Goal: Task Accomplishment & Management: Manage account settings

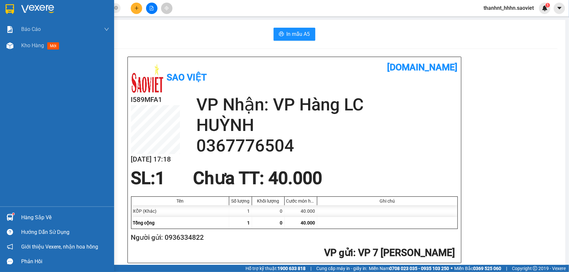
click at [37, 219] on div "Hàng sắp về" at bounding box center [65, 218] width 88 height 10
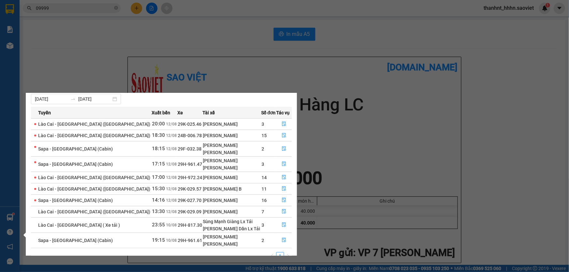
scroll to position [26, 0]
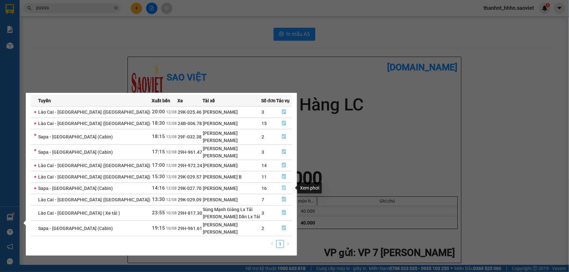
click at [282, 186] on icon "file-done" at bounding box center [284, 188] width 5 height 5
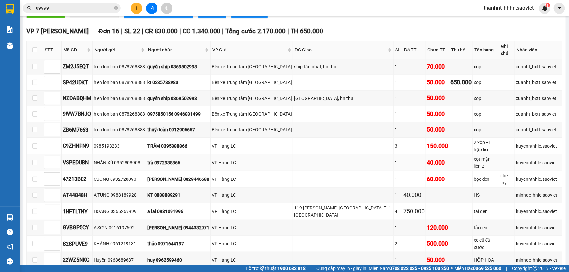
scroll to position [171, 0]
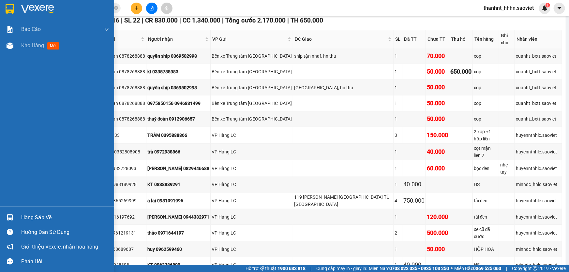
click at [41, 216] on div "Hàng sắp về" at bounding box center [65, 218] width 88 height 10
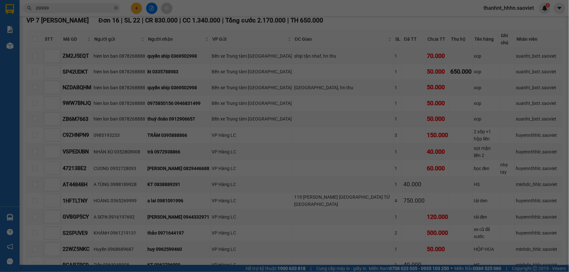
scroll to position [10, 0]
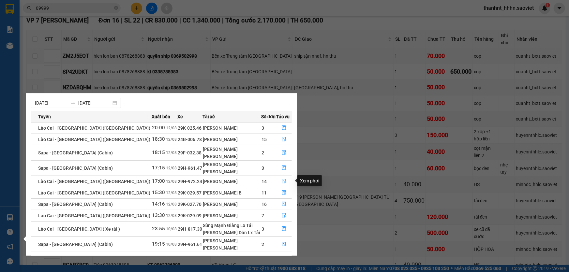
click at [289, 178] on button "button" at bounding box center [283, 181] width 15 height 10
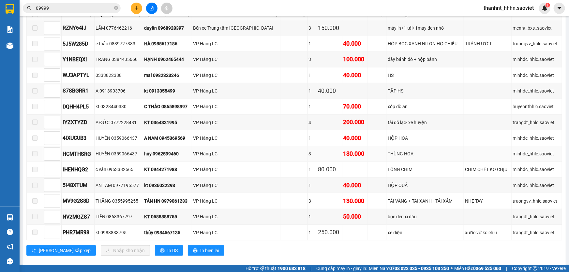
scroll to position [134, 0]
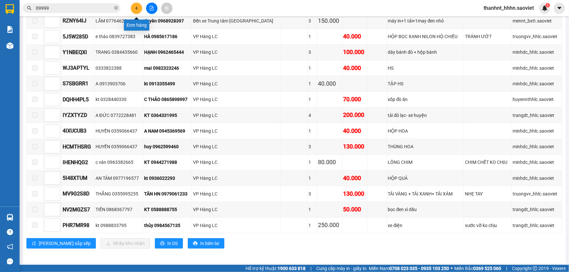
click at [134, 7] on icon "plus" at bounding box center [136, 8] width 5 height 5
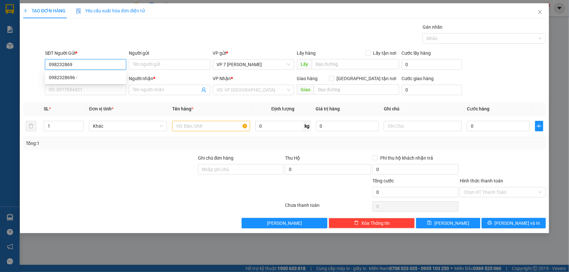
type input "0982328696"
click at [97, 76] on div "0982328696 -" at bounding box center [85, 77] width 73 height 7
type input "0972758289"
type input "THỦY"
type input "0982328696"
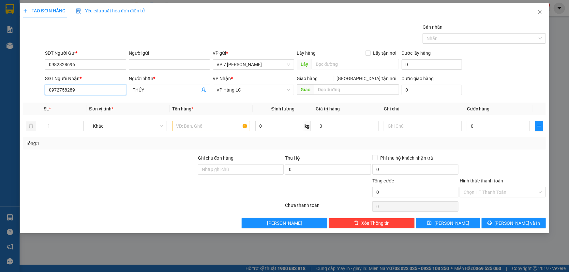
click at [91, 92] on input "0972758289" at bounding box center [85, 90] width 81 height 10
type input "0"
click at [92, 124] on div "0976919026 - A TUẤN" at bounding box center [85, 123] width 73 height 7
type input "0976919026"
type input "A TUẤN"
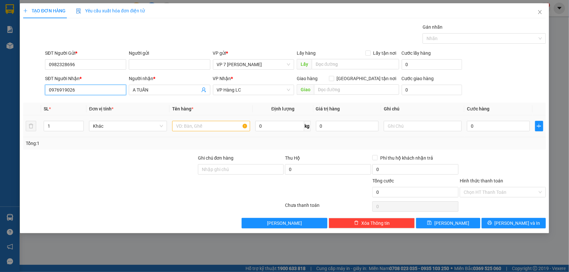
type input "0976919026"
click at [195, 122] on input "text" at bounding box center [211, 126] width 78 height 10
type input "HỘP BỌC"
click at [476, 127] on input "0" at bounding box center [498, 126] width 63 height 10
type input "4"
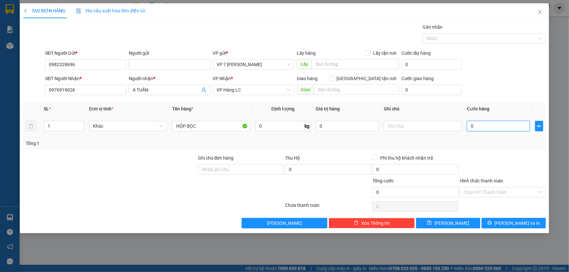
type input "4"
type input "40"
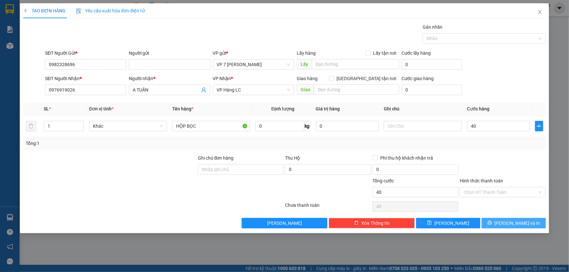
type input "40.000"
click at [519, 224] on span "[PERSON_NAME] và In" at bounding box center [518, 223] width 46 height 7
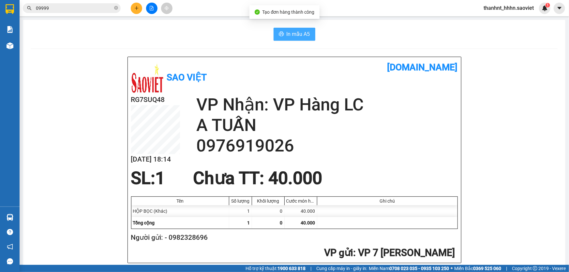
click at [293, 31] on span "In mẫu A5" at bounding box center [298, 34] width 23 height 8
click at [114, 8] on icon "close-circle" at bounding box center [116, 8] width 4 height 4
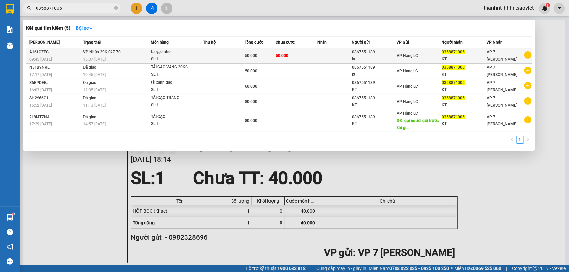
type input "0358871005"
click at [290, 56] on td "50.000" at bounding box center [296, 55] width 41 height 15
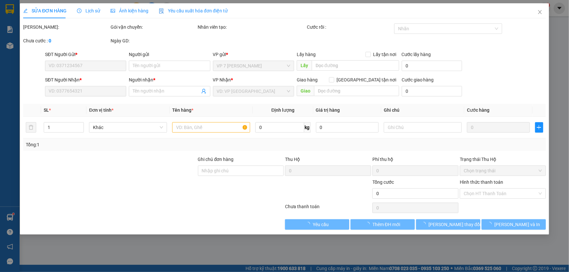
type input "0867551189"
type input "kt"
type input "0358871005"
type input "KT"
type input "50.000"
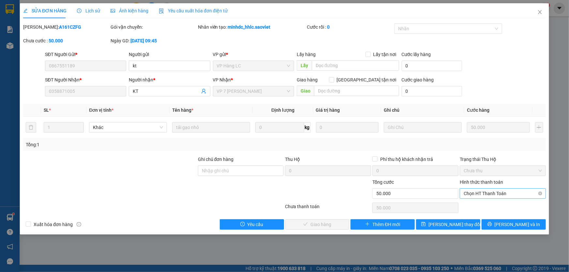
click at [482, 193] on span "Chọn HT Thanh Toán" at bounding box center [503, 194] width 78 height 10
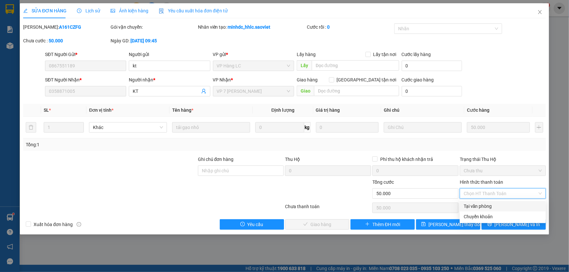
click at [481, 206] on div "Tại văn phòng" at bounding box center [503, 206] width 78 height 7
type input "0"
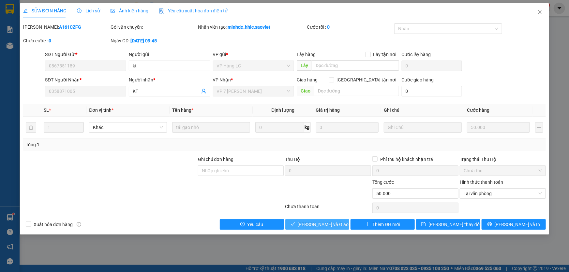
click at [322, 224] on span "[PERSON_NAME] và Giao hàng" at bounding box center [329, 224] width 63 height 7
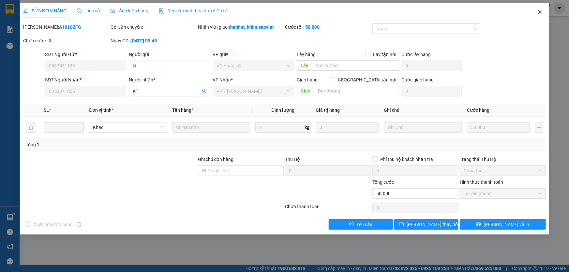
click at [539, 13] on icon "close" at bounding box center [540, 12] width 4 height 4
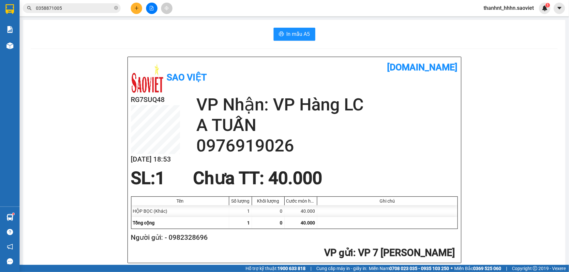
click at [94, 10] on input "0358871005" at bounding box center [74, 8] width 77 height 7
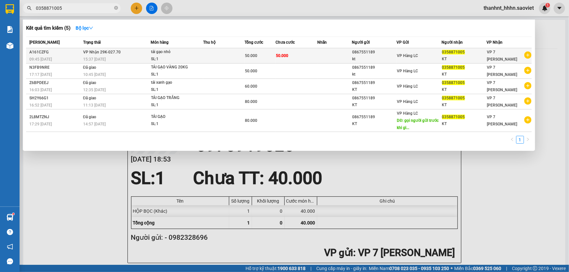
click at [164, 54] on div "tải gạo nhỏ" at bounding box center [175, 52] width 49 height 7
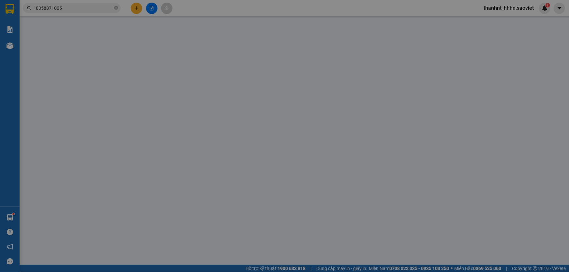
type input "0867551189"
type input "kt"
type input "0358871005"
type input "KT"
type input "50.000"
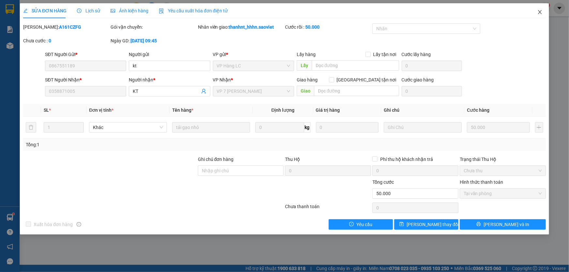
click at [540, 12] on icon "close" at bounding box center [540, 12] width 4 height 4
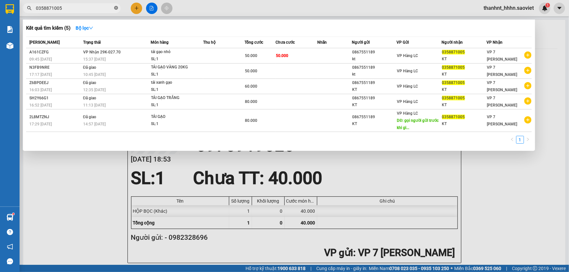
click at [115, 7] on icon "close-circle" at bounding box center [116, 8] width 4 height 4
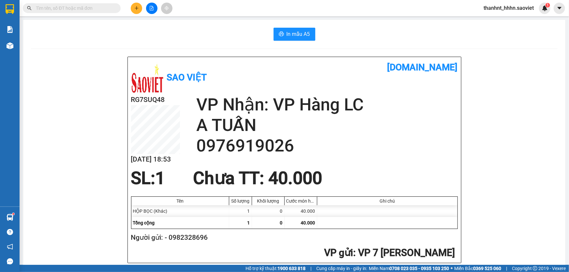
click at [509, 9] on span "thanhnt_hhhn.saoviet" at bounding box center [508, 8] width 61 height 8
click at [505, 21] on span "Đăng xuất" at bounding box center [511, 20] width 47 height 7
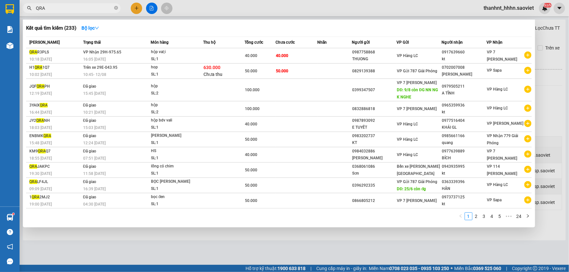
click at [100, 8] on input "QRA" at bounding box center [74, 8] width 77 height 7
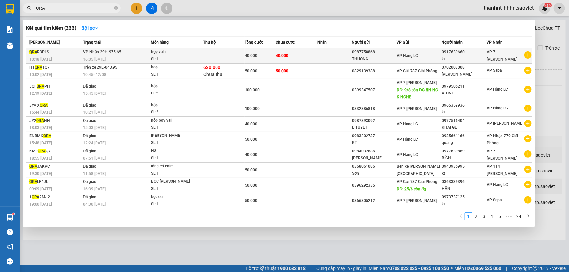
click at [251, 58] on div "40.000" at bounding box center [260, 55] width 30 height 7
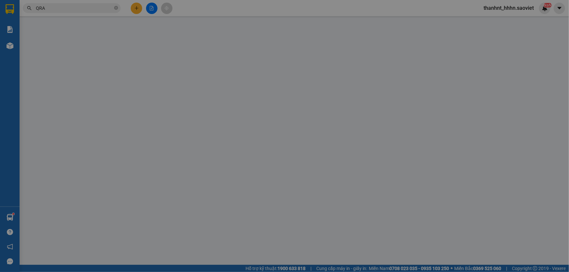
type input "0987758868"
type input "THUONG"
type input "0917639660"
type input "kt"
type input "40.000"
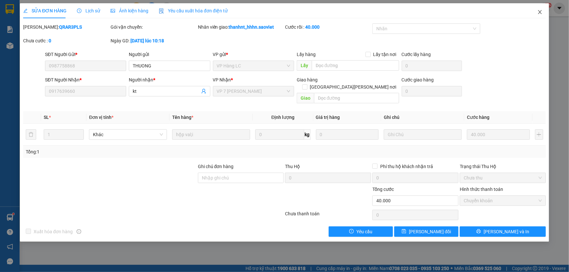
click at [540, 10] on icon "close" at bounding box center [539, 11] width 5 height 5
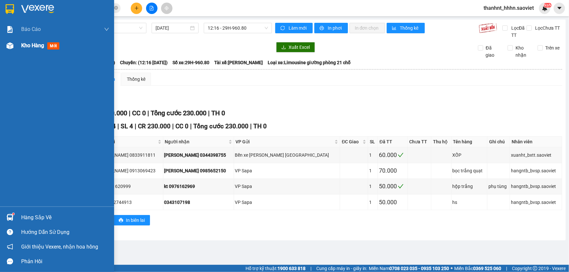
click at [35, 46] on span "Kho hàng" at bounding box center [32, 45] width 23 height 6
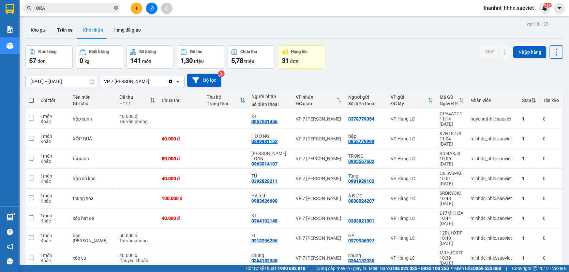
click at [115, 8] on icon "close-circle" at bounding box center [116, 8] width 4 height 4
click at [99, 9] on input "text" at bounding box center [74, 8] width 77 height 7
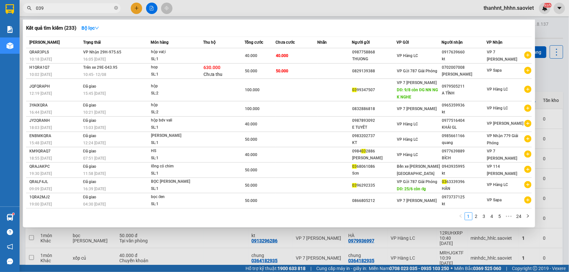
type input "0399"
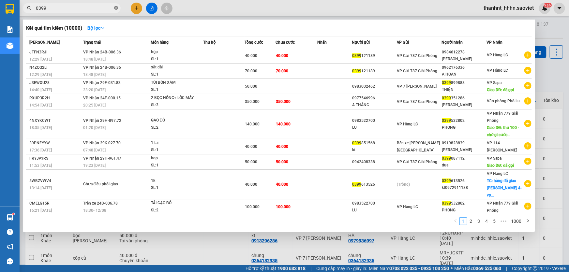
click at [116, 8] on icon "close-circle" at bounding box center [116, 8] width 4 height 4
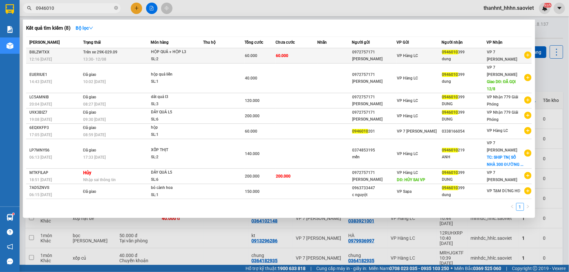
type input "0946010"
click at [242, 57] on td at bounding box center [223, 55] width 41 height 15
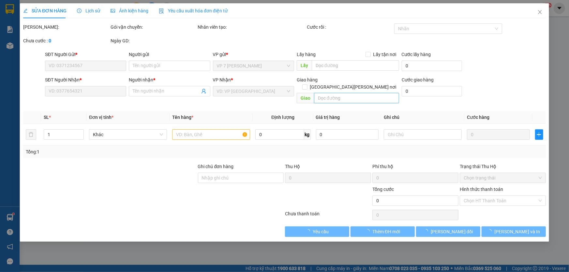
type input "0972757171"
type input "liên khoa"
type input "0946010399"
type input "dung"
type input "60.000"
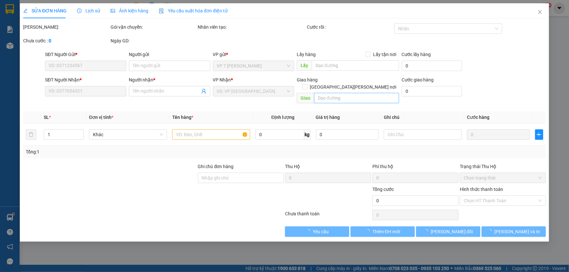
type input "60.000"
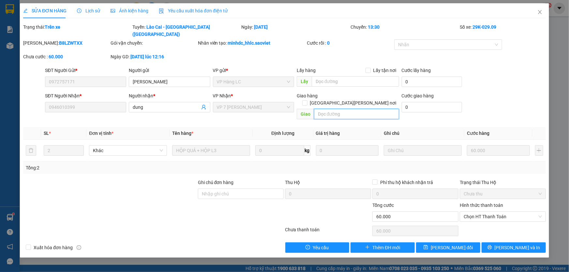
click at [327, 109] on input "text" at bounding box center [356, 114] width 85 height 10
type input "D"
type input "ĐÃ GỌI 12/8"
click at [447, 244] on span "[PERSON_NAME] thay đổi" at bounding box center [452, 247] width 42 height 7
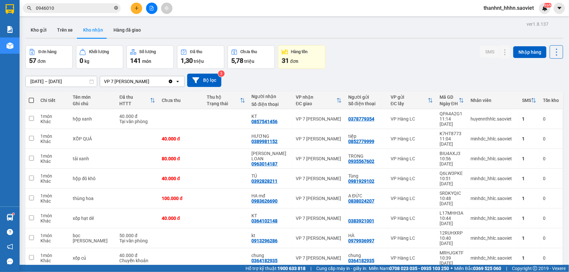
click at [115, 7] on icon "close-circle" at bounding box center [116, 8] width 4 height 4
click at [91, 3] on div "Kết quả tìm kiếm ( 8 ) Bộ lọc Mã ĐH Trạng thái Món hàng Thu hộ Tổng cước Chưa c…" at bounding box center [63, 8] width 127 height 11
click at [56, 7] on input "text" at bounding box center [74, 8] width 77 height 7
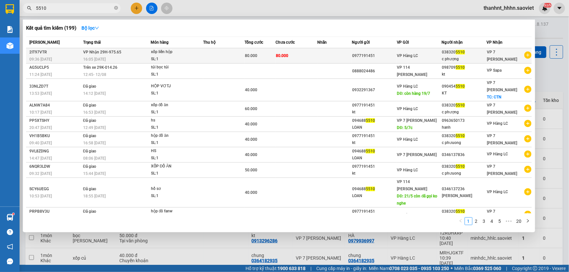
type input "5510"
click at [276, 59] on td "80.000" at bounding box center [296, 55] width 41 height 15
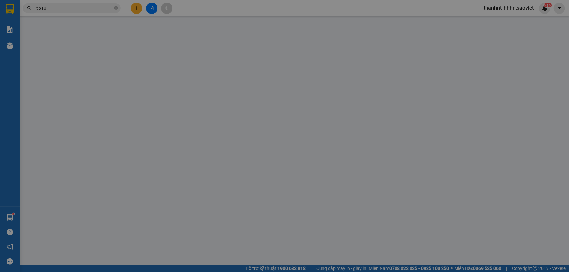
type input "0977191451"
type input "0383205510"
type input "c phượng"
type input "80.000"
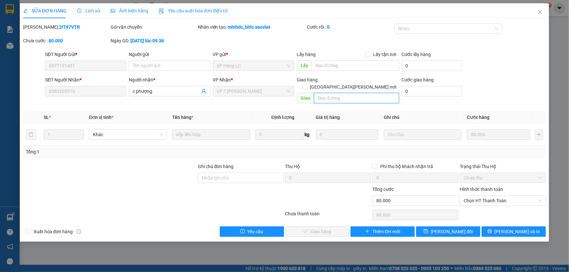
click at [328, 93] on input "text" at bounding box center [356, 98] width 85 height 10
type input "D"
type input "ĐÃ GỌI 12/8"
click at [440, 228] on span "[PERSON_NAME] thay đổi" at bounding box center [452, 231] width 42 height 7
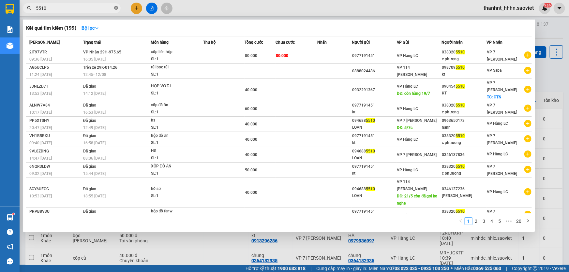
click at [117, 8] on icon "close-circle" at bounding box center [116, 8] width 4 height 4
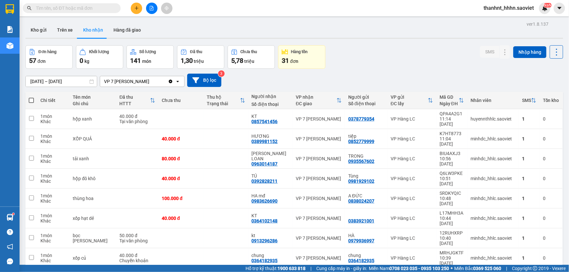
click at [111, 8] on input "text" at bounding box center [74, 8] width 77 height 7
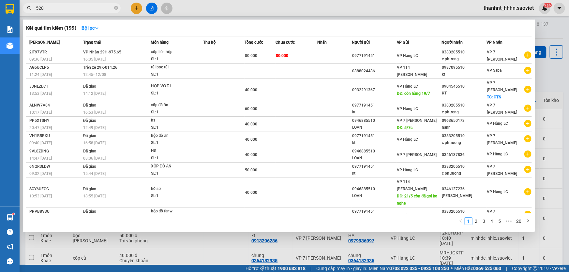
type input "5285"
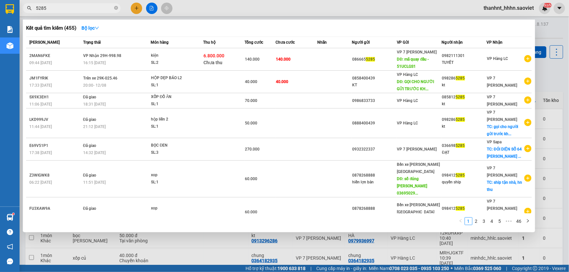
click at [116, 8] on icon "close-circle" at bounding box center [116, 8] width 4 height 4
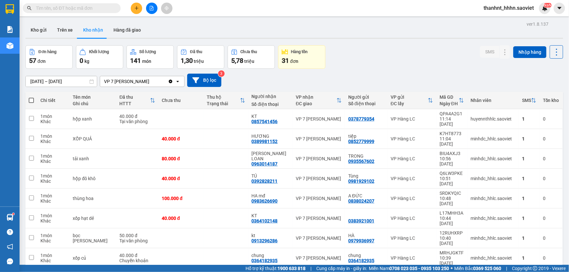
click at [105, 9] on input "text" at bounding box center [74, 8] width 77 height 7
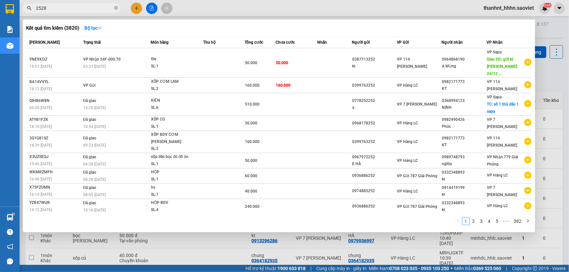
type input "25285"
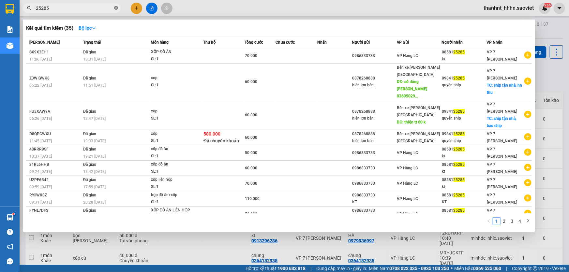
click at [115, 8] on icon "close-circle" at bounding box center [116, 8] width 4 height 4
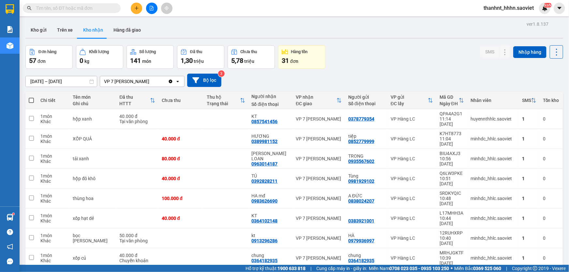
click at [91, 9] on input "text" at bounding box center [74, 8] width 77 height 7
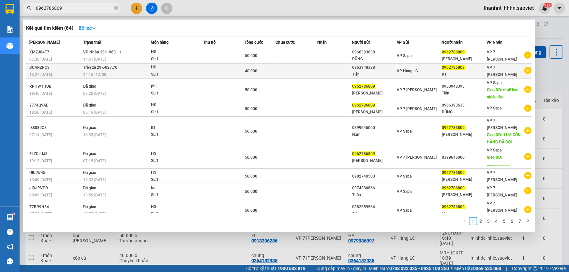
type input "0962786809"
click at [267, 74] on div "40.000" at bounding box center [260, 70] width 30 height 7
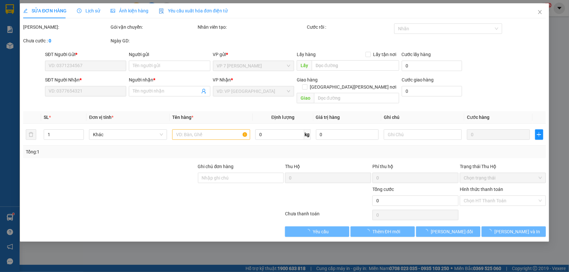
type input "0963948398"
type input "Tiến"
type input "0962786809"
type input "KT"
type input "40.000"
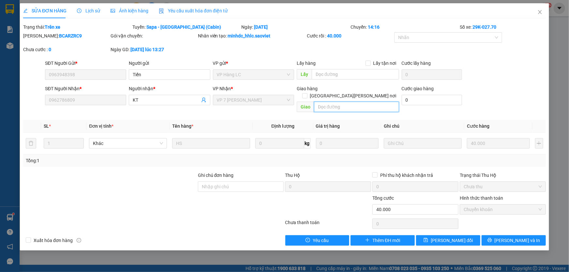
click at [322, 102] on input "text" at bounding box center [356, 107] width 85 height 10
type input "."
click at [456, 237] on span "[PERSON_NAME] thay đổi" at bounding box center [452, 240] width 42 height 7
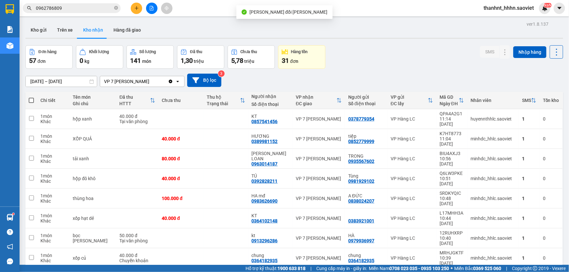
click at [87, 7] on input "0962786809" at bounding box center [74, 8] width 77 height 7
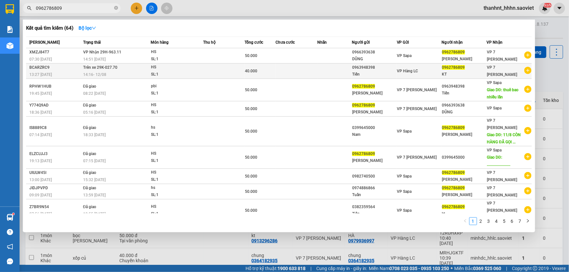
click at [197, 64] on td "HS SL: 1" at bounding box center [177, 71] width 52 height 15
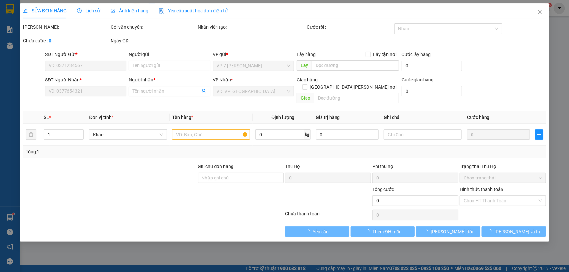
type input "0963948398"
type input "Tiến"
type input "0962786809"
type input "KT"
type input "."
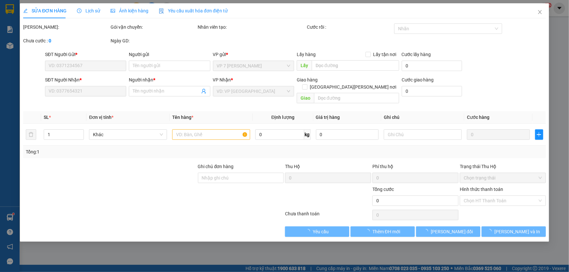
type input "40.000"
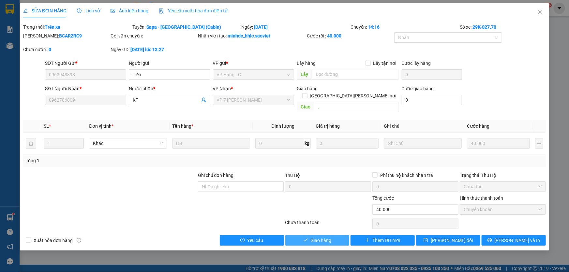
click at [323, 237] on span "Giao hàng" at bounding box center [320, 240] width 21 height 7
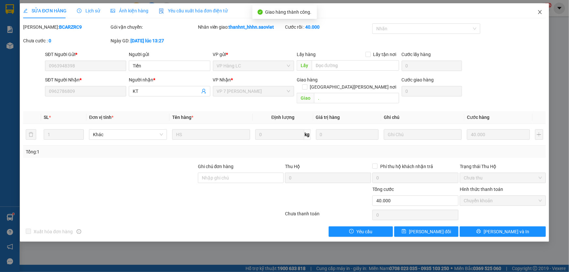
click at [541, 12] on icon "close" at bounding box center [539, 11] width 5 height 5
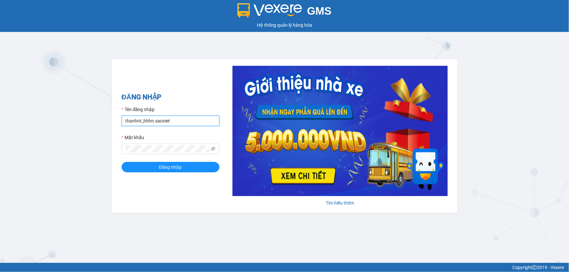
click at [163, 119] on input "thanhnt_hhhn.saoviet" at bounding box center [171, 121] width 98 height 10
type input "hanhnt_hh07.saoviet"
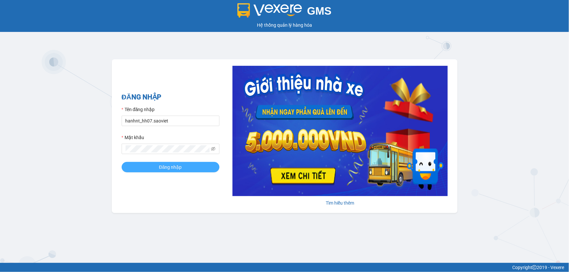
click at [168, 166] on span "Đăng nhập" at bounding box center [170, 167] width 23 height 7
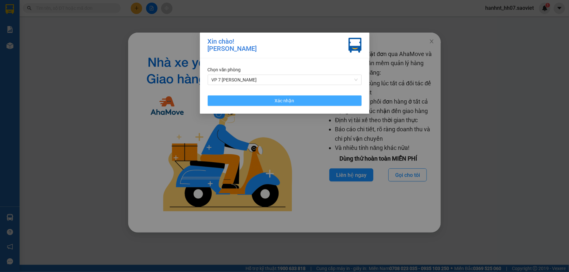
click at [251, 100] on button "Xác nhận" at bounding box center [285, 101] width 154 height 10
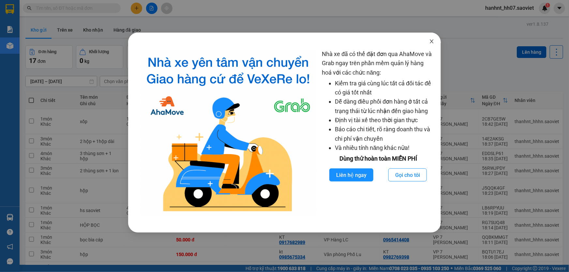
click at [433, 41] on icon "close" at bounding box center [431, 41] width 5 height 5
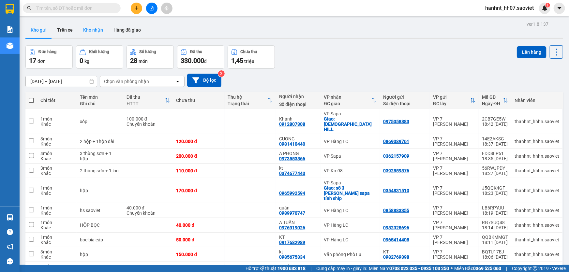
click at [96, 28] on button "Kho nhận" at bounding box center [93, 30] width 30 height 16
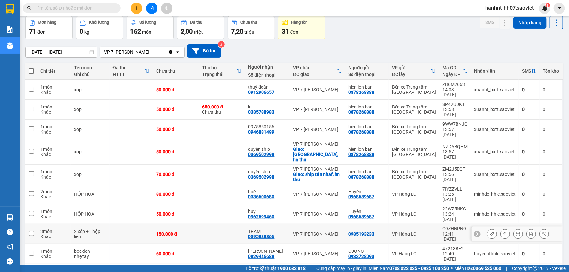
scroll to position [30, 0]
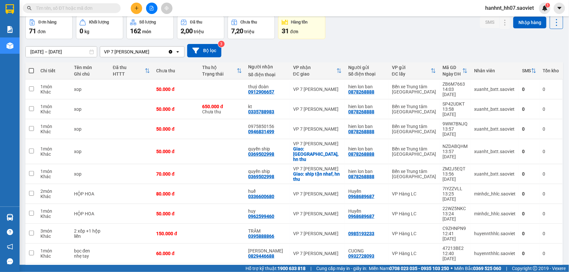
click at [101, 7] on input "text" at bounding box center [74, 8] width 77 height 7
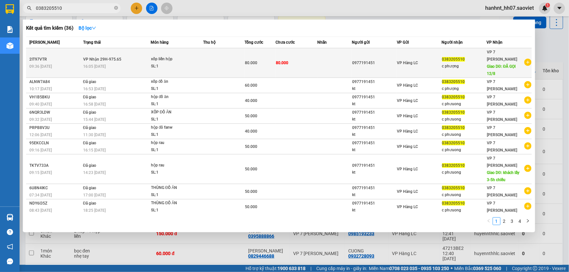
type input "0383205510"
click at [281, 63] on span "80.000" at bounding box center [282, 63] width 12 height 5
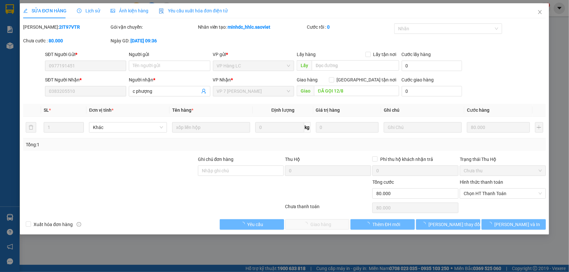
type input "0977191451"
type input "0383205510"
type input "c phượng"
type input "ĐÃ GỌI 12/8"
type input "80.000"
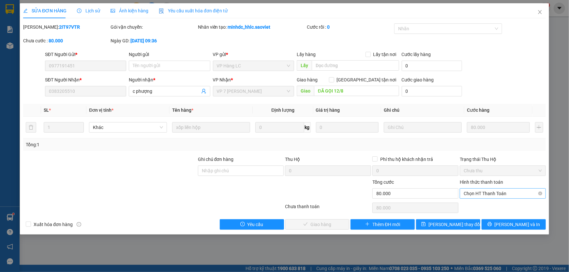
click at [492, 193] on span "Chọn HT Thanh Toán" at bounding box center [503, 194] width 78 height 10
click at [483, 214] on div "Chuyển khoản" at bounding box center [503, 216] width 78 height 7
type input "0"
drag, startPoint x: 319, startPoint y: 227, endPoint x: 366, endPoint y: 209, distance: 50.3
click at [319, 227] on span "[PERSON_NAME] và Giao hàng" at bounding box center [329, 224] width 63 height 7
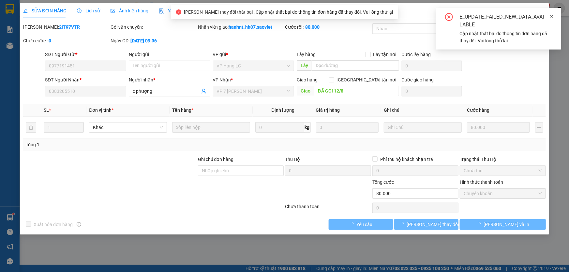
click at [552, 16] on icon "close" at bounding box center [551, 16] width 5 height 5
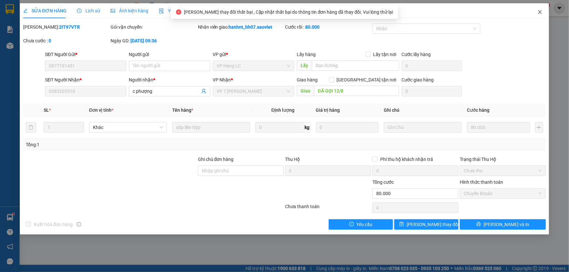
click at [538, 9] on span "Close" at bounding box center [540, 12] width 18 height 18
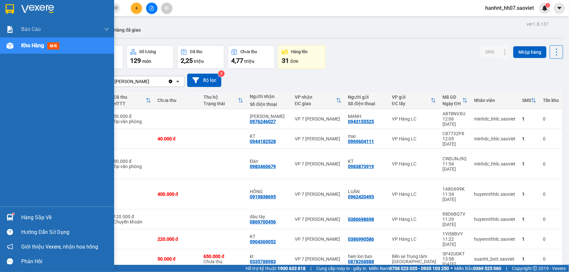
click at [10, 217] on img at bounding box center [10, 217] width 7 height 7
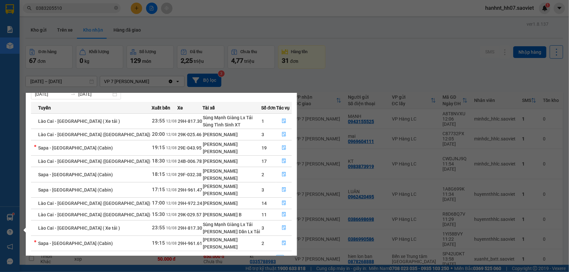
scroll to position [34, 0]
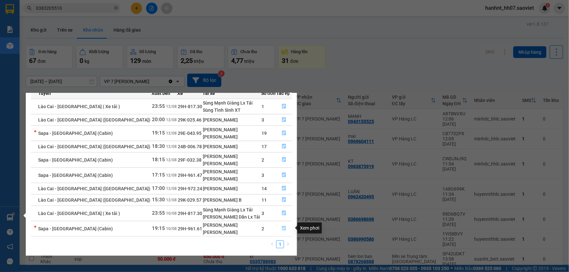
click at [278, 227] on button "button" at bounding box center [283, 229] width 15 height 10
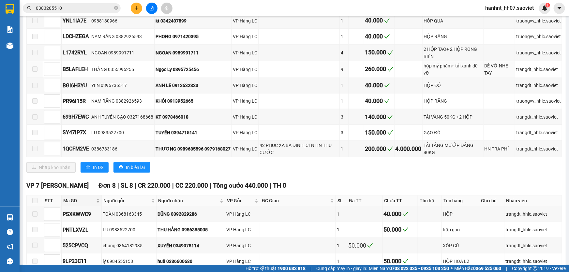
scroll to position [267, 0]
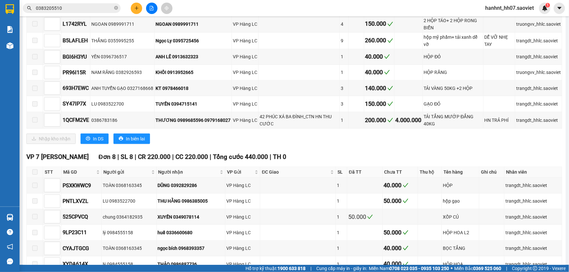
click at [36, 170] on span at bounding box center [34, 172] width 5 height 5
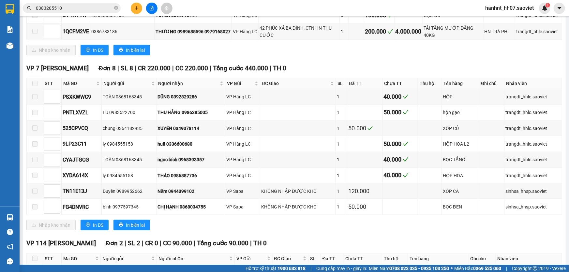
scroll to position [474, 0]
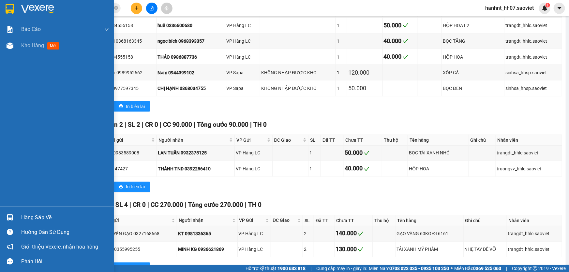
click at [22, 215] on div "Hàng sắp về" at bounding box center [65, 218] width 88 height 10
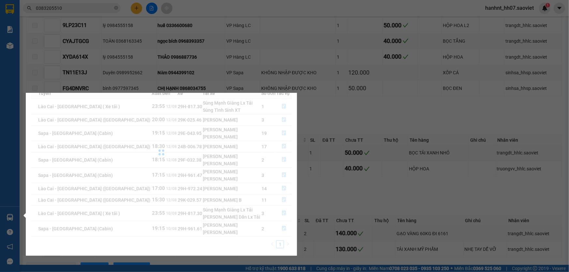
scroll to position [10, 0]
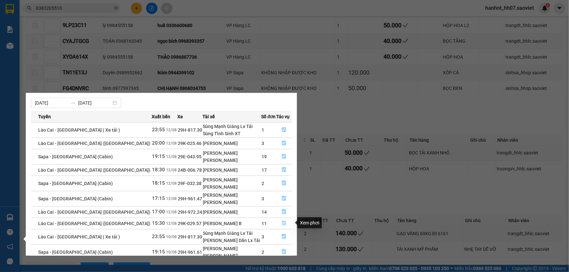
click at [283, 221] on icon "file-done" at bounding box center [284, 223] width 5 height 5
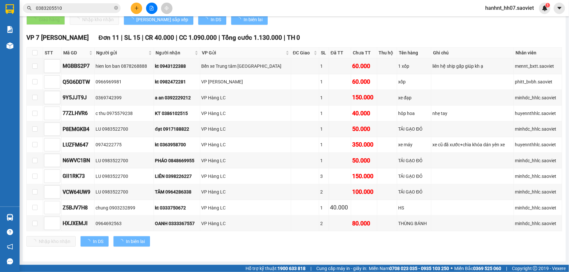
scroll to position [152, 0]
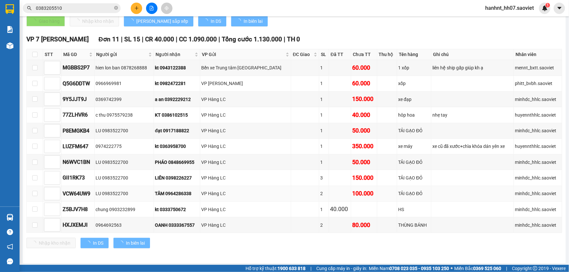
type input "[DATE]"
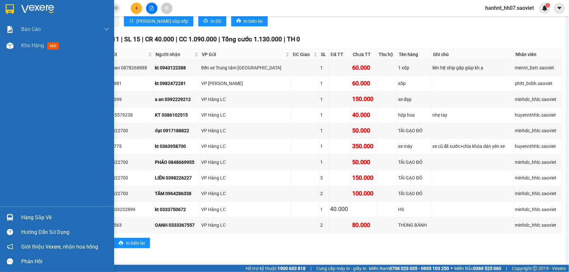
click at [9, 217] on img at bounding box center [10, 217] width 7 height 7
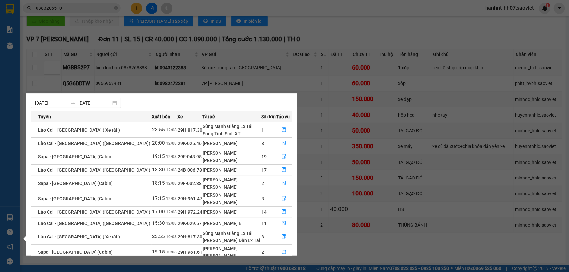
click at [193, 55] on section "Kết quả tìm kiếm ( 36 ) Bộ lọc Mã ĐH Trạng thái Món hàng Thu hộ Tổng cước Chưa …" at bounding box center [284, 136] width 569 height 272
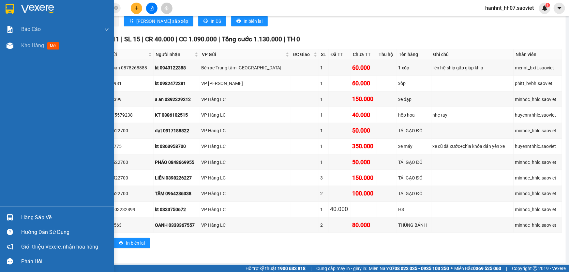
click at [43, 214] on div "Hàng sắp về" at bounding box center [65, 218] width 88 height 10
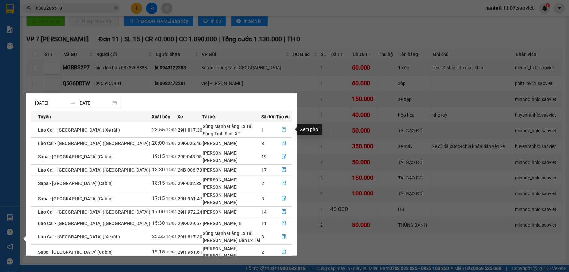
click at [282, 129] on icon "file-done" at bounding box center [284, 129] width 4 height 5
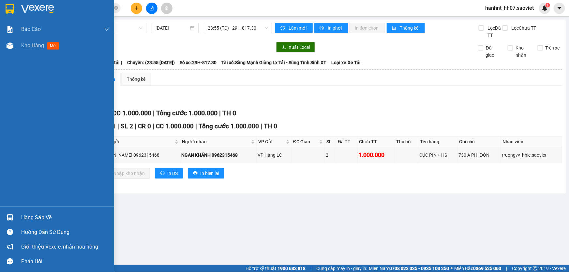
click at [17, 216] on div "Hàng sắp về" at bounding box center [57, 217] width 114 height 15
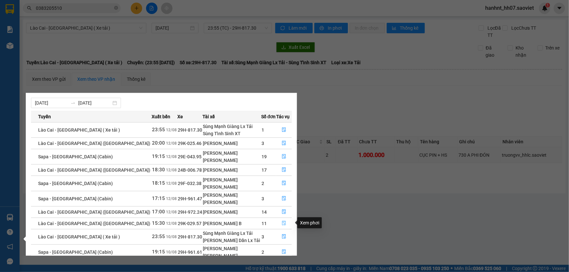
click at [277, 220] on button "button" at bounding box center [283, 223] width 15 height 10
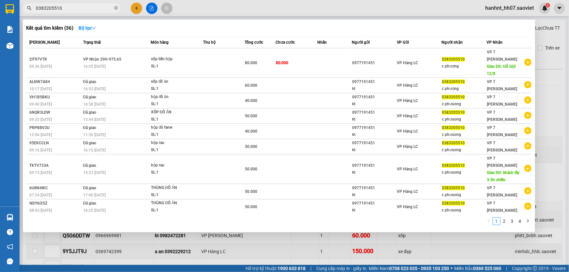
click at [71, 9] on input "0383205510" at bounding box center [74, 8] width 77 height 7
click at [75, 8] on input "0383205510" at bounding box center [74, 8] width 77 height 7
click at [81, 10] on input "0383205510" at bounding box center [74, 8] width 77 height 7
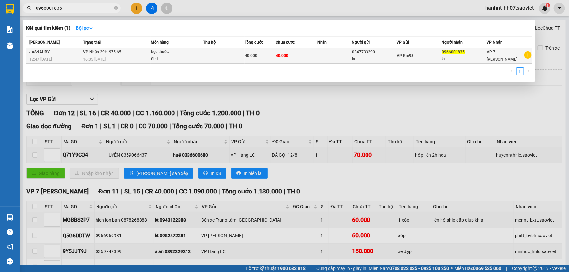
type input "0966001835"
click at [175, 54] on div "bọc thuốc" at bounding box center [175, 52] width 49 height 7
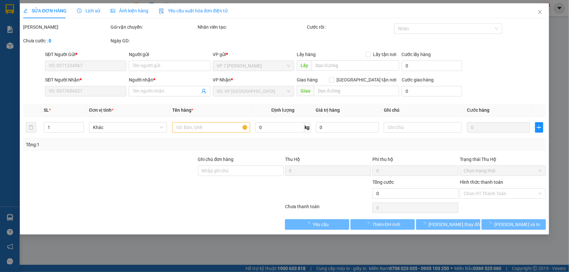
type input "0347733290"
type input "kt"
type input "0966001835"
type input "kt"
type input "40.000"
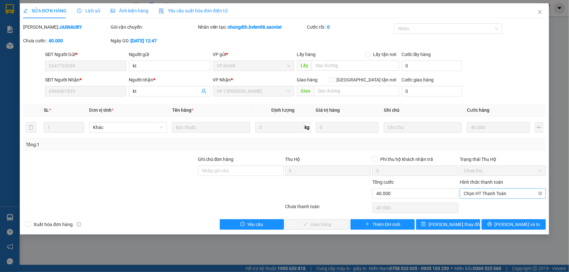
click at [502, 190] on span "Chọn HT Thanh Toán" at bounding box center [503, 194] width 78 height 10
click at [496, 219] on div "Chuyển khoản" at bounding box center [503, 216] width 78 height 7
type input "0"
click at [341, 225] on button "[PERSON_NAME] và Giao hàng" at bounding box center [317, 224] width 64 height 10
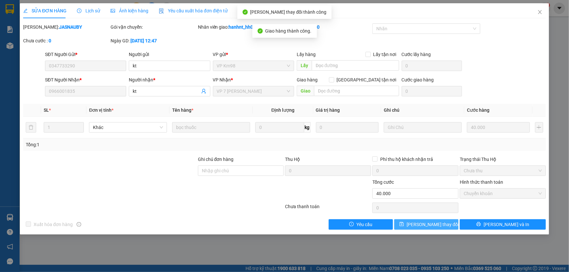
click at [432, 225] on span "[PERSON_NAME] thay đổi" at bounding box center [433, 224] width 52 height 7
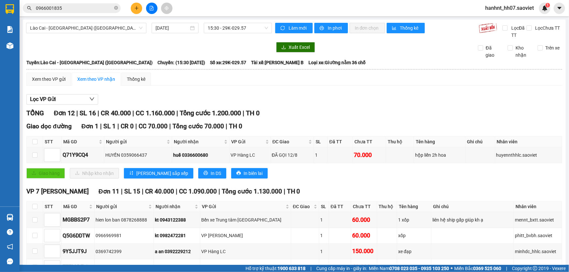
click at [137, 7] on icon "plus" at bounding box center [136, 8] width 5 height 5
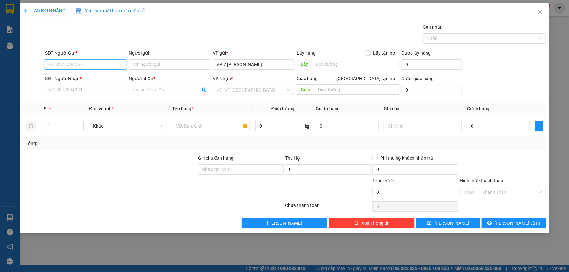
click at [79, 67] on input "SĐT Người Gửi *" at bounding box center [85, 64] width 81 height 10
click at [80, 66] on input "SĐT Người Gửi *" at bounding box center [85, 64] width 81 height 10
type input "0567661994"
click at [108, 92] on input "SĐT Người Nhận *" at bounding box center [85, 90] width 81 height 10
type input "0987931312"
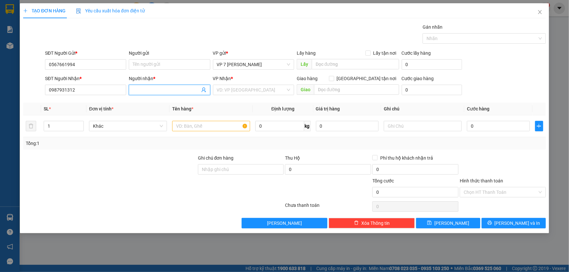
click at [164, 90] on input "Người nhận *" at bounding box center [166, 89] width 67 height 7
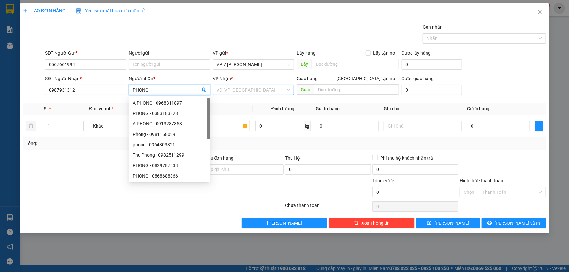
type input "PHONG"
click at [264, 95] on input "search" at bounding box center [251, 90] width 69 height 10
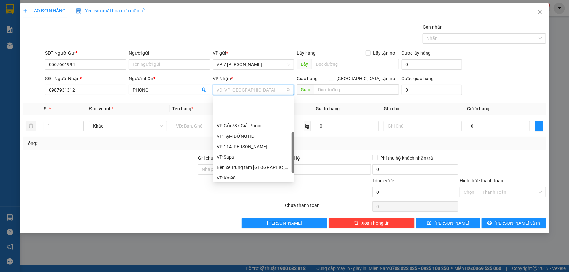
scroll to position [59, 0]
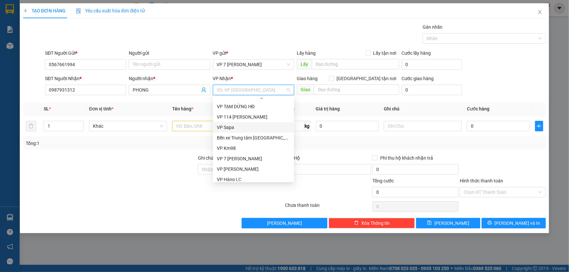
click at [244, 126] on div "VP Sapa" at bounding box center [253, 127] width 73 height 7
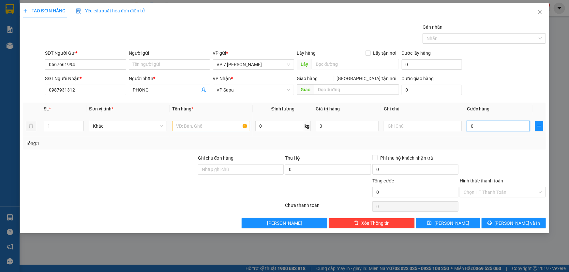
click at [475, 125] on input "0" at bounding box center [498, 126] width 63 height 10
type input "1"
type input "18"
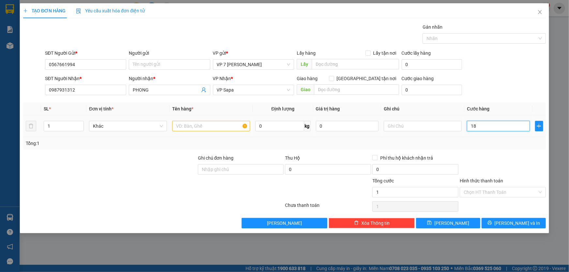
type input "18"
type input "180"
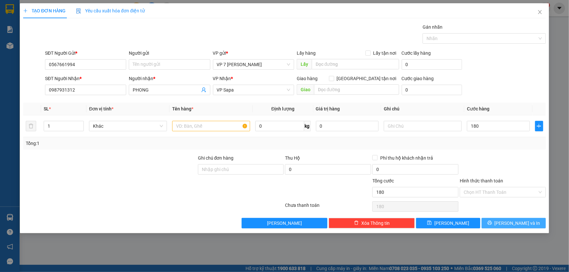
type input "180.000"
drag, startPoint x: 498, startPoint y: 220, endPoint x: 494, endPoint y: 217, distance: 5.0
click at [498, 220] on button "Lưu và In" at bounding box center [514, 223] width 64 height 10
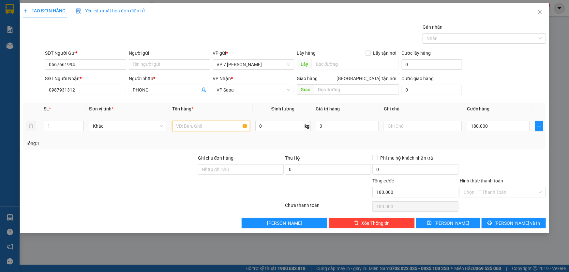
click at [216, 124] on input "text" at bounding box center [211, 126] width 78 height 10
type input "TẢI TRẮNG"
drag, startPoint x: 62, startPoint y: 123, endPoint x: 43, endPoint y: 128, distance: 19.1
click at [42, 128] on td "1" at bounding box center [63, 126] width 45 height 22
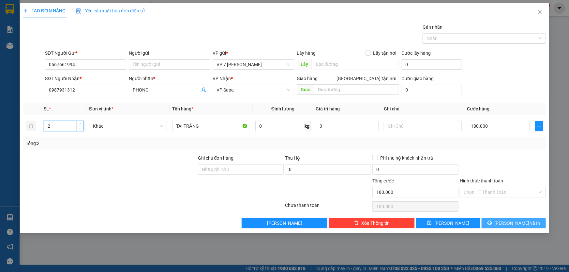
type input "2"
click at [493, 220] on button "Lưu và In" at bounding box center [514, 223] width 64 height 10
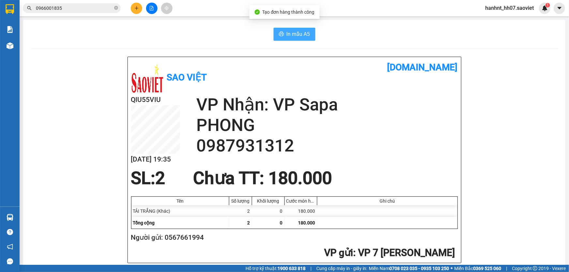
click at [279, 32] on icon "printer" at bounding box center [281, 33] width 5 height 5
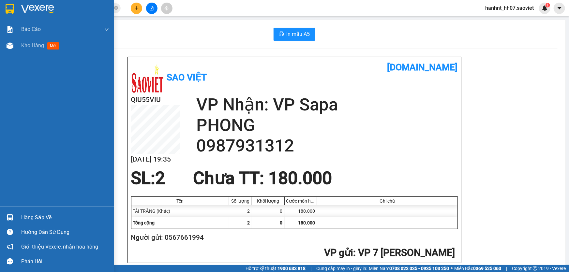
click at [4, 218] on div at bounding box center [9, 217] width 11 height 11
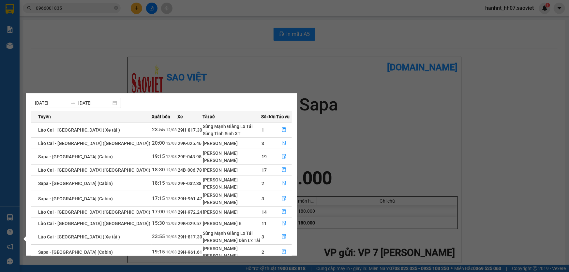
click at [134, 29] on section "Kết quả tìm kiếm ( 1 ) Bộ lọc Mã ĐH Trạng thái Món hàng Thu hộ Tổng cước Chưa c…" at bounding box center [284, 136] width 569 height 272
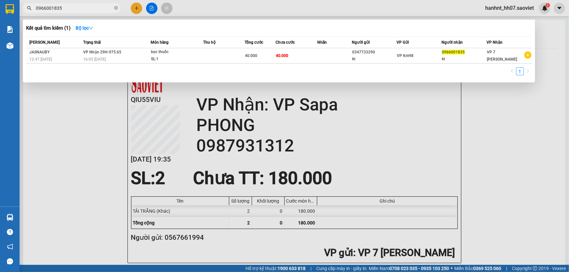
click at [87, 8] on input "0966001835" at bounding box center [74, 8] width 77 height 7
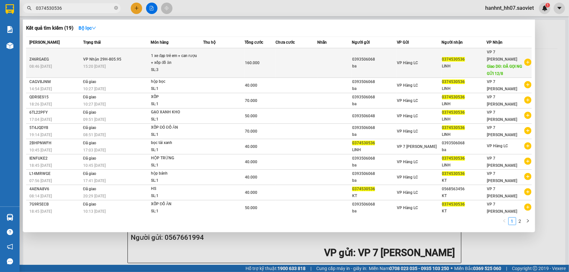
type input "0374530536"
click at [237, 65] on td at bounding box center [223, 63] width 41 height 30
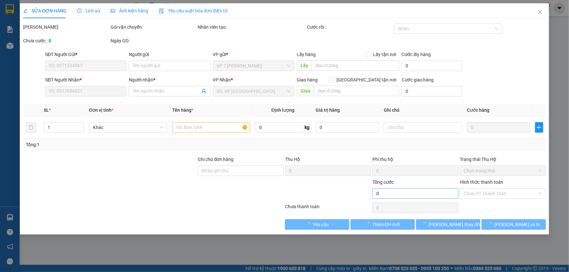
type input "0393506068"
type input "ba"
type input "0374530536"
type input "LINH"
type input "ĐÃ GỌI NG GỬI 12/8"
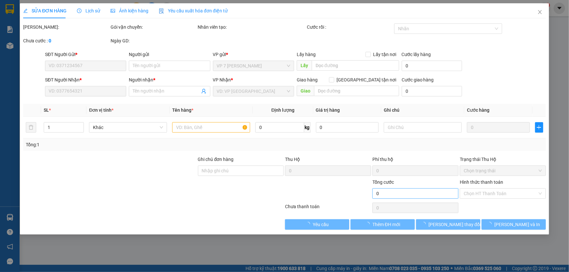
type input "160.000"
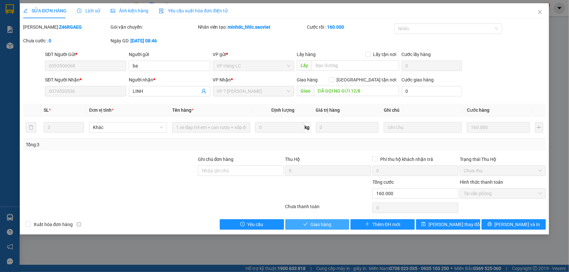
click at [315, 226] on span "Giao hàng" at bounding box center [320, 224] width 21 height 7
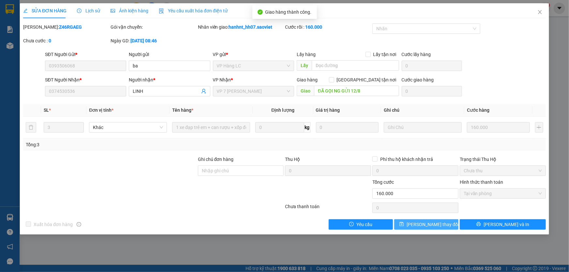
click at [417, 225] on button "Lưu thay đổi" at bounding box center [426, 224] width 64 height 10
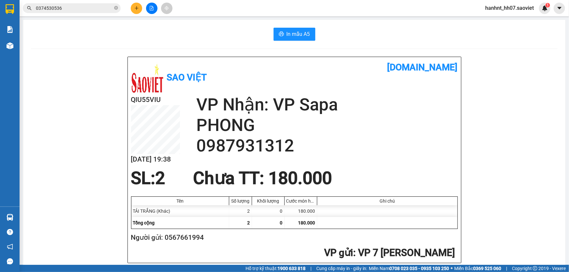
click at [85, 9] on input "0374530536" at bounding box center [74, 8] width 77 height 7
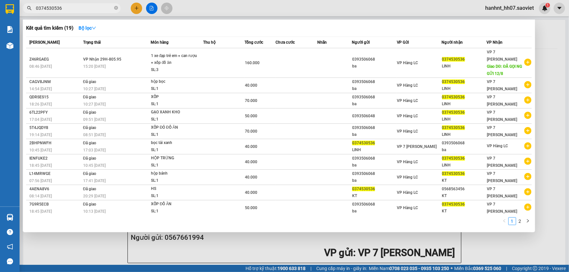
click at [85, 9] on input "0374530536" at bounding box center [74, 8] width 77 height 7
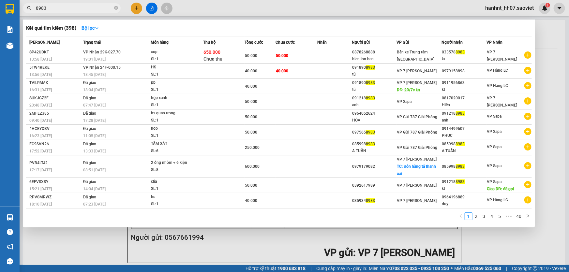
click at [72, 10] on input "8983" at bounding box center [74, 8] width 77 height 7
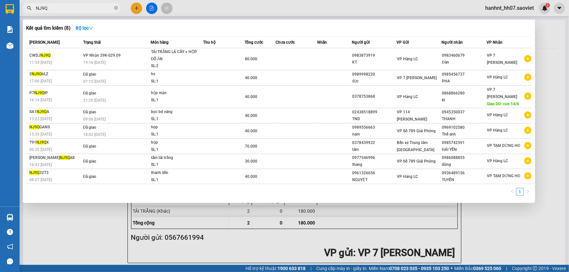
type input "NJ9Q"
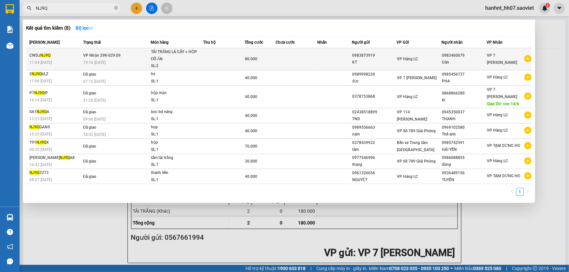
click at [295, 58] on td at bounding box center [296, 59] width 41 height 22
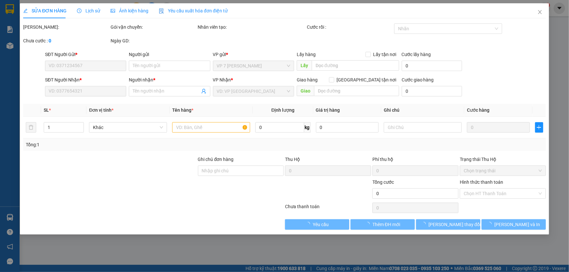
type input "0983873919"
type input "KT"
type input "0983460679"
type input "Đàn"
type input "80.000"
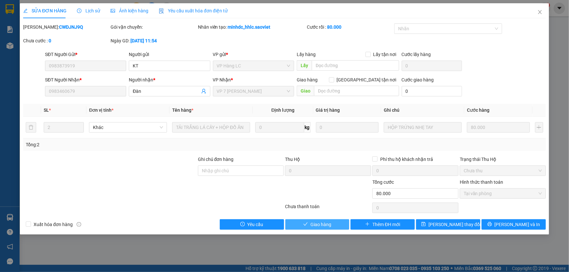
click at [319, 224] on span "Giao hàng" at bounding box center [320, 224] width 21 height 7
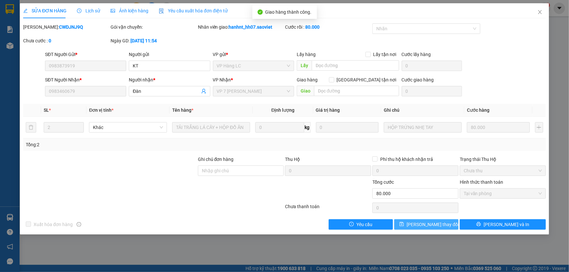
click at [437, 224] on span "Lưu thay đổi" at bounding box center [433, 224] width 52 height 7
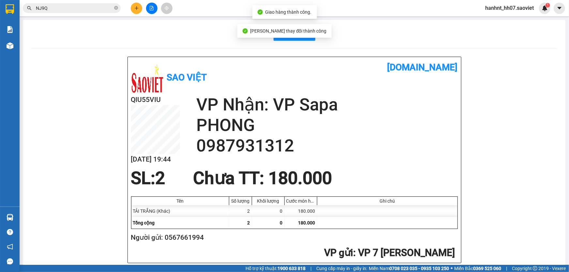
click at [83, 8] on input "NJ9Q" at bounding box center [74, 8] width 77 height 7
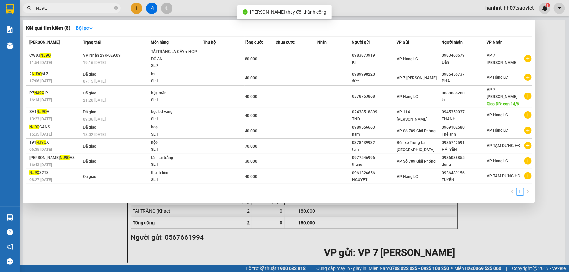
click at [83, 8] on input "NJ9Q" at bounding box center [74, 8] width 77 height 7
click at [138, 6] on div at bounding box center [284, 136] width 569 height 272
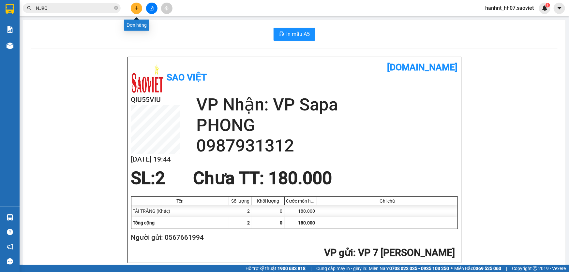
click at [136, 5] on button at bounding box center [136, 8] width 11 height 11
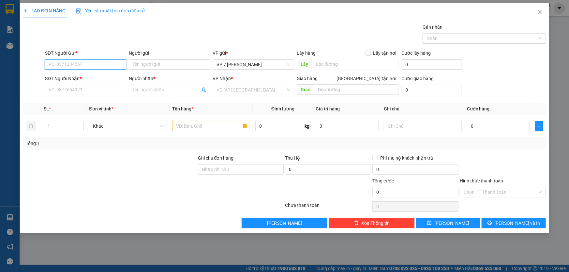
drag, startPoint x: 83, startPoint y: 67, endPoint x: 87, endPoint y: 59, distance: 8.5
click at [84, 67] on input "SĐT Người Gửi *" at bounding box center [85, 64] width 81 height 10
type input "0987152156"
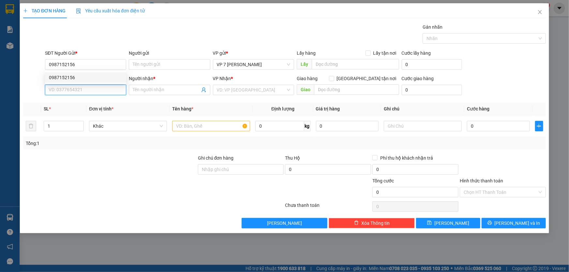
drag, startPoint x: 79, startPoint y: 90, endPoint x: 106, endPoint y: 46, distance: 51.8
click at [79, 90] on input "SĐT Người Nhận *" at bounding box center [85, 90] width 81 height 10
click at [103, 103] on div "0985498036 - A GIỎI" at bounding box center [85, 102] width 73 height 7
type input "0985498036"
type input "A GIỎI"
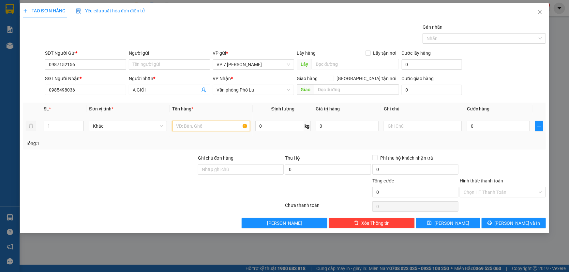
click at [215, 128] on input "text" at bounding box center [211, 126] width 78 height 10
click at [232, 91] on span "Văn phòng Phố Lu" at bounding box center [253, 90] width 73 height 10
type input "BỌC BDV"
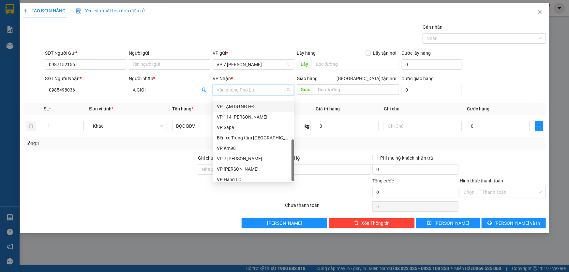
scroll to position [73, 0]
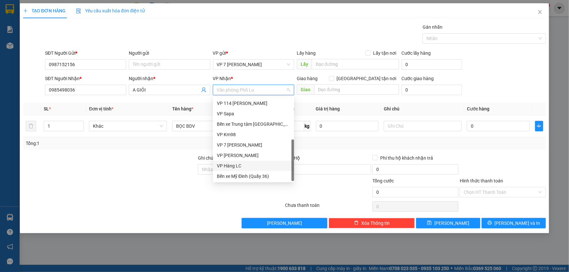
click at [242, 166] on div "VP Hàng LC" at bounding box center [253, 165] width 73 height 7
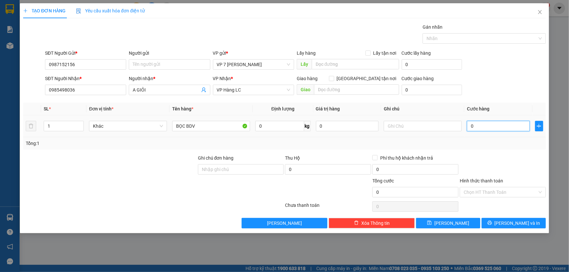
click at [497, 126] on input "0" at bounding box center [498, 126] width 63 height 10
type input "7"
type input "70"
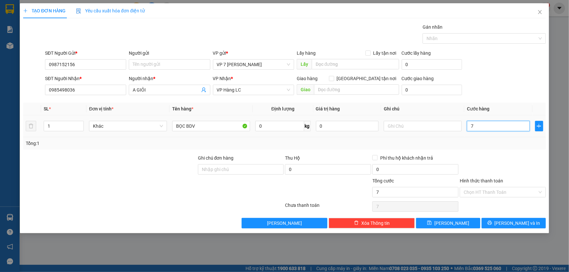
type input "70"
type input "70.000"
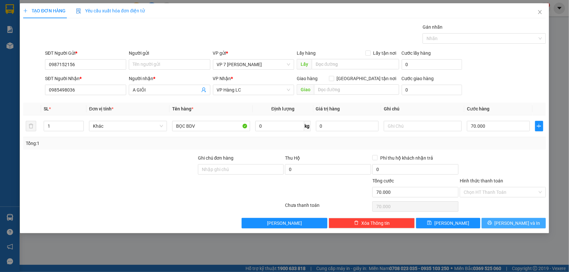
click at [499, 222] on button "Lưu và In" at bounding box center [514, 223] width 64 height 10
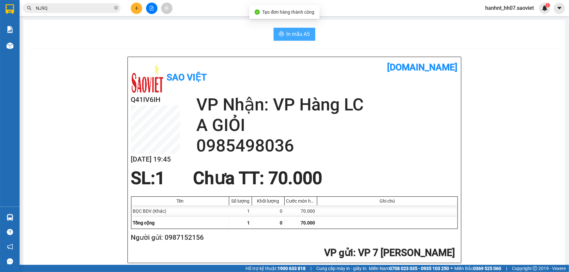
click at [292, 28] on button "In mẫu A5" at bounding box center [295, 34] width 42 height 13
click at [109, 6] on input "NJ9Q" at bounding box center [74, 8] width 77 height 7
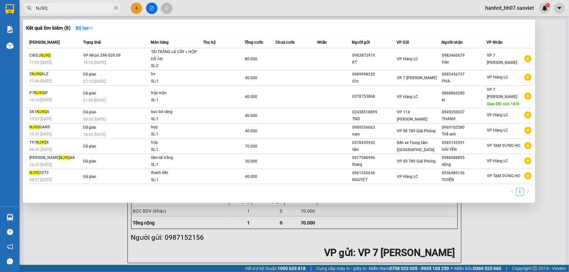
click at [109, 6] on input "NJ9Q" at bounding box center [74, 8] width 77 height 7
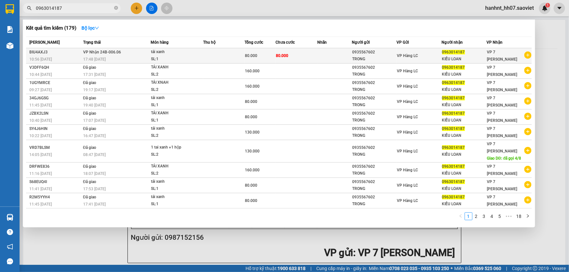
type input "0963014187"
click at [205, 52] on td at bounding box center [223, 55] width 41 height 15
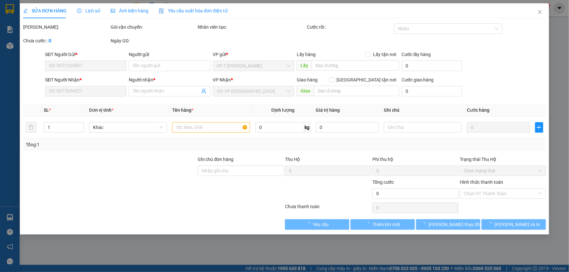
type input "0935567602"
type input "TRONG"
type input "0963014187"
type input "KIỀU LOAN"
type input "80.000"
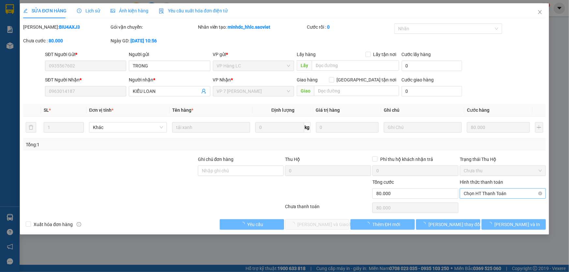
click at [497, 195] on span "Chọn HT Thanh Toán" at bounding box center [503, 194] width 78 height 10
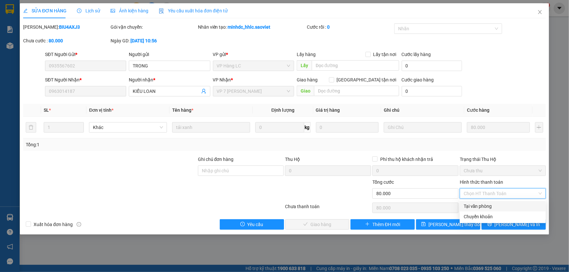
click at [482, 207] on div "Tại văn phòng" at bounding box center [503, 206] width 78 height 7
type input "0"
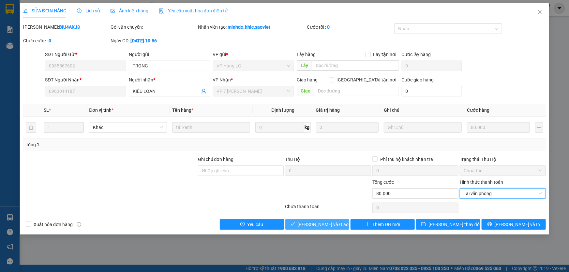
click at [305, 224] on span "Lưu và Giao hàng" at bounding box center [329, 224] width 63 height 7
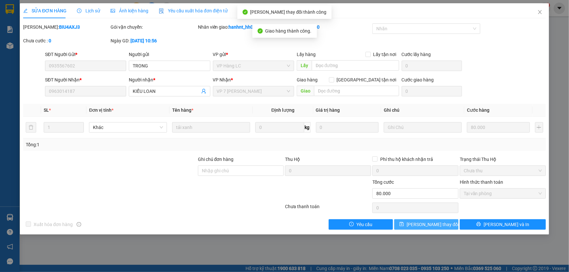
click at [425, 225] on span "Lưu thay đổi" at bounding box center [433, 224] width 52 height 7
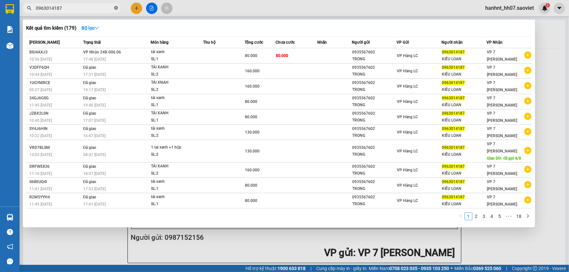
click at [116, 8] on icon "close-circle" at bounding box center [116, 8] width 4 height 4
click at [116, 8] on span at bounding box center [116, 8] width 4 height 7
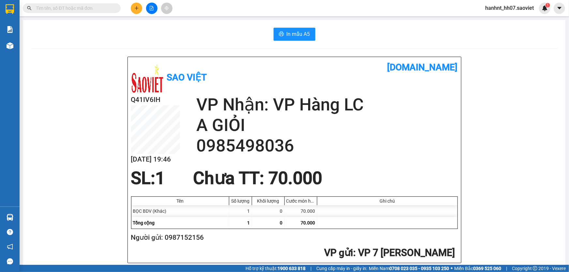
click at [104, 10] on input "text" at bounding box center [74, 8] width 77 height 7
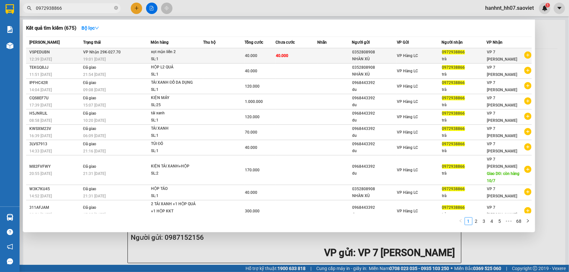
type input "0972938866"
drag, startPoint x: 306, startPoint y: 52, endPoint x: 304, endPoint y: 59, distance: 7.7
click at [304, 59] on td "40.000" at bounding box center [296, 55] width 41 height 15
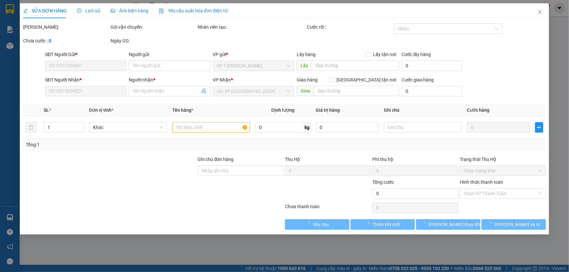
type input "0352808908"
type input "NHÀN XÙ"
type input "0972938866"
type input "trà"
type input "40.000"
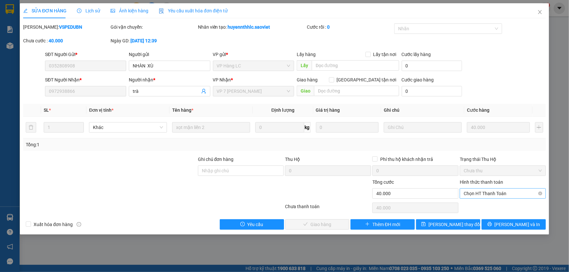
click at [469, 193] on span "Chọn HT Thanh Toán" at bounding box center [503, 194] width 78 height 10
click at [474, 215] on div "Chuyển khoản" at bounding box center [503, 216] width 78 height 7
type input "0"
click at [325, 225] on span "Lưu và Giao hàng" at bounding box center [329, 224] width 63 height 7
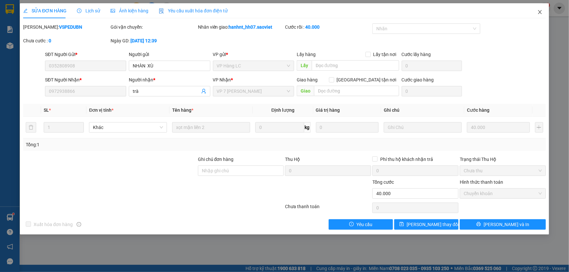
click at [540, 12] on icon "close" at bounding box center [540, 12] width 4 height 4
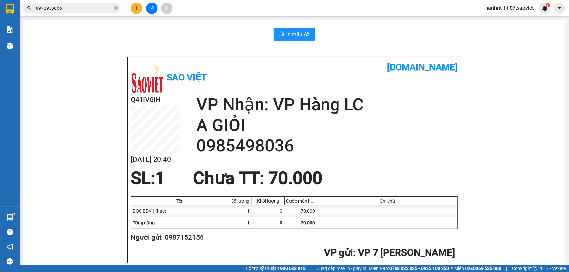
click at [76, 8] on input "0972938866" at bounding box center [74, 8] width 77 height 7
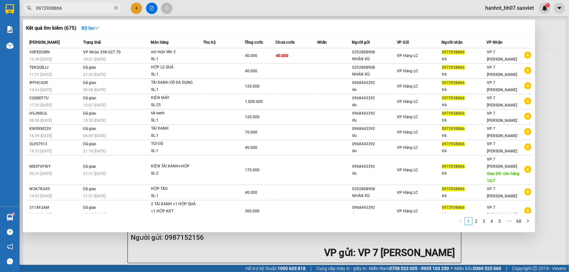
click at [76, 8] on input "0972938866" at bounding box center [74, 8] width 77 height 7
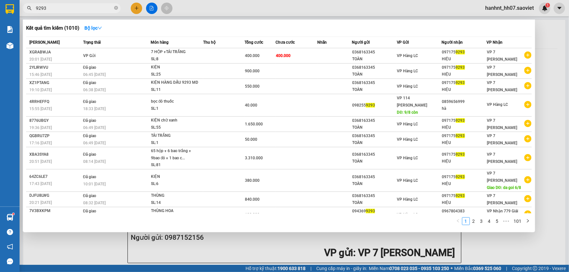
type input "9293"
click at [275, 252] on div at bounding box center [284, 136] width 569 height 272
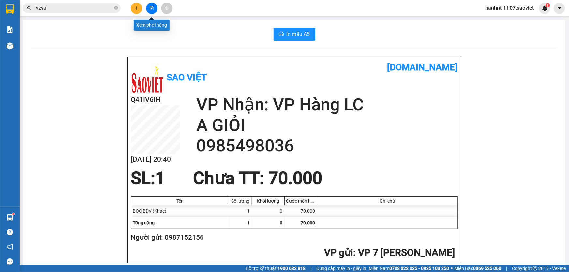
click at [153, 7] on icon "file-add" at bounding box center [151, 8] width 5 height 5
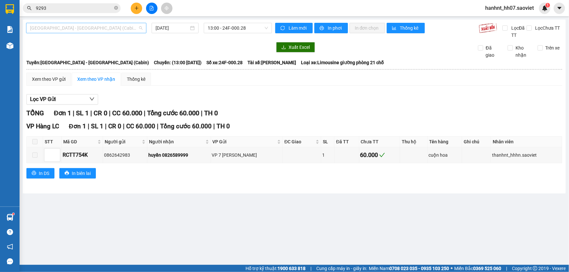
click at [65, 29] on span "[GEOGRAPHIC_DATA] - [GEOGRAPHIC_DATA] (Cabin)" at bounding box center [86, 28] width 112 height 10
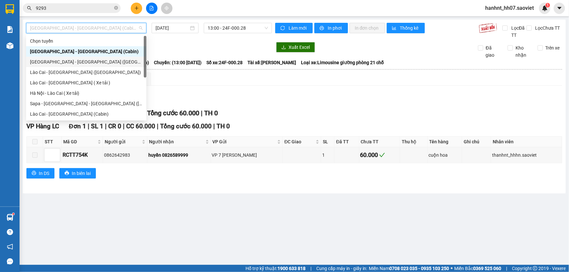
drag, startPoint x: 57, startPoint y: 61, endPoint x: 128, endPoint y: 54, distance: 70.7
click at [62, 60] on div "[GEOGRAPHIC_DATA] - [GEOGRAPHIC_DATA] ([GEOGRAPHIC_DATA])" at bounding box center [86, 61] width 112 height 7
type input "[DATE]"
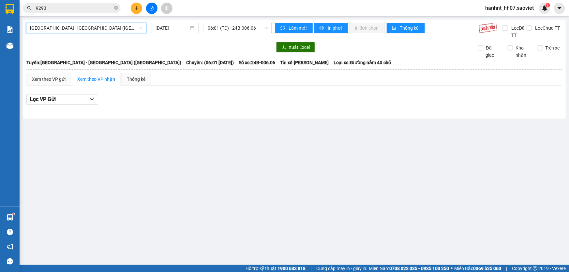
click at [219, 27] on span "06:01 (TC) - 24B-006.06" at bounding box center [238, 28] width 60 height 10
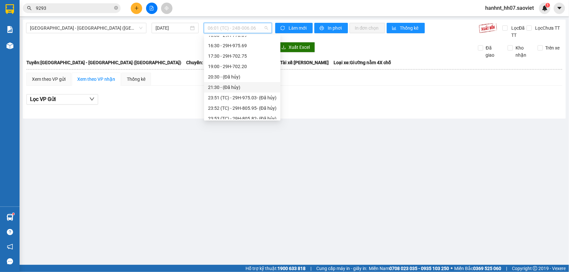
scroll to position [104, 0]
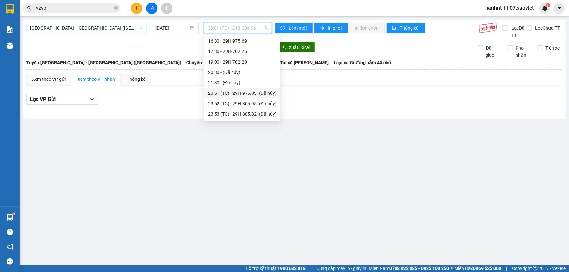
click at [60, 29] on span "[GEOGRAPHIC_DATA] - [GEOGRAPHIC_DATA] ([GEOGRAPHIC_DATA])" at bounding box center [86, 28] width 112 height 10
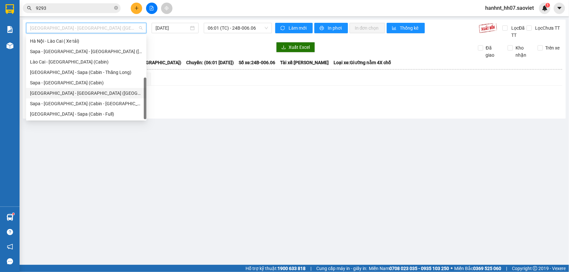
scroll to position [52, 0]
click at [63, 94] on div "[GEOGRAPHIC_DATA] - [GEOGRAPHIC_DATA] ([GEOGRAPHIC_DATA])" at bounding box center [86, 93] width 112 height 7
type input "[DATE]"
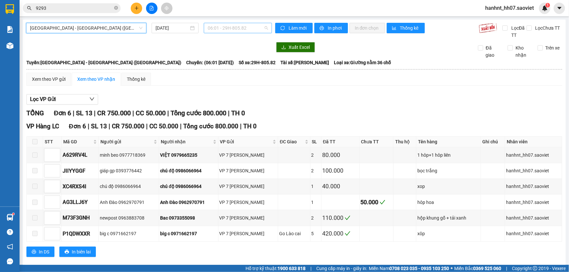
click at [221, 28] on span "06:01 - 29H-805.82" at bounding box center [238, 28] width 60 height 10
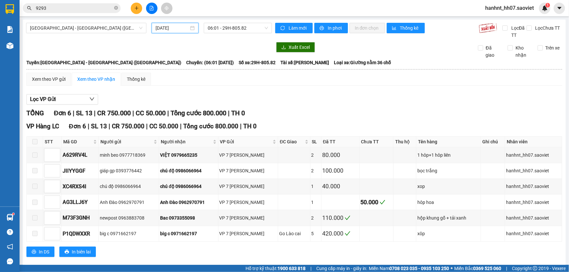
click at [168, 26] on input "[DATE]" at bounding box center [172, 27] width 33 height 7
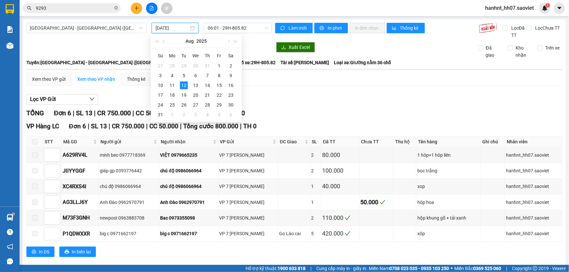
click at [267, 84] on div "Xem theo VP gửi Xem theo VP nhận Thống kê" at bounding box center [294, 79] width 536 height 13
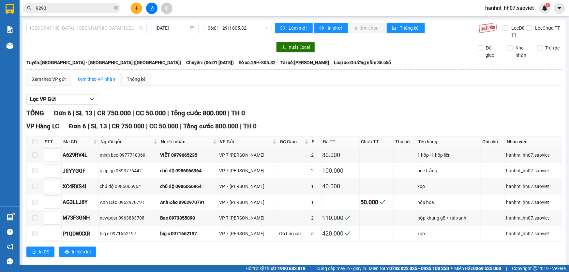
click at [67, 28] on span "[GEOGRAPHIC_DATA] - [GEOGRAPHIC_DATA] ([GEOGRAPHIC_DATA])" at bounding box center [86, 28] width 112 height 10
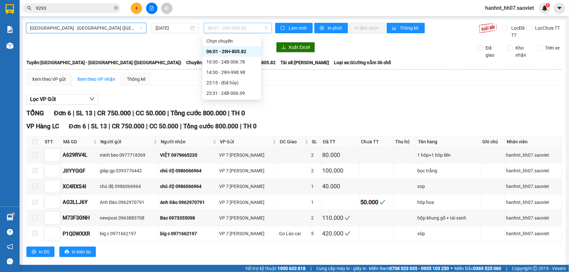
click at [215, 29] on span "06:01 - 29H-805.82" at bounding box center [238, 28] width 60 height 10
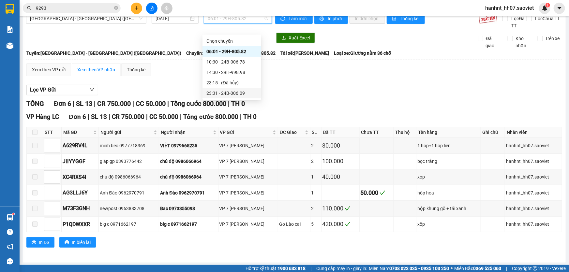
click at [218, 90] on div "23:31 - 24B-006.09" at bounding box center [231, 93] width 51 height 7
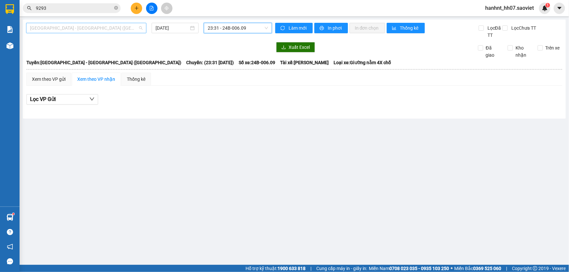
click at [63, 26] on span "[GEOGRAPHIC_DATA] - [GEOGRAPHIC_DATA] ([GEOGRAPHIC_DATA])" at bounding box center [86, 28] width 112 height 10
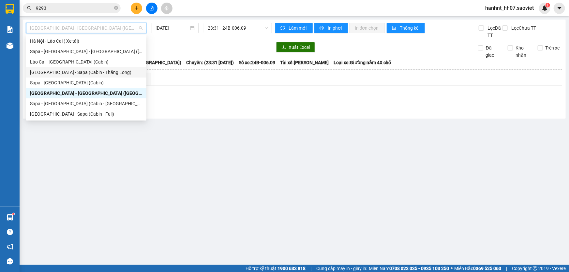
click at [74, 72] on div "[GEOGRAPHIC_DATA] - Sapa (Cabin - Thăng Long)" at bounding box center [86, 72] width 112 height 7
type input "[DATE]"
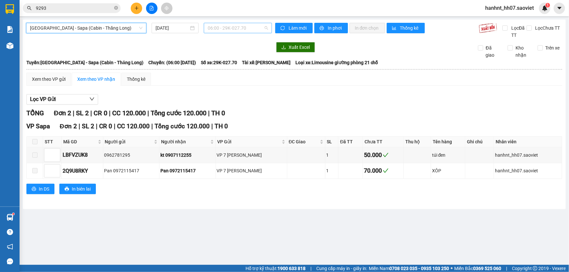
click at [229, 28] on span "06:00 - 29K-027.70" at bounding box center [238, 28] width 60 height 10
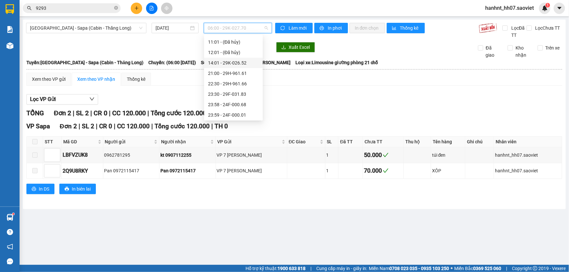
scroll to position [52, 0]
click at [230, 82] on div "22:30 - 29H-961.66" at bounding box center [233, 82] width 51 height 7
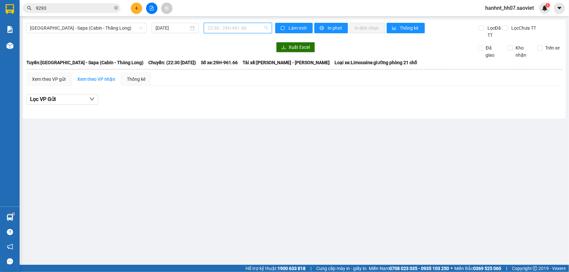
click at [233, 26] on span "22:30 - 29H-961.66" at bounding box center [238, 28] width 60 height 10
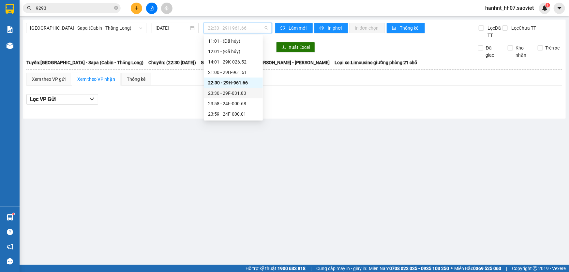
click at [231, 91] on div "23:30 - 29F-031.83" at bounding box center [233, 93] width 51 height 7
click at [227, 29] on span "23:30 - 29F-031.83" at bounding box center [238, 28] width 60 height 10
click at [234, 101] on div "23:58 - 24F-000.68" at bounding box center [233, 103] width 51 height 7
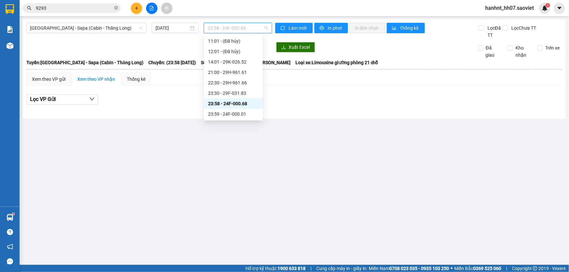
click at [231, 28] on span "23:58 - 24F-000.68" at bounding box center [238, 28] width 60 height 10
click at [234, 112] on div "23:59 - 24F-000.01" at bounding box center [233, 114] width 51 height 7
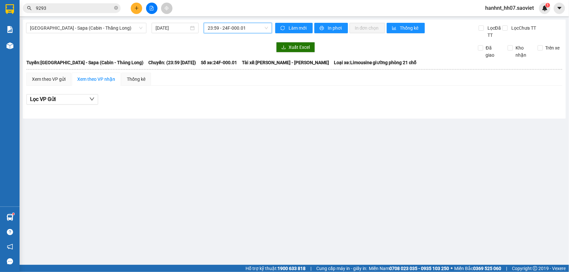
click at [229, 28] on span "23:59 - 24F-000.01" at bounding box center [238, 28] width 60 height 10
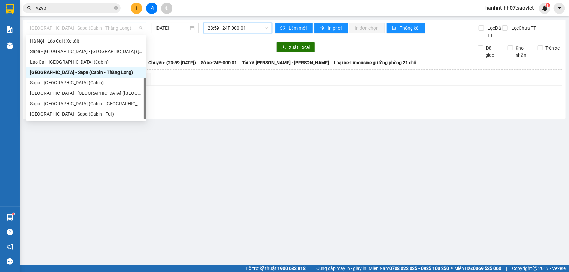
click at [80, 29] on span "[GEOGRAPHIC_DATA] - Sapa (Cabin - Thăng Long)" at bounding box center [86, 28] width 112 height 10
click at [59, 113] on div "Hà Nội - Sapa (Cabin - Full)" at bounding box center [86, 114] width 112 height 7
type input "[DATE]"
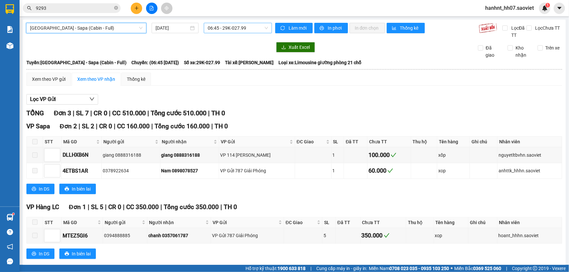
click at [215, 28] on span "06:45 - 29K-027.99" at bounding box center [238, 28] width 60 height 10
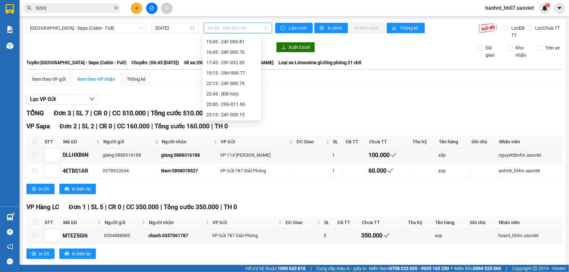
scroll to position [104, 0]
click at [224, 104] on div "23:00 - 29G-011.96" at bounding box center [231, 103] width 51 height 7
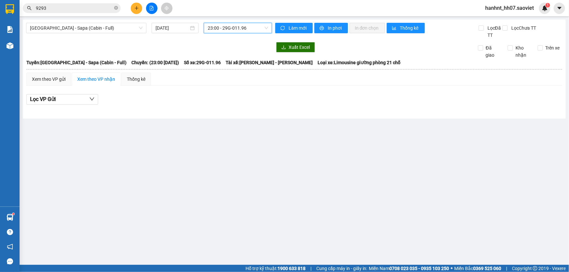
click at [216, 26] on span "23:00 - 29G-011.96" at bounding box center [238, 28] width 60 height 10
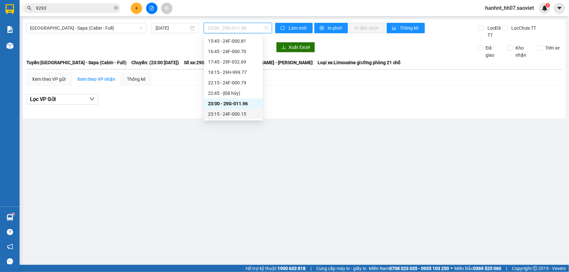
click at [231, 112] on div "23:15 - 24F-000.15" at bounding box center [233, 114] width 51 height 7
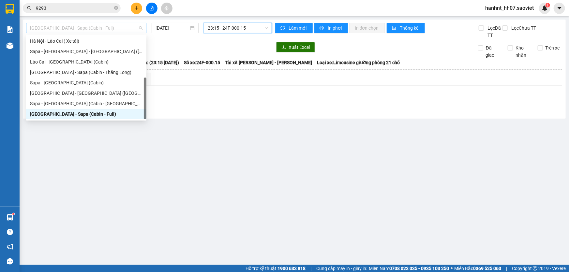
click at [69, 29] on span "Hà Nội - Sapa (Cabin - Full)" at bounding box center [86, 28] width 112 height 10
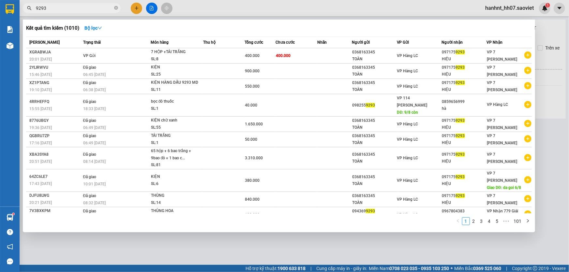
click at [69, 7] on input "9293" at bounding box center [74, 8] width 77 height 7
click at [117, 7] on icon "close-circle" at bounding box center [116, 8] width 4 height 4
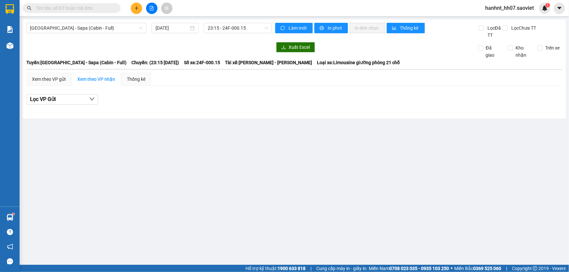
click at [93, 9] on input "text" at bounding box center [74, 8] width 77 height 7
click at [57, 7] on input "text" at bounding box center [74, 8] width 77 height 7
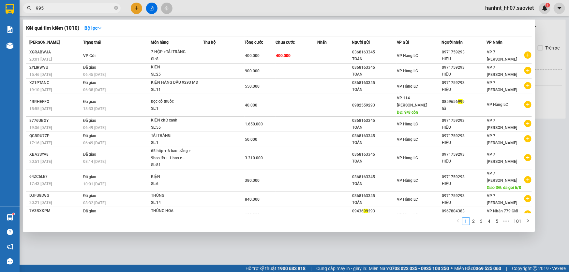
type input "9955"
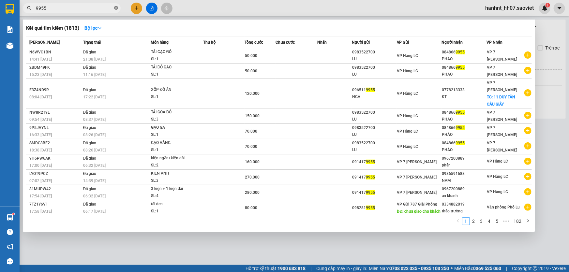
click at [116, 7] on icon "close-circle" at bounding box center [116, 8] width 4 height 4
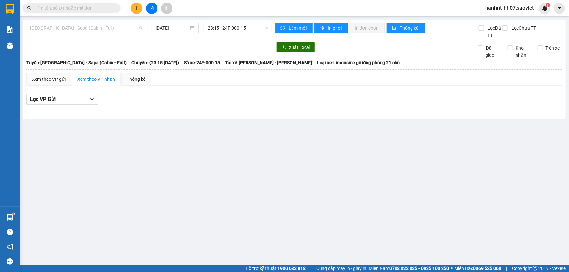
click at [59, 26] on span "Hà Nội - Sapa (Cabin - Full)" at bounding box center [86, 28] width 112 height 10
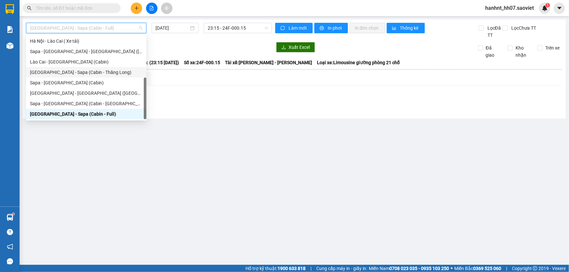
click at [64, 71] on div "[GEOGRAPHIC_DATA] - Sapa (Cabin - Thăng Long)" at bounding box center [86, 72] width 112 height 7
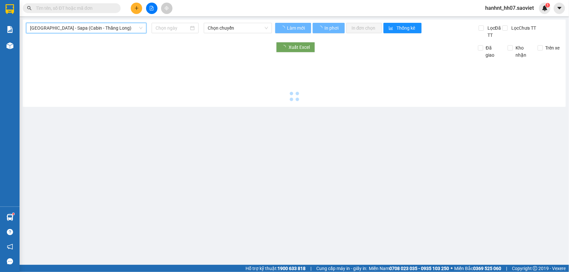
type input "[DATE]"
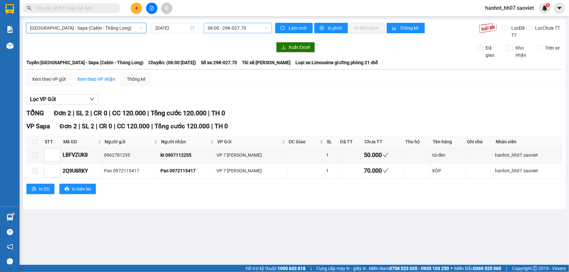
click at [223, 25] on span "06:00 - 29K-027.70" at bounding box center [238, 28] width 60 height 10
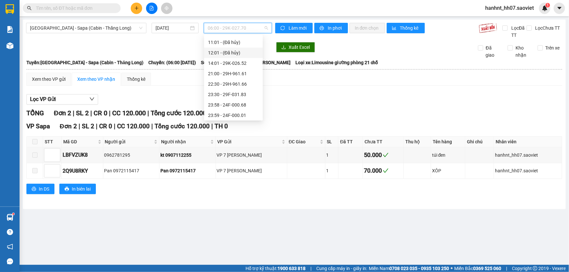
scroll to position [52, 0]
click at [235, 83] on div "22:30 - 29H-961.66" at bounding box center [233, 82] width 51 height 7
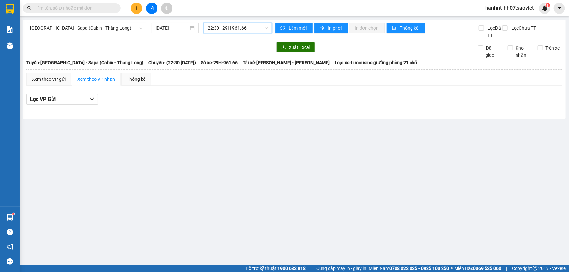
click at [89, 8] on input "text" at bounding box center [74, 8] width 77 height 7
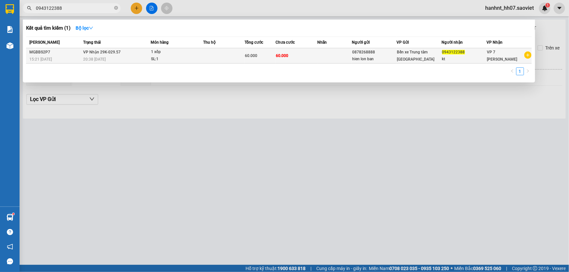
type input "0943122388"
click at [280, 52] on td "60.000" at bounding box center [296, 55] width 41 height 15
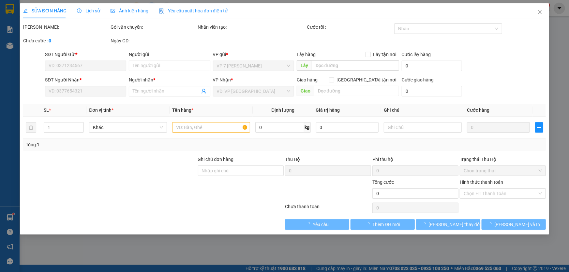
type input "0878268888"
type input "hien lon ban"
type input "0943122388"
type input "kt"
type input "60.000"
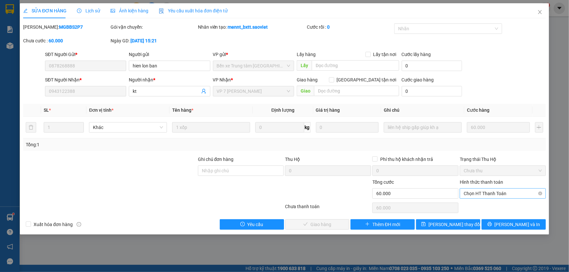
click at [481, 192] on span "Chọn HT Thanh Toán" at bounding box center [503, 194] width 78 height 10
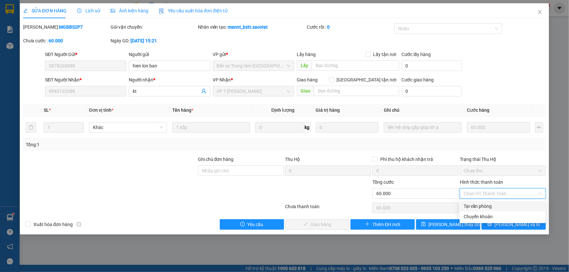
click at [469, 203] on div "Tại văn phòng" at bounding box center [503, 206] width 78 height 7
type input "0"
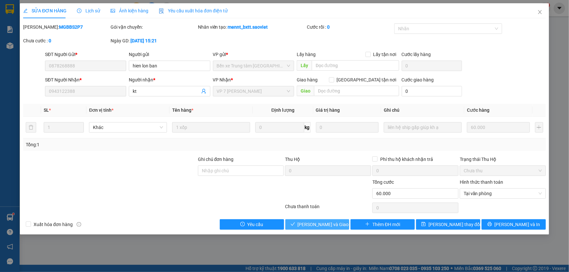
click at [333, 224] on span "Lưu và Giao hàng" at bounding box center [329, 224] width 63 height 7
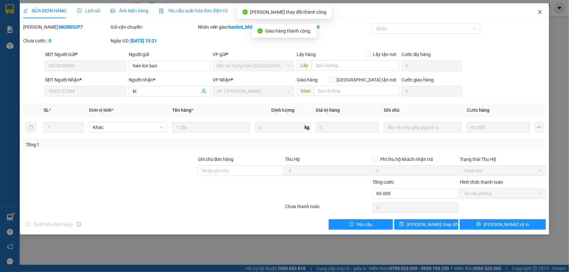
click at [539, 13] on icon "close" at bounding box center [540, 12] width 4 height 4
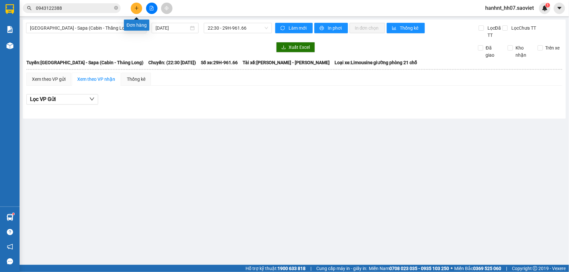
click at [134, 7] on icon "plus" at bounding box center [136, 8] width 5 height 5
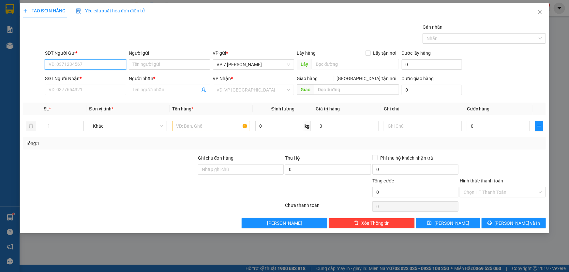
click at [87, 65] on input "SĐT Người Gửi *" at bounding box center [85, 64] width 81 height 10
type input "0941676968"
click at [87, 77] on div "0941676968 - A KHÁ" at bounding box center [85, 77] width 73 height 7
type input "A KHÁ"
type input "0979600914"
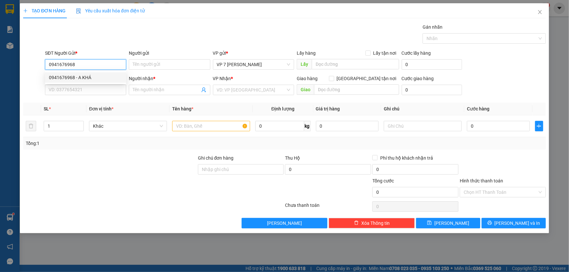
type input "tài"
type input "0941676968"
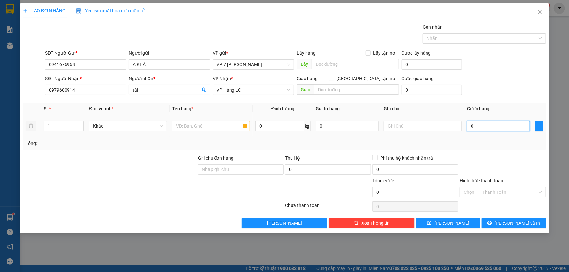
click at [480, 125] on input "0" at bounding box center [498, 126] width 63 height 10
type input "5"
type input "50"
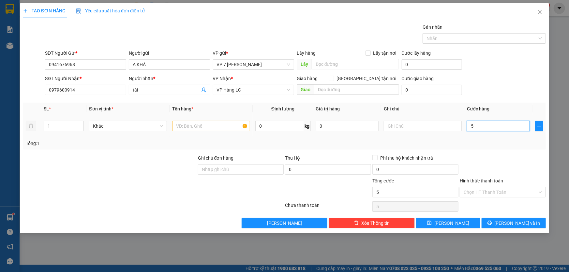
type input "50"
type input "500"
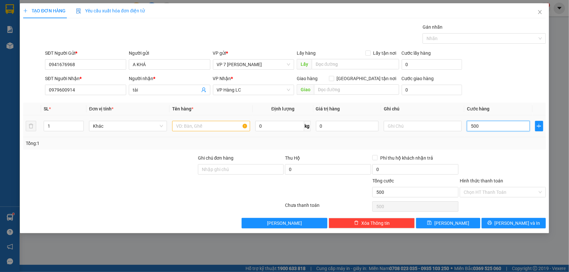
type input "5.000"
type input "500"
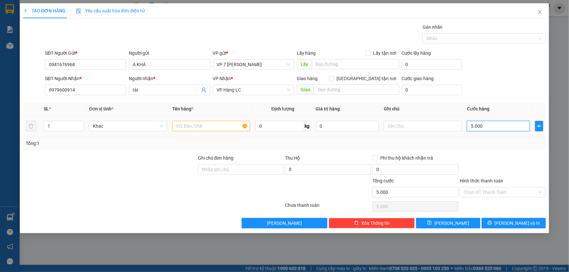
type input "500"
type input "50"
type input "5"
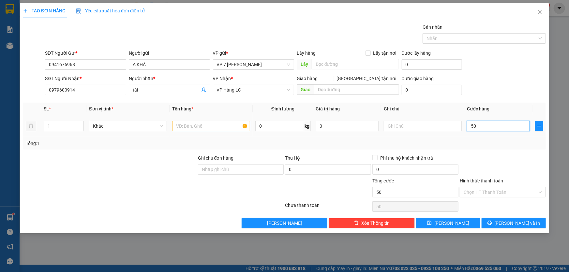
type input "5"
type input "0"
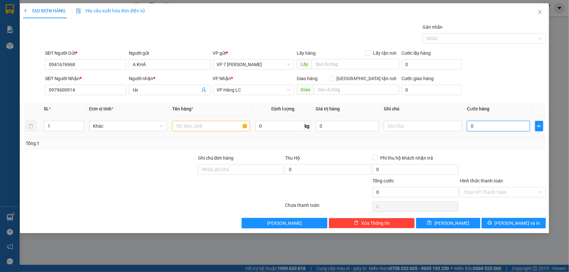
type input "06"
type input "6"
type input "0"
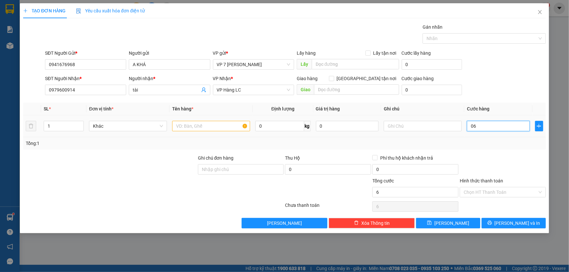
type input "0"
type input "06"
type input "6"
type input "060"
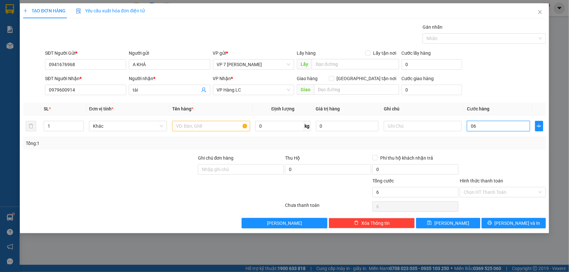
type input "60"
type input "0.600"
type input "600"
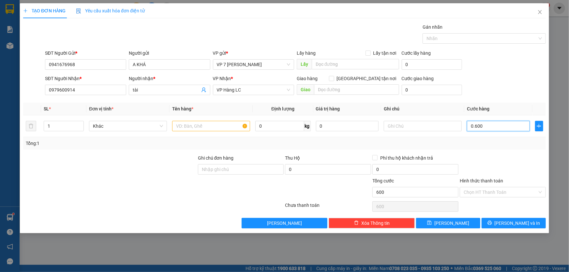
type input "06.000"
type input "6.000"
type input "060.000"
type input "60.000"
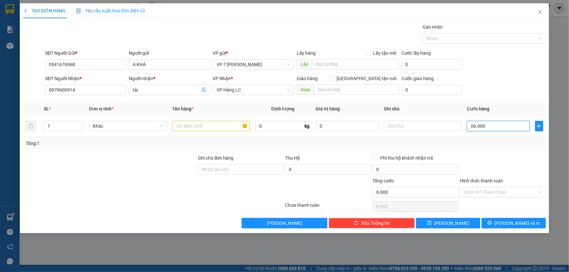
type input "60.000"
click at [521, 220] on span "Lưu và In" at bounding box center [518, 223] width 46 height 7
click at [177, 125] on input "text" at bounding box center [211, 126] width 78 height 10
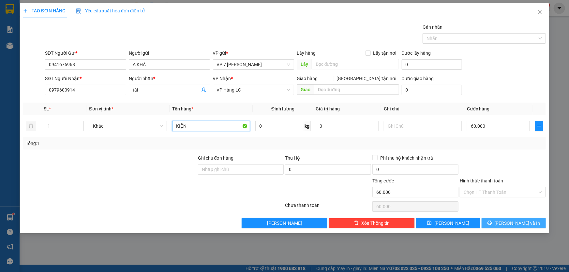
type input "KIỆN"
click at [522, 220] on span "Lưu và In" at bounding box center [518, 223] width 46 height 7
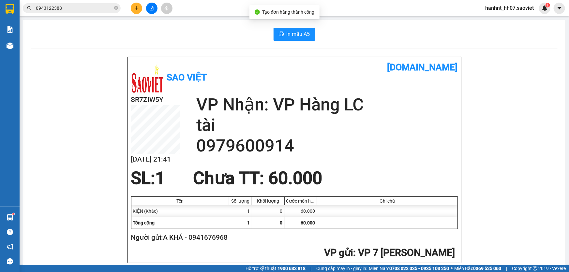
click at [298, 27] on div "In mẫu A5 Sao Việt vexere.com SR7ZIW5Y 12/08 21:41 VP Nhận: VP Hàng LC tài 0979…" at bounding box center [294, 272] width 542 height 504
click at [298, 31] on span "In mẫu A5" at bounding box center [298, 34] width 23 height 8
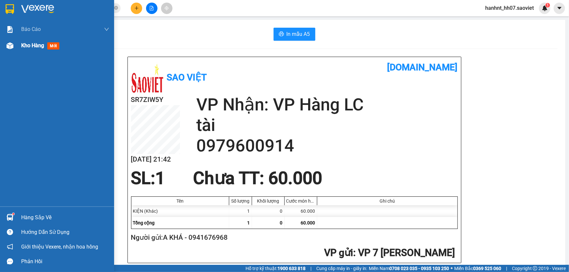
click at [26, 46] on span "Kho hàng" at bounding box center [32, 45] width 23 height 6
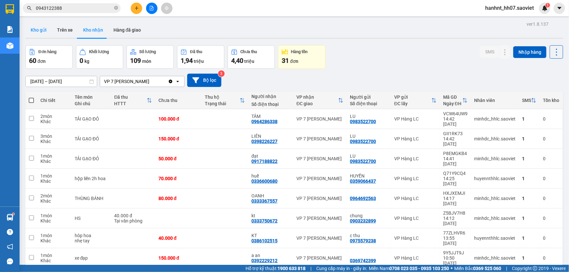
click at [41, 26] on button "Kho gửi" at bounding box center [38, 30] width 26 height 16
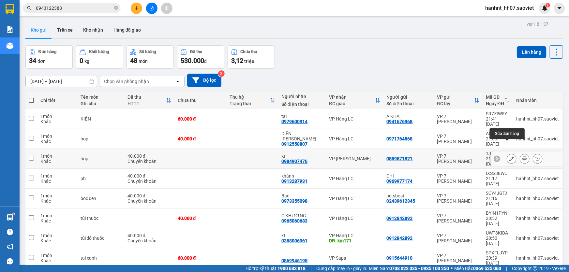
click at [509, 156] on icon at bounding box center [511, 158] width 5 height 5
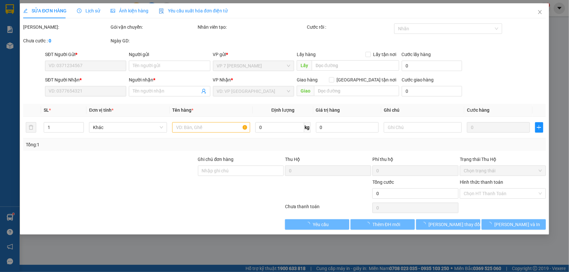
type input "0559571821"
type input "0984907476"
type input "kt"
type input "40.000"
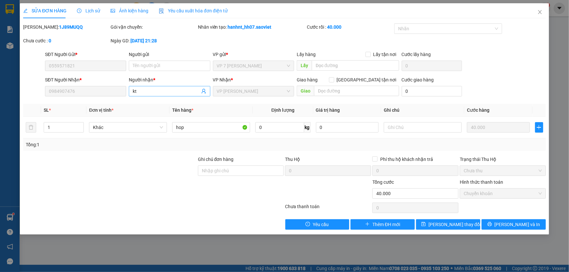
click at [148, 91] on input "kt" at bounding box center [166, 91] width 67 height 7
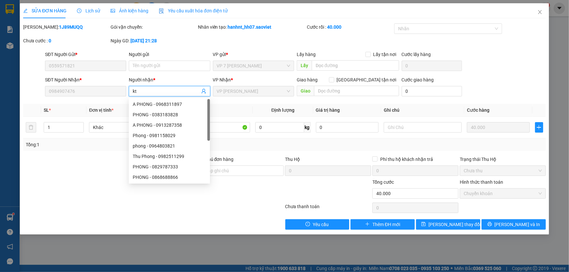
type input "k"
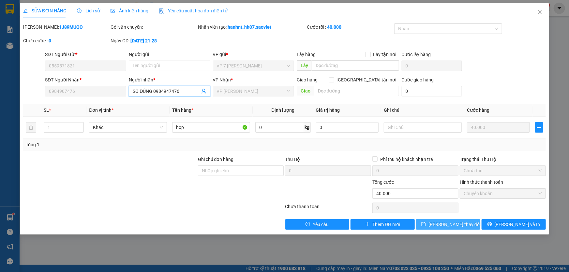
type input "SỐ ĐÚNG 0984947476"
click at [470, 222] on button "Lưu thay đổi" at bounding box center [448, 224] width 64 height 10
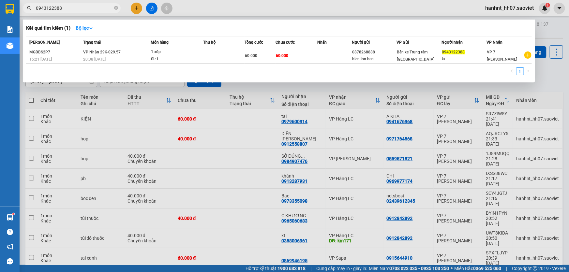
click at [66, 10] on input "0943122388" at bounding box center [74, 8] width 77 height 7
type input "0"
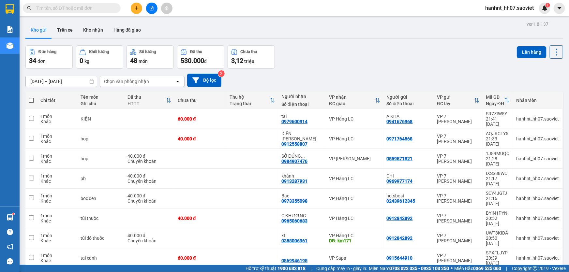
click at [89, 7] on input "text" at bounding box center [74, 8] width 77 height 7
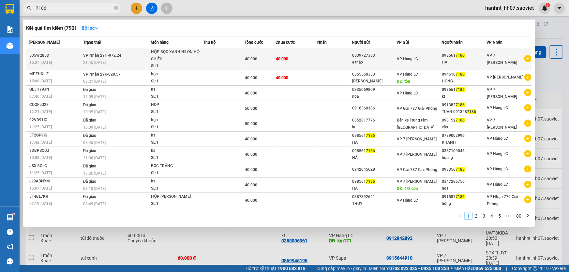
type input "7186"
click at [209, 52] on td at bounding box center [223, 59] width 41 height 22
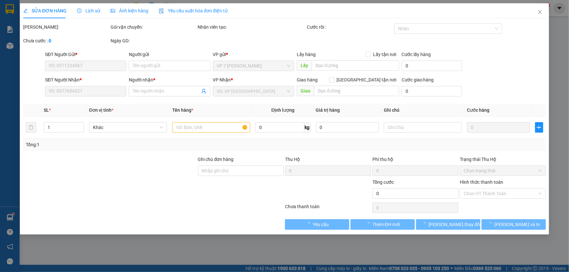
type input "0839727383"
type input "e thảo"
type input "0985617186"
type input "HÀ"
type input "40.000"
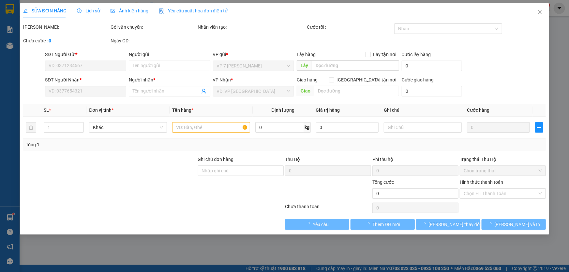
type input "40.000"
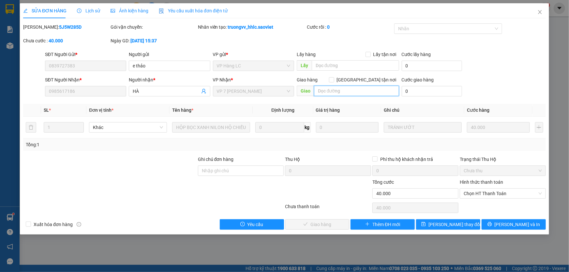
click at [319, 88] on input "text" at bounding box center [356, 91] width 85 height 10
type input "SHIP"
click at [439, 222] on button "Lưu thay đổi" at bounding box center [448, 224] width 64 height 10
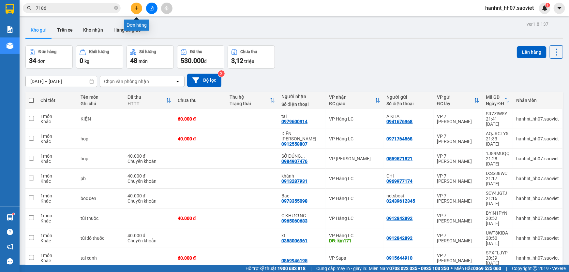
click at [138, 4] on button at bounding box center [136, 8] width 11 height 11
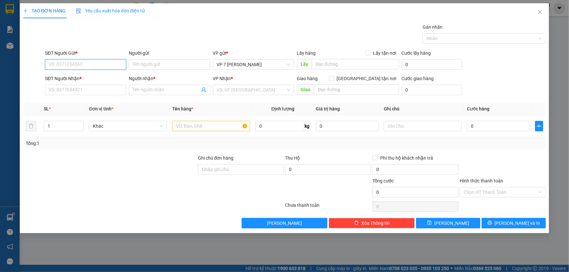
click at [59, 65] on input "SĐT Người Gửi *" at bounding box center [85, 64] width 81 height 10
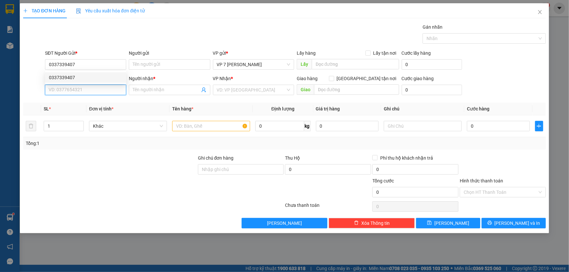
click at [71, 87] on input "SĐT Người Nhận *" at bounding box center [85, 90] width 81 height 10
drag, startPoint x: 82, startPoint y: 63, endPoint x: 50, endPoint y: 68, distance: 33.0
click at [50, 68] on input "0337339407" at bounding box center [85, 64] width 81 height 10
click at [48, 68] on input "0337339407" at bounding box center [85, 64] width 81 height 10
paste input "971459888"
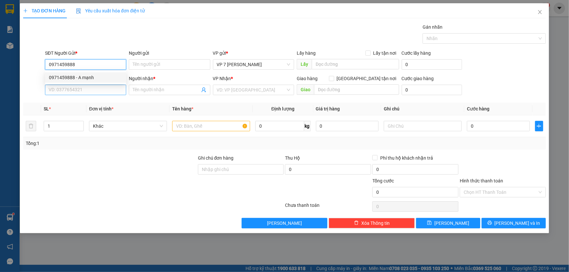
type input "0971459888"
click at [76, 89] on input "SĐT Người Nhận *" at bounding box center [85, 90] width 81 height 10
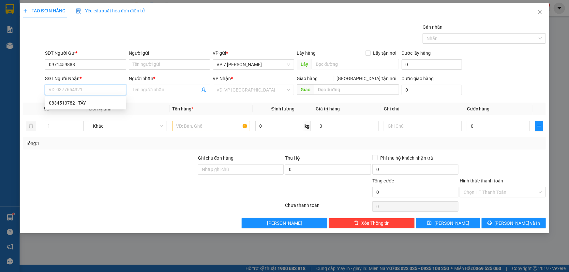
click at [76, 88] on input "SĐT Người Nhận *" at bounding box center [85, 90] width 81 height 10
drag, startPoint x: 76, startPoint y: 89, endPoint x: 73, endPoint y: 94, distance: 5.8
paste input "0971459888"
type input "0971459888"
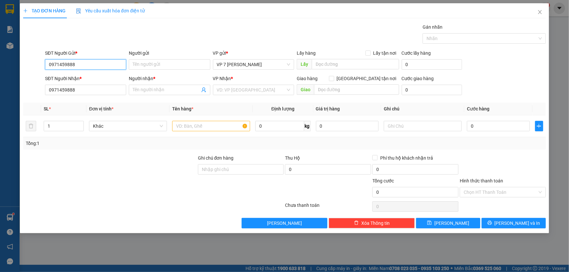
click at [78, 64] on input "0971459888" at bounding box center [85, 64] width 81 height 10
type input "0"
type input "0386217222"
click at [95, 78] on div "0386217222 - vũ đình tùng" at bounding box center [85, 77] width 73 height 7
type input "vũ đình tùng"
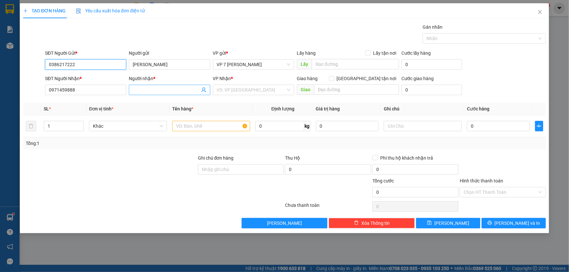
type input "0386217222"
click at [155, 91] on input "Người nhận *" at bounding box center [166, 89] width 67 height 7
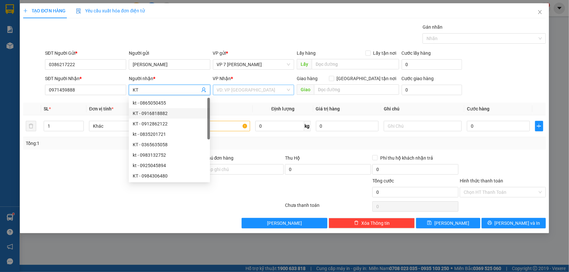
type input "KT"
click at [259, 86] on input "search" at bounding box center [251, 90] width 69 height 10
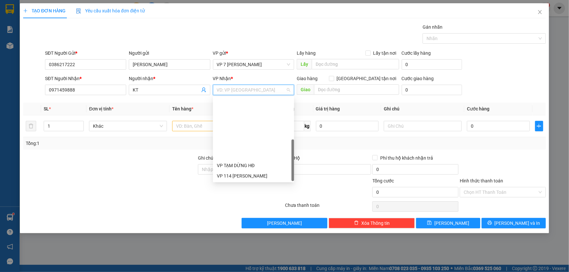
scroll to position [73, 0]
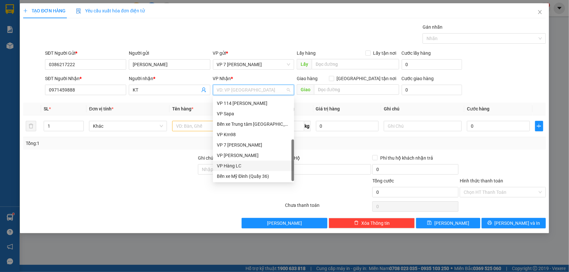
click at [238, 165] on div "VP Hàng LC" at bounding box center [253, 165] width 73 height 7
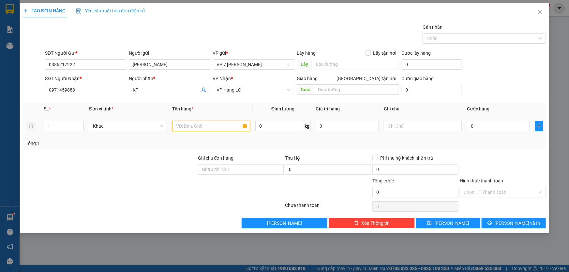
click at [183, 126] on input "text" at bounding box center [211, 126] width 78 height 10
type input "HỘP NHỎ"
click at [481, 129] on input "0" at bounding box center [498, 126] width 63 height 10
type input "4"
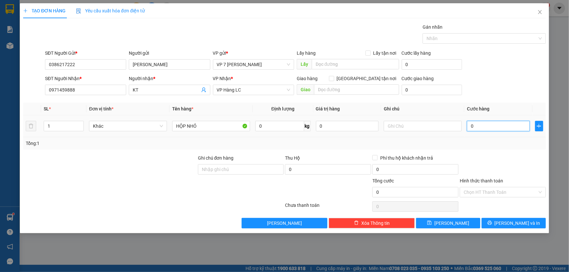
type input "4"
type input "40"
type input "400"
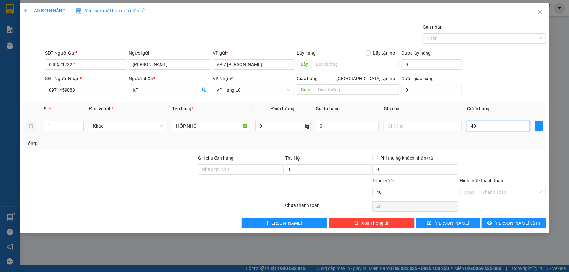
type input "400"
type input "4.000"
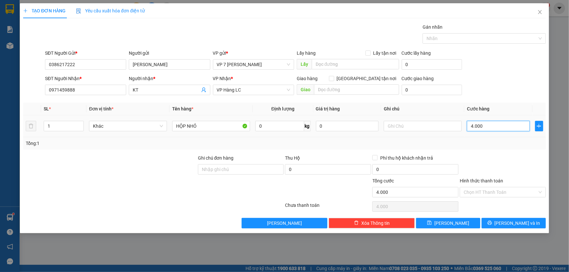
type input "40.000"
click at [500, 223] on button "Lưu và In" at bounding box center [514, 223] width 64 height 10
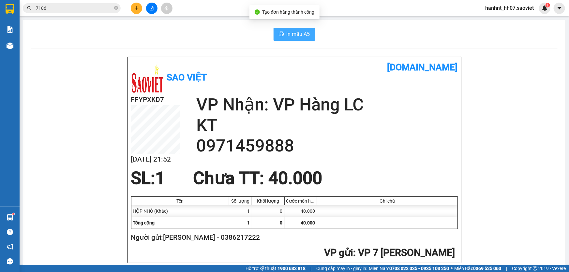
click at [295, 29] on button "In mẫu A5" at bounding box center [295, 34] width 42 height 13
click at [56, 11] on input "7186" at bounding box center [74, 8] width 77 height 7
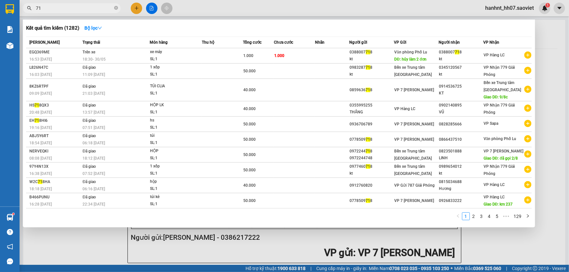
type input "7"
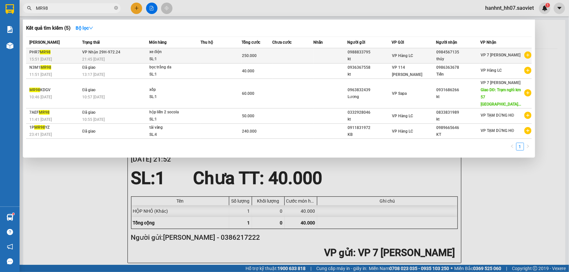
type input "MR98"
click at [197, 54] on div "xe điện" at bounding box center [173, 52] width 49 height 7
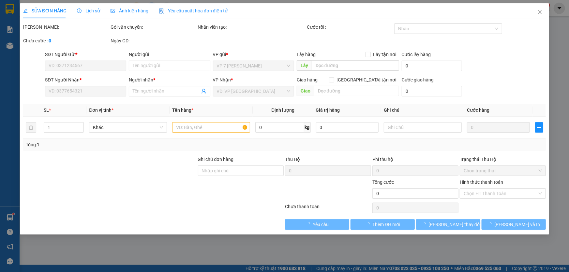
type input "0988833795"
type input "kt"
type input "0984567135"
type input "thủy"
type input "250.000"
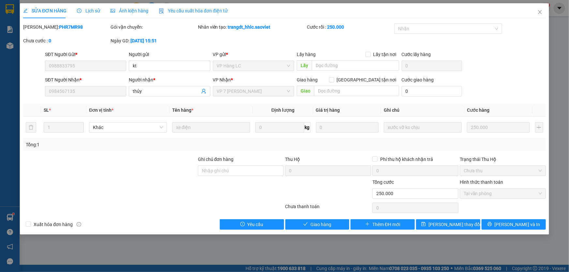
click at [479, 191] on span "Tại văn phòng" at bounding box center [503, 194] width 78 height 10
click at [327, 223] on span "Giao hàng" at bounding box center [320, 224] width 21 height 7
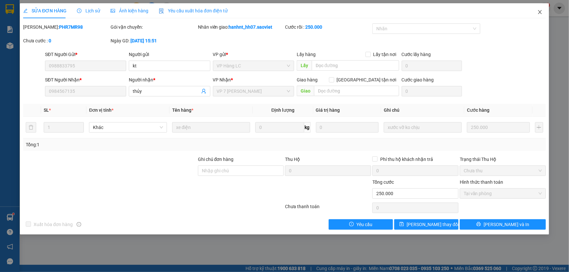
click at [541, 13] on icon "close" at bounding box center [540, 12] width 4 height 4
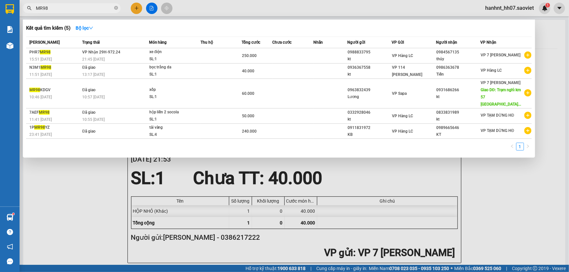
click at [67, 10] on input "MR98" at bounding box center [74, 8] width 77 height 7
type input "M"
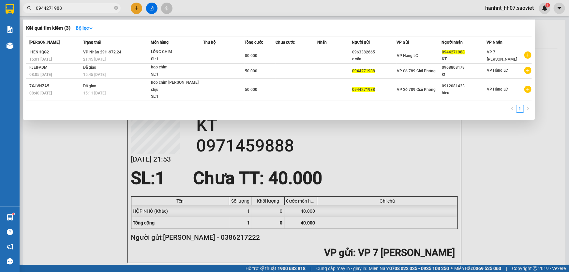
click at [63, 9] on input "0944271988" at bounding box center [74, 8] width 77 height 7
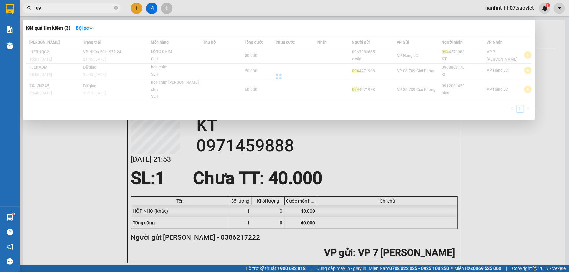
type input "0"
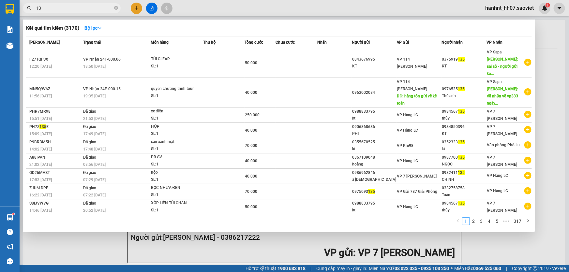
type input "1"
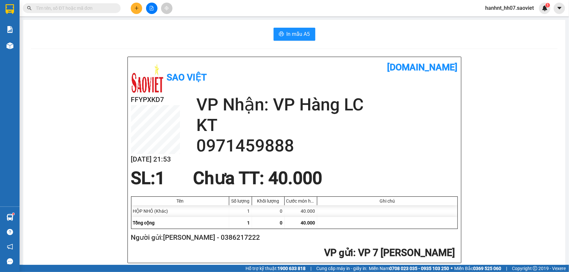
click at [59, 11] on input "text" at bounding box center [74, 8] width 77 height 7
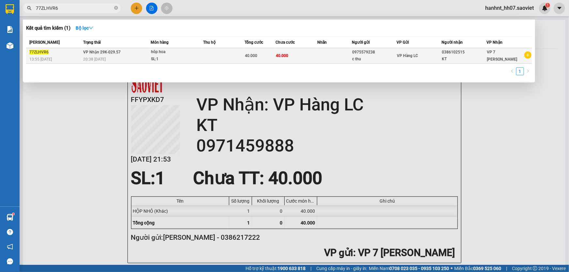
type input "77ZLHVR6"
click at [313, 53] on td "40.000" at bounding box center [296, 55] width 41 height 15
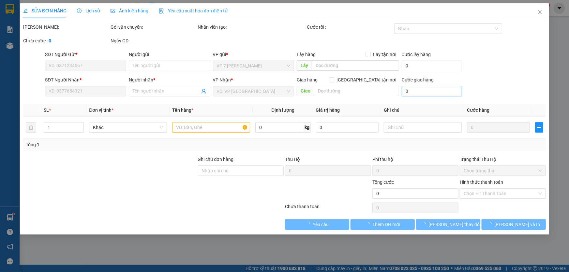
type input "0975579238"
type input "c thu"
type input "0386102515"
type input "KT"
type input "40.000"
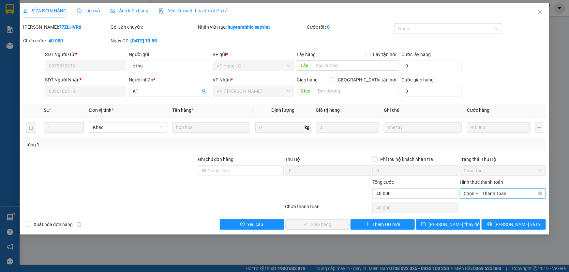
click at [478, 192] on span "Chọn HT Thanh Toán" at bounding box center [503, 194] width 78 height 10
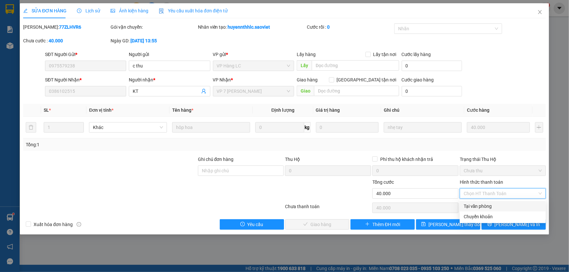
click at [474, 204] on div "Tại văn phòng" at bounding box center [503, 206] width 78 height 7
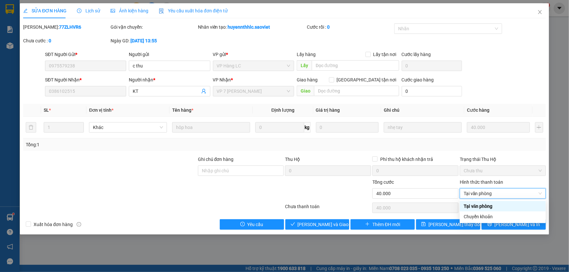
type input "0"
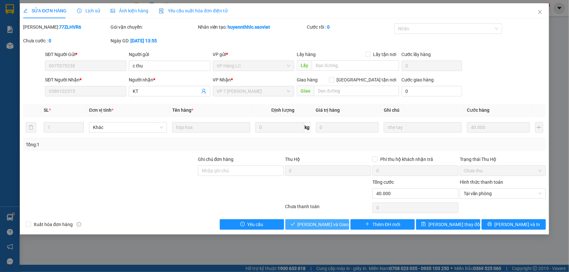
click at [334, 222] on span "Lưu và Giao hàng" at bounding box center [329, 224] width 63 height 7
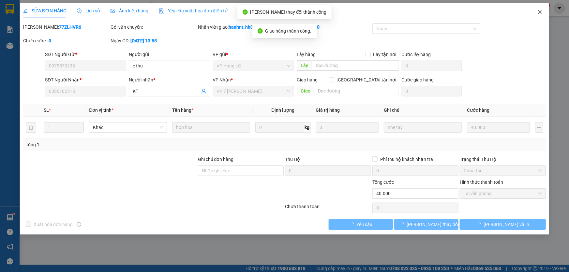
click at [539, 12] on icon "close" at bounding box center [540, 12] width 4 height 4
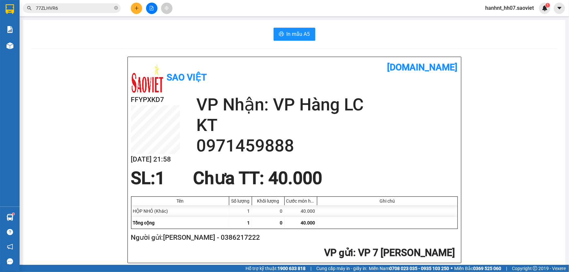
click at [65, 8] on input "77ZLHVR6" at bounding box center [74, 8] width 77 height 7
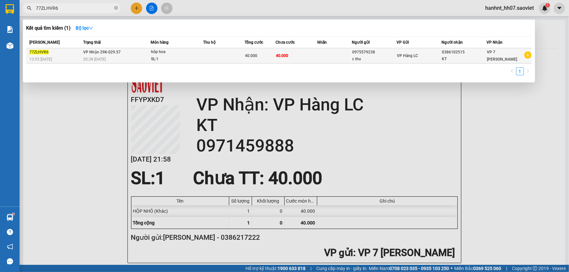
click at [214, 55] on td at bounding box center [223, 55] width 41 height 15
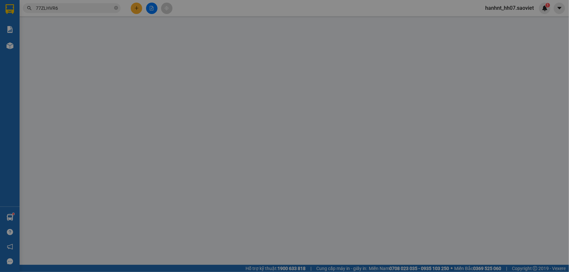
type input "0975579238"
type input "c thu"
type input "0386102515"
type input "KT"
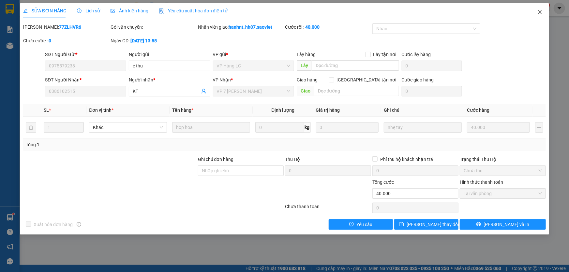
click at [538, 15] on icon "close" at bounding box center [539, 11] width 5 height 5
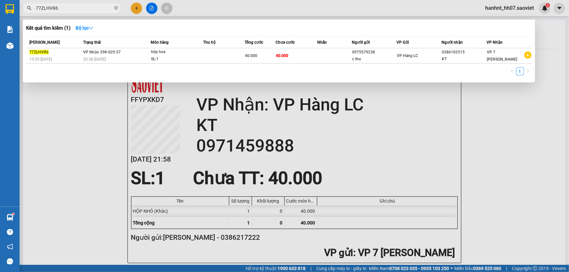
click at [68, 9] on input "77ZLHVR6" at bounding box center [74, 8] width 77 height 7
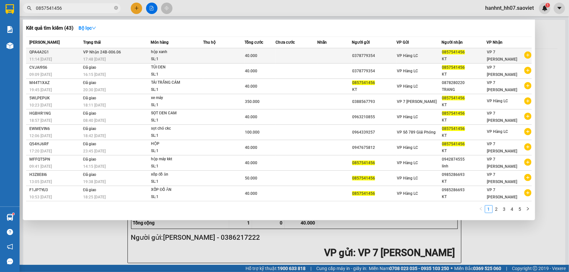
click at [292, 59] on td at bounding box center [296, 55] width 41 height 15
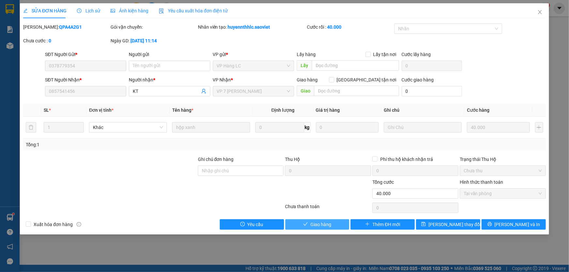
click at [311, 222] on span "Giao hàng" at bounding box center [320, 224] width 21 height 7
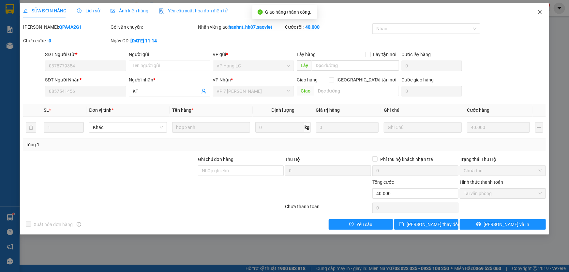
click at [538, 9] on icon "close" at bounding box center [539, 11] width 5 height 5
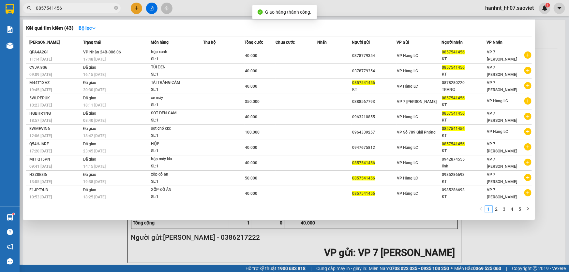
click at [88, 9] on input "0857541456" at bounding box center [74, 8] width 77 height 7
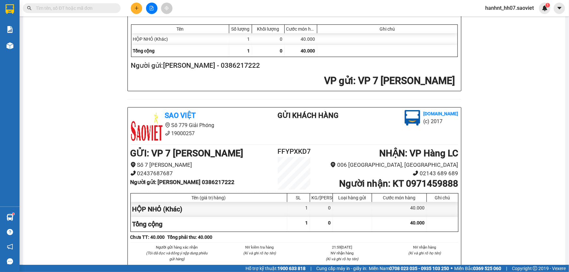
scroll to position [178, 0]
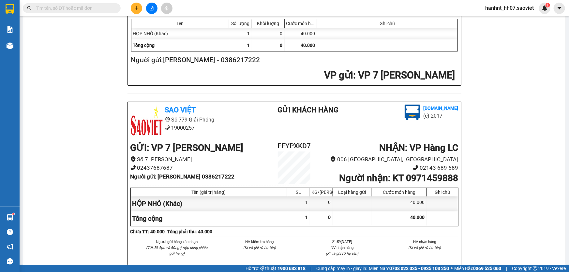
click at [61, 6] on input "text" at bounding box center [74, 8] width 77 height 7
click at [60, 7] on input "text" at bounding box center [74, 8] width 77 height 7
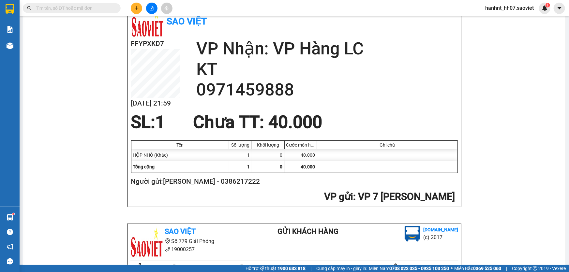
scroll to position [0, 0]
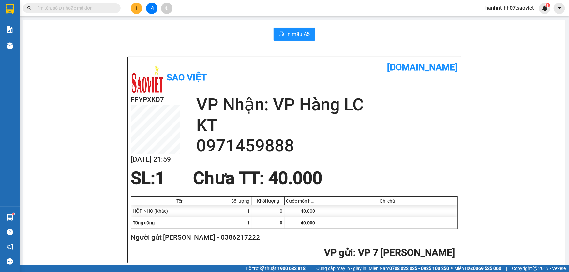
click at [76, 6] on input "text" at bounding box center [74, 8] width 77 height 7
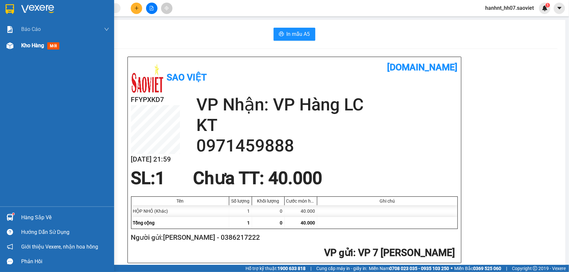
click at [55, 47] on span "mới" at bounding box center [53, 45] width 12 height 7
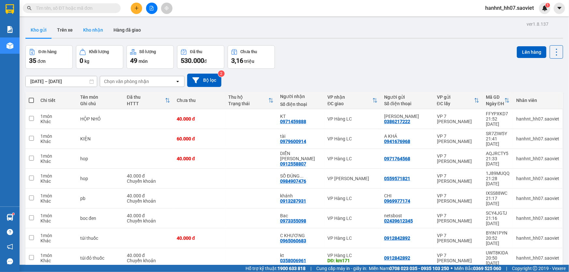
click at [95, 29] on button "Kho nhận" at bounding box center [93, 30] width 30 height 16
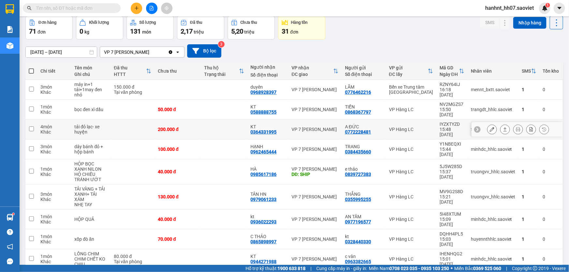
scroll to position [48, 0]
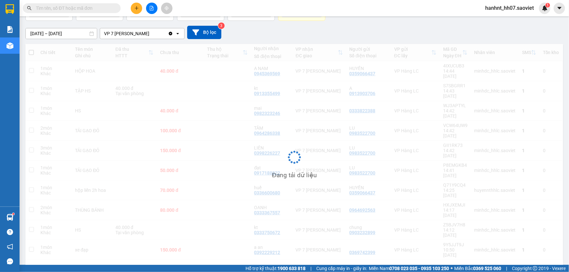
scroll to position [30, 0]
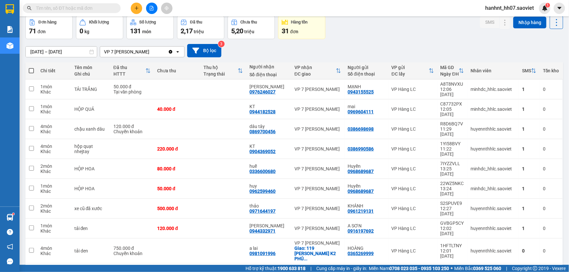
click at [57, 6] on input "text" at bounding box center [74, 8] width 77 height 7
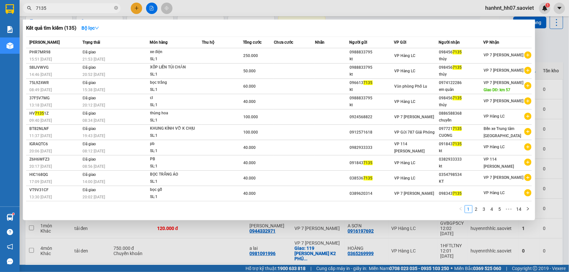
click at [50, 9] on input "7135" at bounding box center [74, 8] width 77 height 7
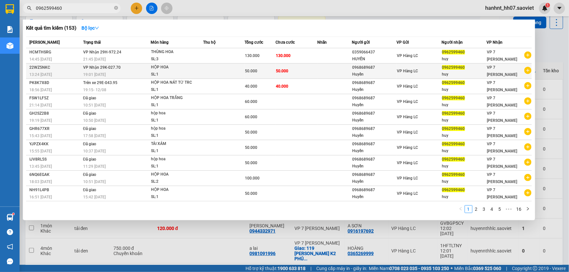
click at [198, 74] on div "SL: 1" at bounding box center [175, 74] width 49 height 7
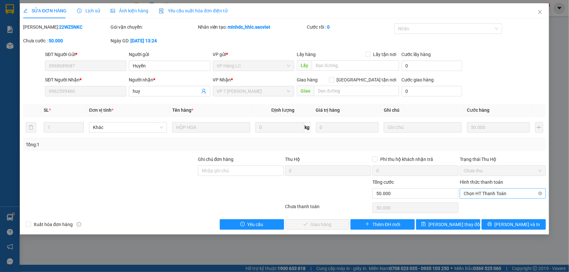
click at [483, 194] on span "Chọn HT Thanh Toán" at bounding box center [503, 194] width 78 height 10
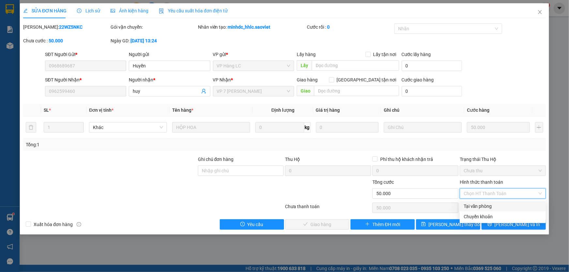
click at [469, 204] on div "Tại văn phòng" at bounding box center [503, 206] width 78 height 7
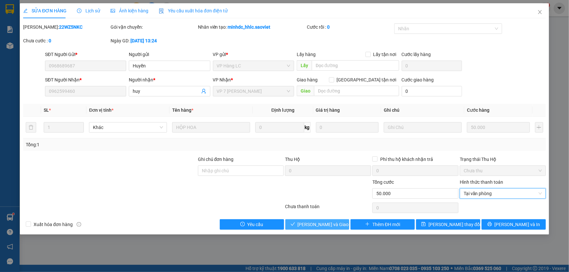
click at [335, 226] on span "Lưu và Giao hàng" at bounding box center [329, 224] width 63 height 7
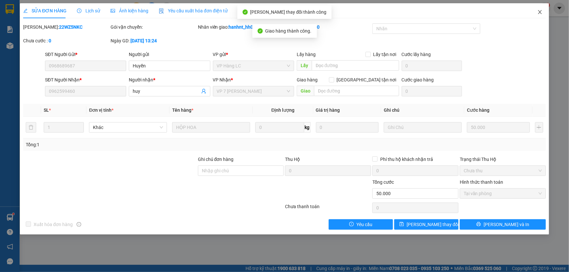
click at [541, 12] on icon "close" at bounding box center [539, 11] width 5 height 5
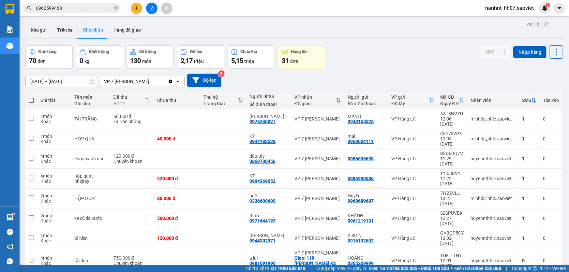
click at [72, 6] on input "0962599460" at bounding box center [74, 8] width 77 height 7
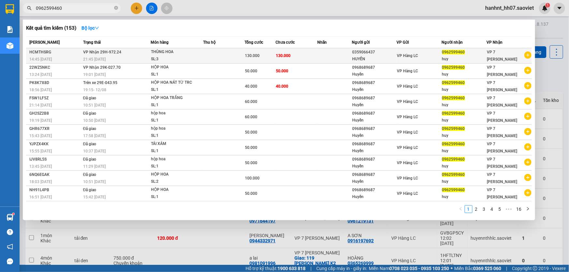
click at [198, 49] on div "THÙNG HOA" at bounding box center [175, 52] width 49 height 7
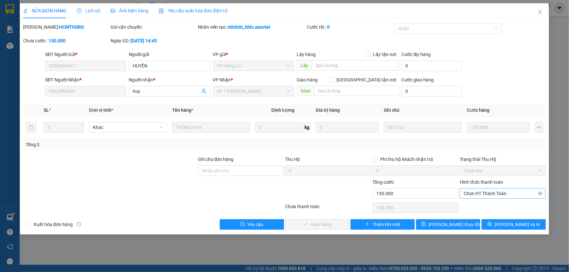
click at [499, 193] on span "Chọn HT Thanh Toán" at bounding box center [503, 194] width 78 height 10
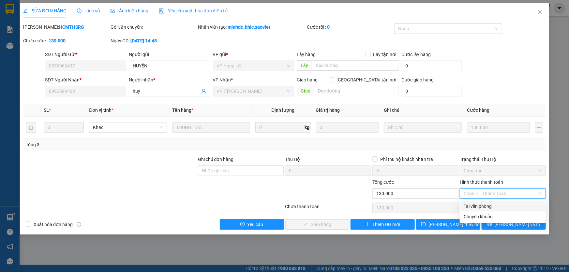
click at [469, 204] on div "Tại văn phòng" at bounding box center [503, 206] width 78 height 7
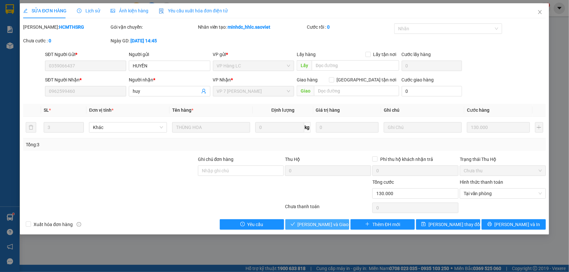
click at [334, 221] on span "Lưu và Giao hàng" at bounding box center [329, 224] width 63 height 7
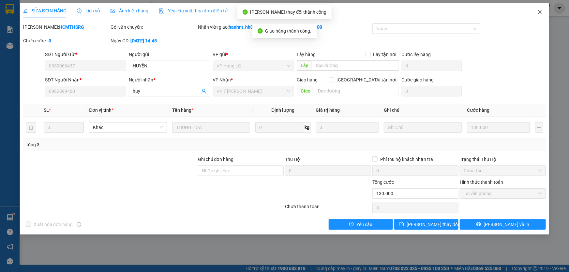
click at [536, 12] on span "Close" at bounding box center [540, 12] width 18 height 18
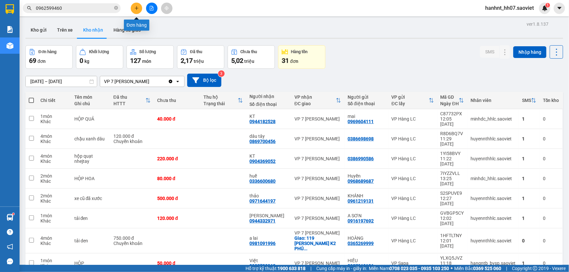
click at [134, 7] on button at bounding box center [136, 8] width 11 height 11
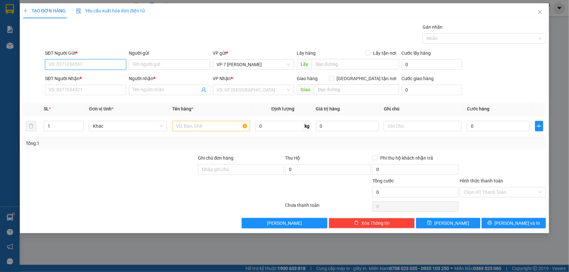
click at [97, 65] on input "SĐT Người Gửi *" at bounding box center [85, 64] width 81 height 10
click at [49, 62] on input "SĐT Người Gửi *" at bounding box center [85, 64] width 81 height 10
click at [101, 75] on div "0986261868 - Hoàng Anh" at bounding box center [85, 77] width 73 height 7
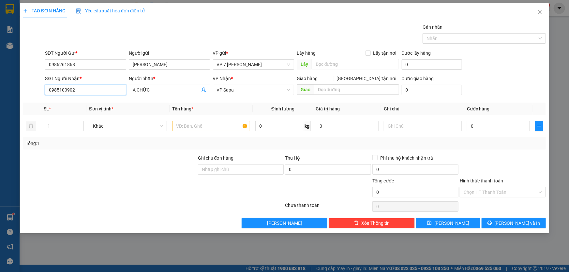
click at [85, 93] on input "0985100902" at bounding box center [85, 90] width 81 height 10
click at [83, 102] on div "0983652838 - ĐỨC" at bounding box center [85, 102] width 73 height 7
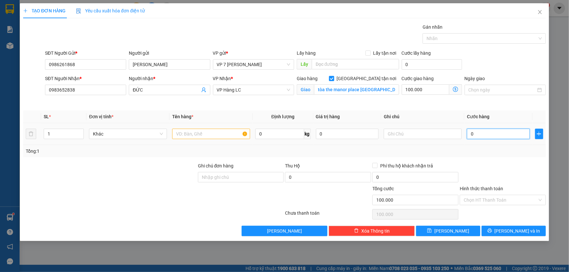
click at [476, 135] on input "0" at bounding box center [498, 134] width 63 height 10
click at [427, 91] on input "100.000" at bounding box center [426, 89] width 48 height 10
click at [526, 230] on button "Lưu và In" at bounding box center [514, 231] width 64 height 10
click at [189, 135] on input "text" at bounding box center [211, 134] width 78 height 10
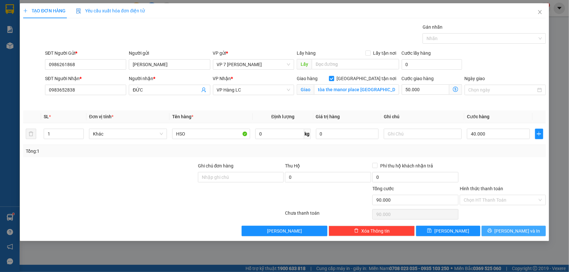
click at [492, 232] on icon "printer" at bounding box center [489, 231] width 5 height 5
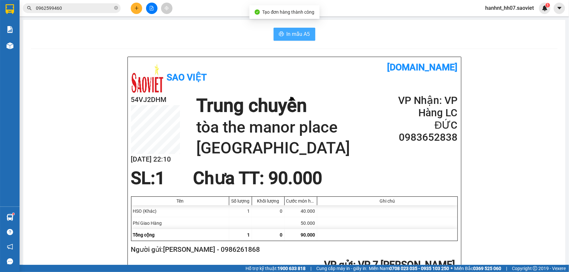
click at [287, 32] on span "In mẫu A5" at bounding box center [298, 34] width 23 height 8
click at [134, 8] on icon "plus" at bounding box center [136, 8] width 5 height 5
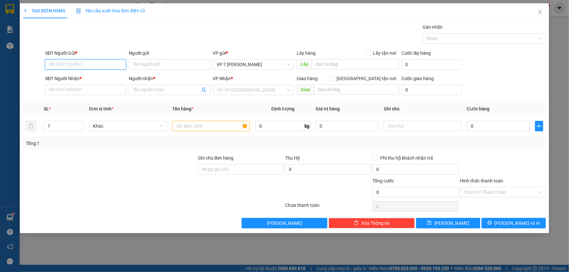
click at [58, 60] on input "SĐT Người Gửi *" at bounding box center [85, 64] width 81 height 10
click at [83, 79] on div "0986261868 - Hoàng Anh" at bounding box center [85, 77] width 73 height 7
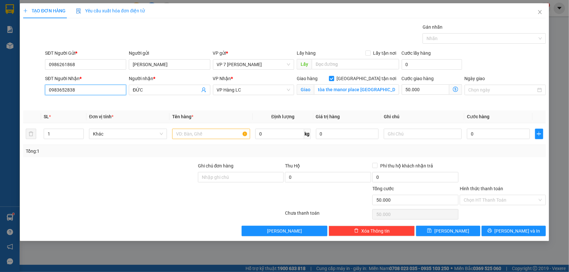
click at [81, 92] on input "0983652838" at bounding box center [85, 90] width 81 height 10
click at [83, 104] on div "0985100902 - A CHỨC" at bounding box center [85, 102] width 73 height 7
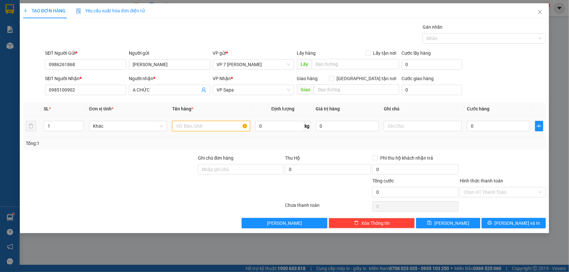
click at [207, 126] on input "text" at bounding box center [211, 126] width 78 height 10
click at [474, 126] on input "0" at bounding box center [498, 126] width 63 height 10
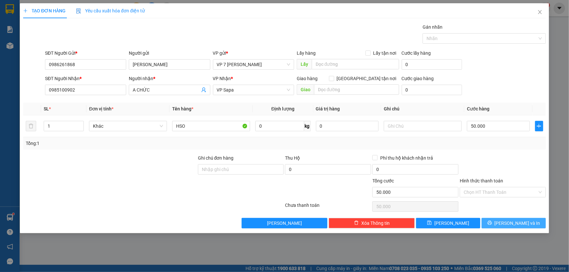
click at [500, 225] on button "Lưu và In" at bounding box center [514, 223] width 64 height 10
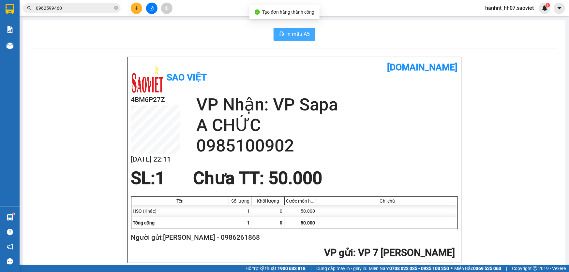
click at [304, 35] on span "In mẫu A5" at bounding box center [298, 34] width 23 height 8
click at [133, 5] on button at bounding box center [136, 8] width 11 height 11
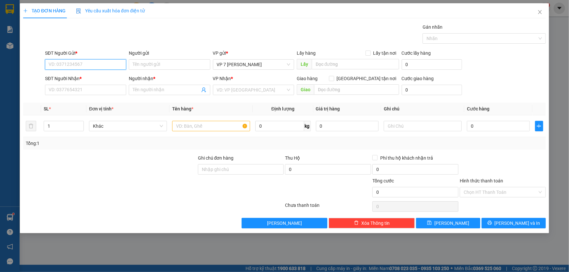
click at [61, 65] on input "SĐT Người Gửi *" at bounding box center [85, 64] width 81 height 10
click at [84, 77] on div "0978688138 - Đại" at bounding box center [85, 77] width 73 height 7
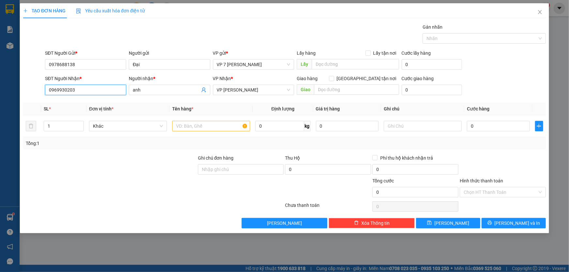
click at [84, 90] on input "0969930203" at bounding box center [85, 90] width 81 height 10
click at [78, 99] on div "0969930203 - anh" at bounding box center [85, 102] width 73 height 7
click at [191, 126] on input "text" at bounding box center [211, 126] width 78 height 10
click at [489, 127] on input "0" at bounding box center [498, 126] width 63 height 10
click at [475, 127] on input "0" at bounding box center [498, 126] width 63 height 10
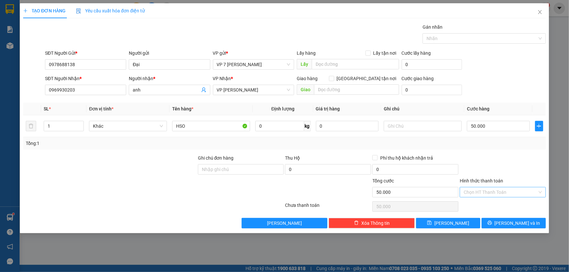
click at [482, 190] on input "Hình thức thanh toán" at bounding box center [501, 192] width 74 height 10
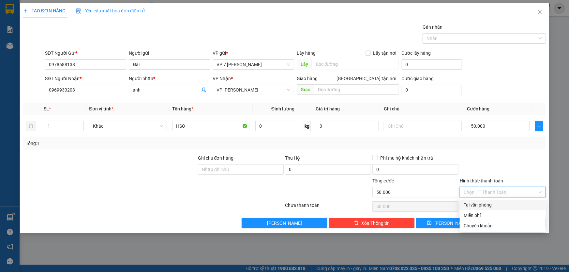
click at [481, 202] on div "Tại văn phòng" at bounding box center [503, 204] width 78 height 7
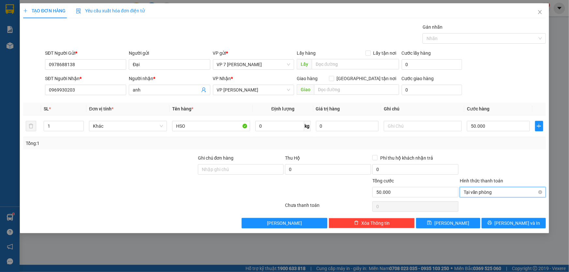
click at [489, 191] on span "Tại văn phòng" at bounding box center [503, 192] width 78 height 10
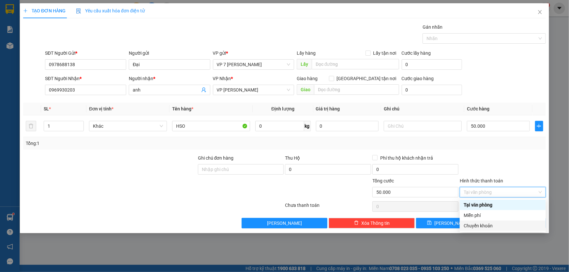
click at [482, 224] on div "Chuyển khoản" at bounding box center [503, 225] width 78 height 7
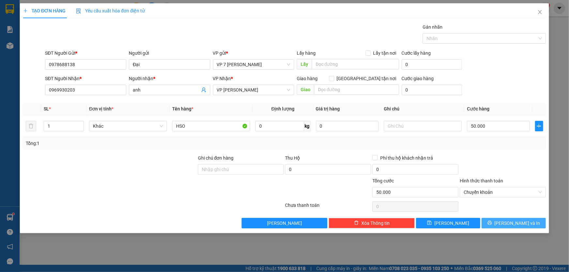
click at [512, 222] on span "Lưu và In" at bounding box center [518, 223] width 46 height 7
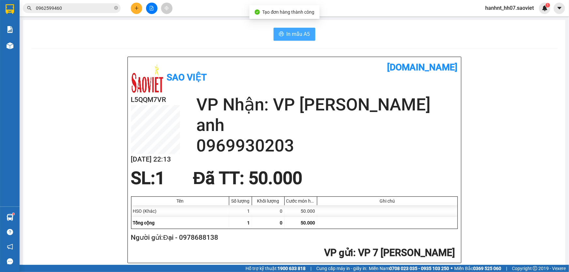
click at [298, 30] on span "In mẫu A5" at bounding box center [298, 34] width 23 height 8
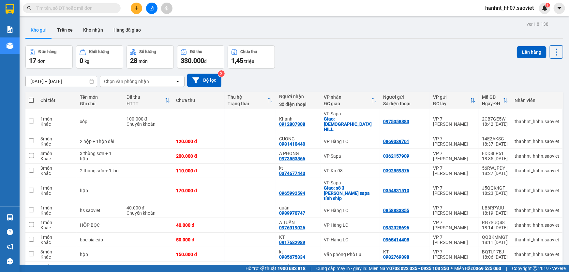
click at [82, 9] on input "text" at bounding box center [74, 8] width 77 height 7
click at [134, 7] on icon "plus" at bounding box center [136, 8] width 5 height 5
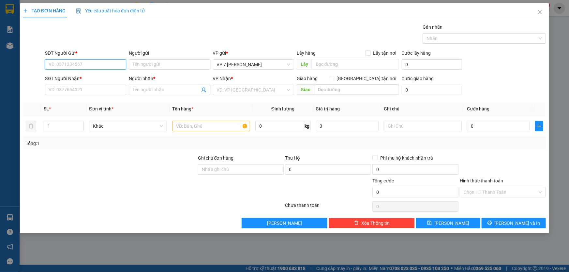
drag, startPoint x: 88, startPoint y: 64, endPoint x: 0, endPoint y: 46, distance: 89.9
click at [87, 64] on input "SĐT Người Gửi *" at bounding box center [85, 64] width 81 height 10
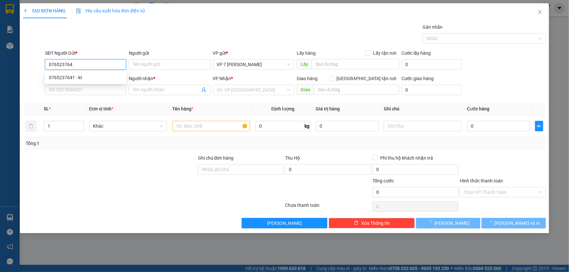
type input "0765237641"
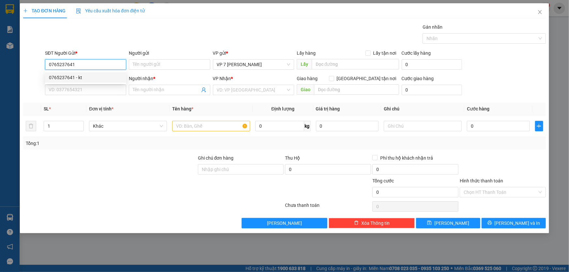
click at [90, 76] on div "0765237641 - kt" at bounding box center [85, 77] width 73 height 7
type input "kt"
type input "0765237641"
type input "kt"
type input "0"
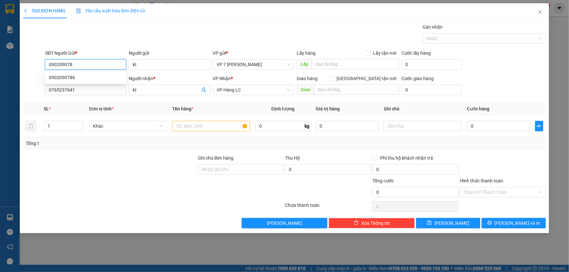
type input "0902090786"
click at [101, 77] on div "0902090786" at bounding box center [85, 77] width 73 height 7
type input "0902090786"
click at [188, 126] on input "text" at bounding box center [211, 126] width 78 height 10
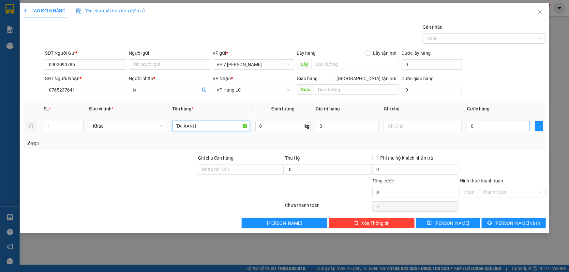
type input "TẢI XANH"
click at [486, 127] on input "0" at bounding box center [498, 126] width 63 height 10
type input "5"
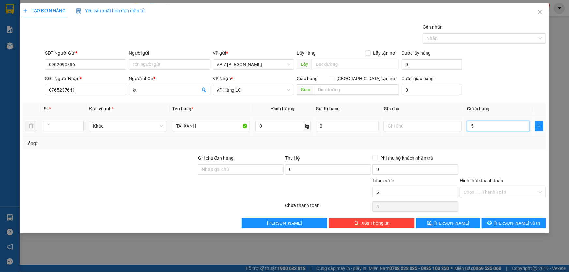
type input "0"
drag, startPoint x: 476, startPoint y: 124, endPoint x: 465, endPoint y: 125, distance: 11.5
click at [465, 125] on td "0" at bounding box center [498, 126] width 68 height 22
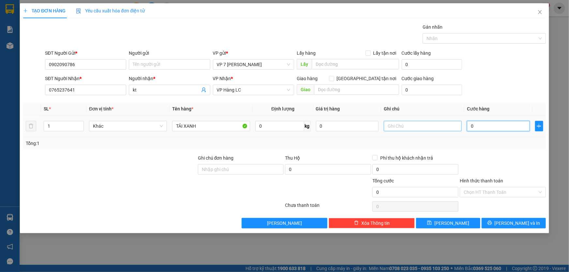
type input "8"
type input "80"
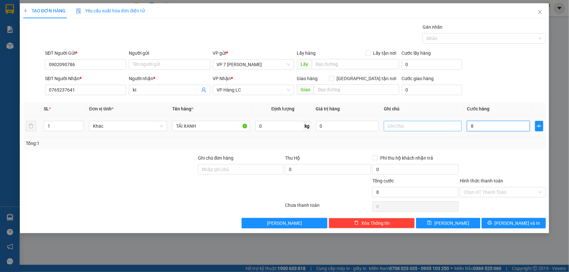
type input "80"
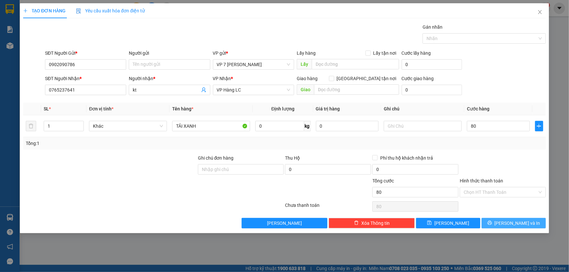
type input "80.000"
click at [526, 223] on span "[PERSON_NAME] và In" at bounding box center [518, 223] width 46 height 7
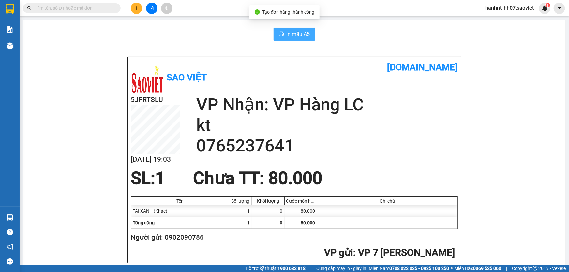
click at [294, 35] on span "In mẫu A5" at bounding box center [298, 34] width 23 height 8
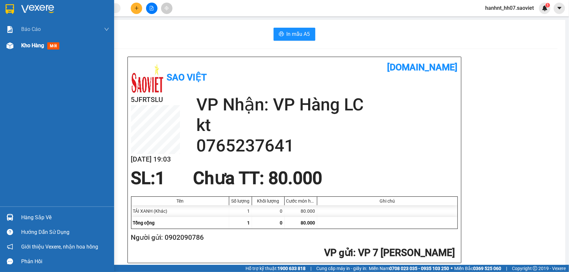
click at [27, 45] on span "Kho hàng" at bounding box center [32, 45] width 23 height 6
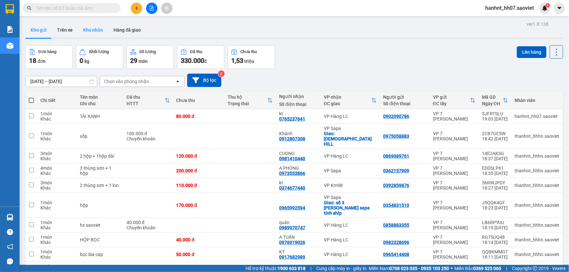
click at [91, 29] on button "Kho nhận" at bounding box center [93, 30] width 30 height 16
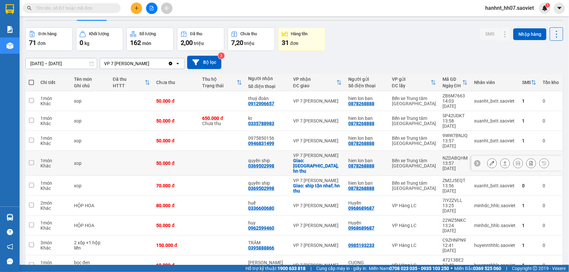
scroll to position [30, 0]
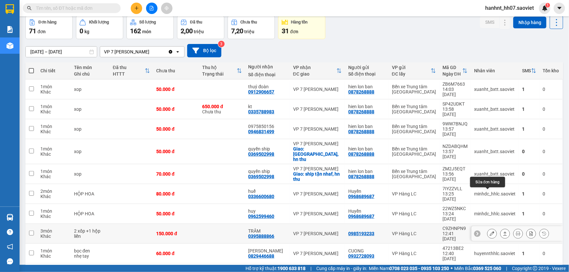
click at [490, 231] on icon at bounding box center [492, 233] width 5 height 5
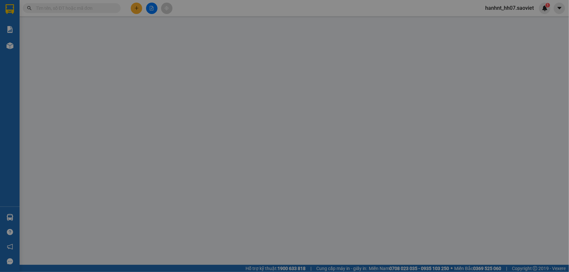
type input "0985193233"
type input "0395888866"
type input "TRÂM"
type input "150.000"
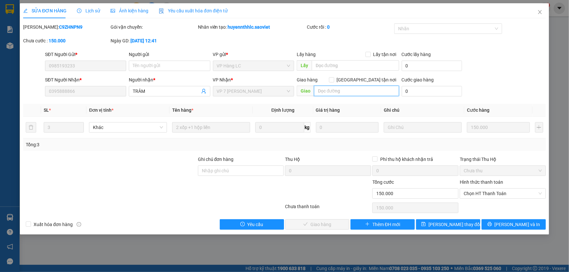
click at [330, 92] on input "text" at bounding box center [356, 91] width 85 height 10
type input "D"
type input "ĐÃ GỌI 12/8"
click at [445, 223] on span "[PERSON_NAME] thay đổi" at bounding box center [454, 224] width 52 height 7
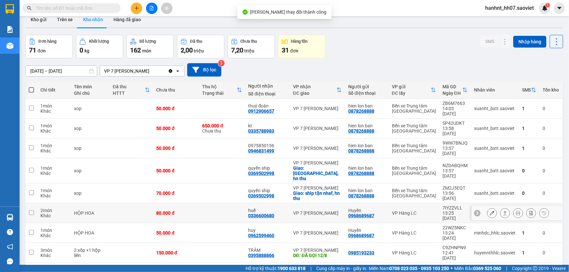
scroll to position [30, 0]
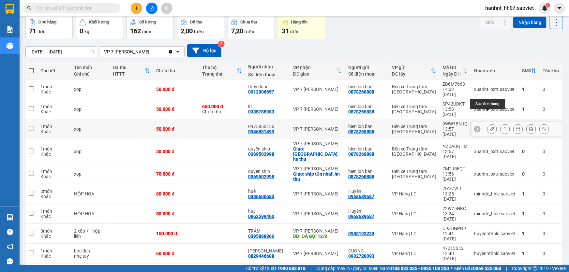
click at [490, 127] on icon at bounding box center [492, 129] width 5 height 5
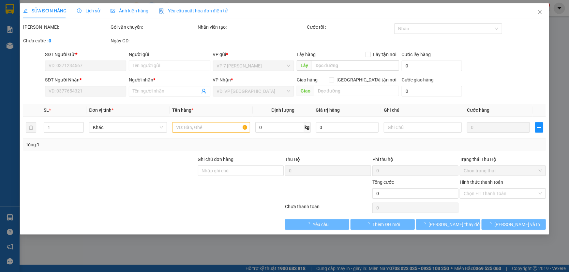
type input "0878268888"
type input "hien lon ban"
type input "0946831499"
type input "0975850156"
type input "50.000"
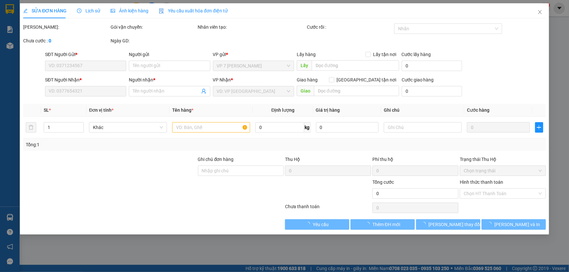
type input "50.000"
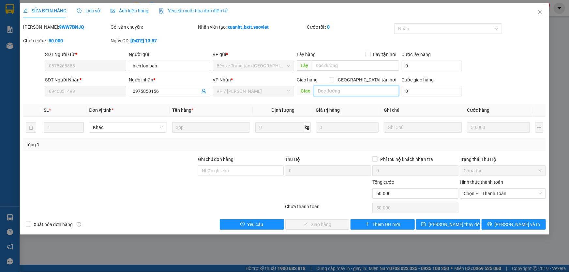
click at [333, 92] on input "text" at bounding box center [356, 91] width 85 height 10
type input "D"
type input "ĐÃ GỌI NG GỬI 12/8"
click at [450, 224] on span "[PERSON_NAME] thay đổi" at bounding box center [454, 224] width 52 height 7
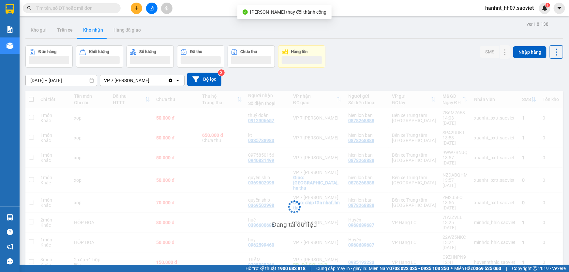
click at [540, 12] on div "hanhnt_hh07.saoviet 1" at bounding box center [515, 8] width 70 height 11
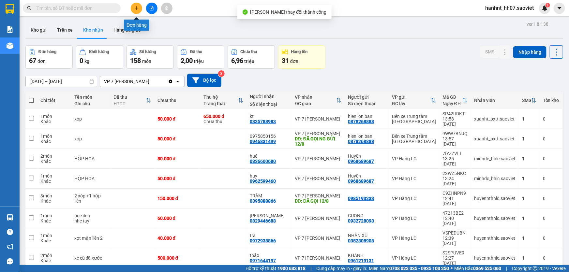
click at [137, 8] on icon "plus" at bounding box center [136, 8] width 5 height 5
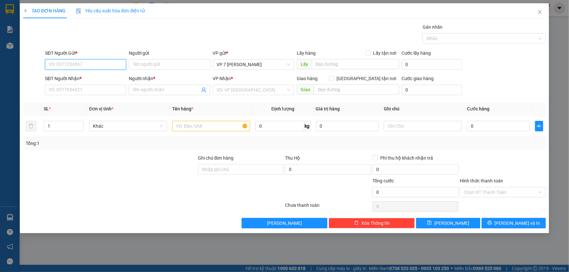
click at [69, 62] on input "SĐT Người Gửi *" at bounding box center [85, 64] width 81 height 10
type input "0979009875"
click at [75, 90] on input "SĐT Người Nhận *" at bounding box center [85, 90] width 81 height 10
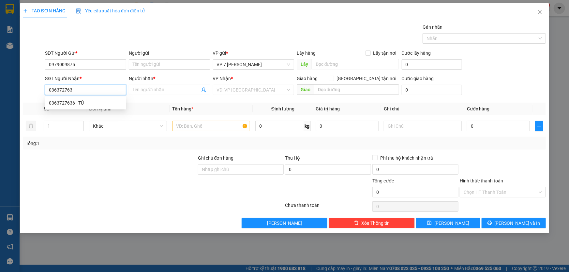
type input "0363727636"
click at [90, 102] on div "0363727636 - TÚ" at bounding box center [85, 102] width 73 height 7
type input "TÚ"
type input "0363727636"
click at [57, 126] on input "1" at bounding box center [63, 126] width 39 height 10
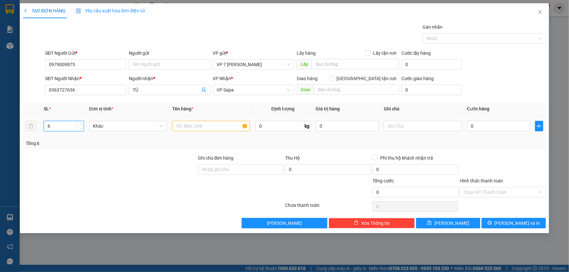
type input "6"
click at [190, 127] on input "text" at bounding box center [211, 126] width 78 height 10
click at [66, 124] on input "6" at bounding box center [63, 126] width 39 height 10
type input "7"
click at [203, 130] on input "text" at bounding box center [211, 126] width 78 height 10
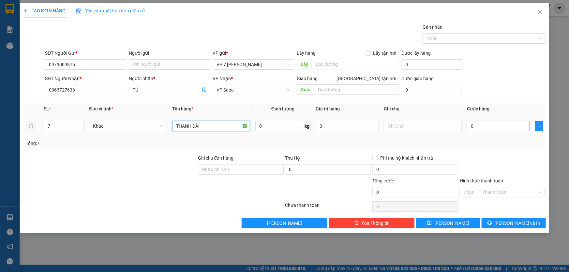
type input "THANH DÀI"
click at [486, 127] on input "0" at bounding box center [498, 126] width 63 height 10
type input "7"
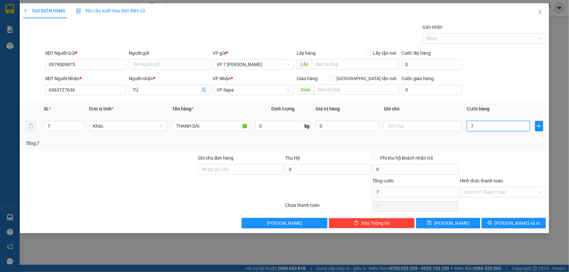
type input "70"
type input "700"
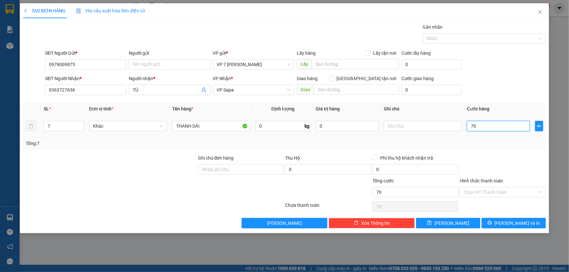
type input "700"
type input "700.000"
click at [507, 222] on button "Lưu và In" at bounding box center [514, 223] width 64 height 10
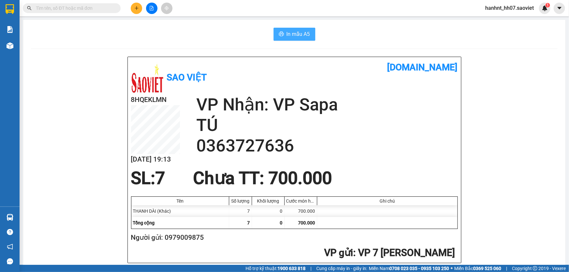
click at [287, 33] on span "In mẫu A5" at bounding box center [298, 34] width 23 height 8
click at [64, 9] on input "text" at bounding box center [74, 8] width 77 height 7
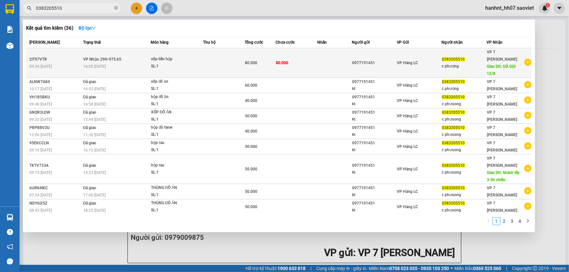
type input "0383205510"
click at [277, 67] on td "80.000" at bounding box center [296, 63] width 41 height 30
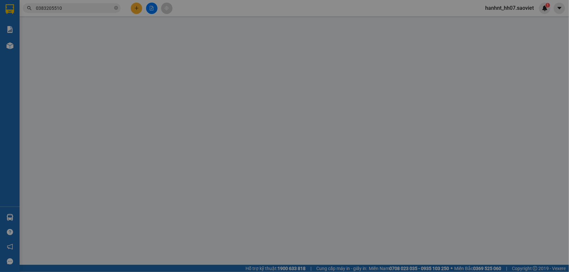
type input "0977191451"
type input "0383205510"
type input "c phượng"
type input "ĐÃ GỌI 12/8"
type input "80.000"
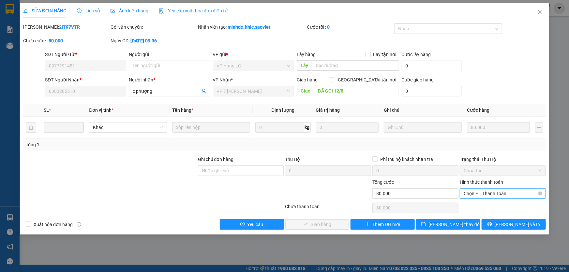
click at [486, 194] on span "Chọn HT Thanh Toán" at bounding box center [503, 194] width 78 height 10
click at [483, 217] on div "Chuyển khoản" at bounding box center [503, 216] width 78 height 7
type input "0"
click at [309, 224] on span "Lưu và Giao hàng" at bounding box center [329, 224] width 63 height 7
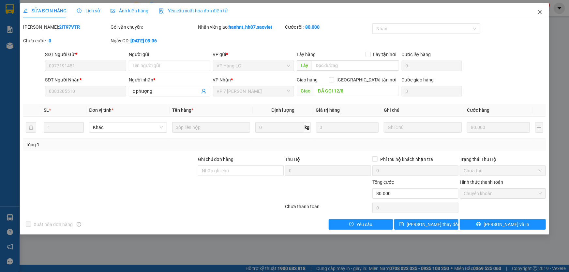
click at [540, 13] on icon "close" at bounding box center [539, 11] width 5 height 5
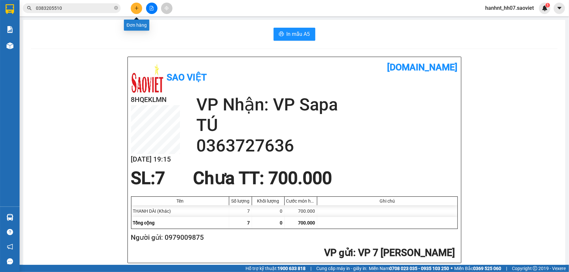
click at [135, 9] on icon "plus" at bounding box center [136, 8] width 5 height 5
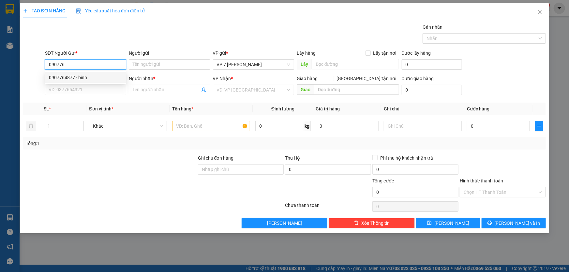
click at [85, 77] on div "0907764877 - bình" at bounding box center [85, 77] width 73 height 7
type input "0907764877"
type input "bình"
type input "0967915116"
type input "kt"
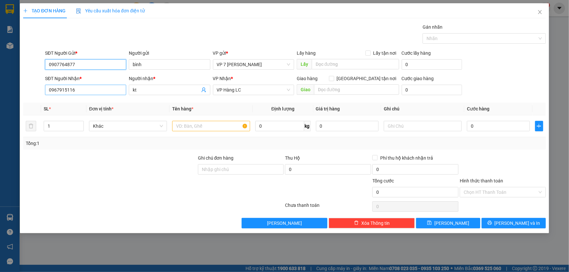
type input "0907764877"
click at [87, 89] on input "0967915116" at bounding box center [85, 90] width 81 height 10
type input "0"
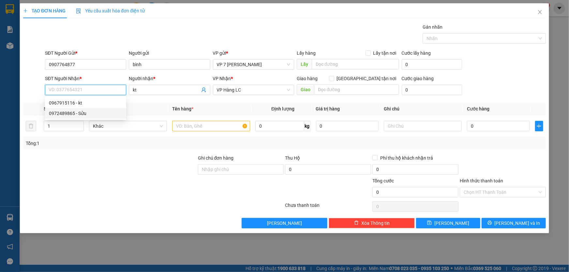
click at [101, 114] on div "0972489865 - Sửu" at bounding box center [85, 113] width 73 height 7
type input "0972489865"
type input "Sửu"
type input "0972489865"
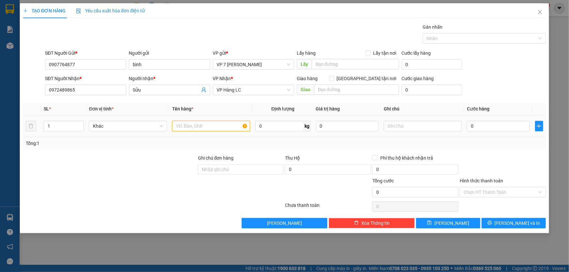
click at [189, 130] on input "text" at bounding box center [211, 126] width 78 height 10
type input "HỘP"
click at [492, 130] on input "0" at bounding box center [498, 126] width 63 height 10
type input "4"
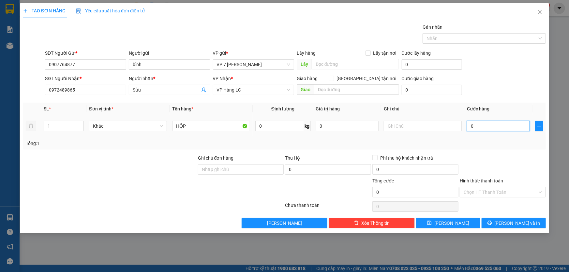
type input "4"
type input "40"
type input "40.000"
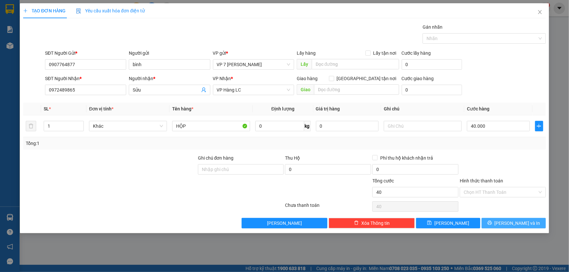
type input "40.000"
click at [515, 222] on span "Lưu và In" at bounding box center [518, 223] width 46 height 7
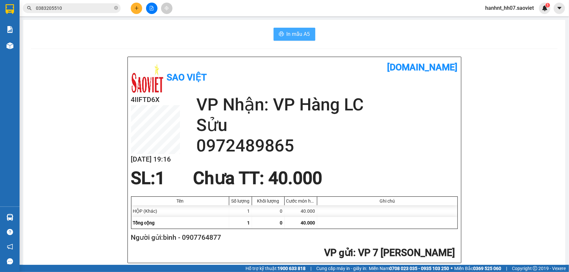
click at [290, 35] on span "In mẫu A5" at bounding box center [298, 34] width 23 height 8
click at [136, 9] on icon "plus" at bounding box center [136, 8] width 5 height 5
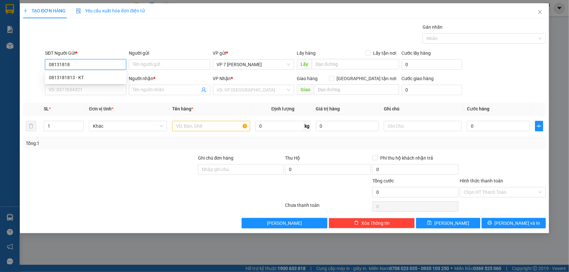
click at [85, 75] on div "0813181813 - KT" at bounding box center [85, 77] width 73 height 7
type input "0813181813"
type input "KT"
type input "0979837222"
type input "kt"
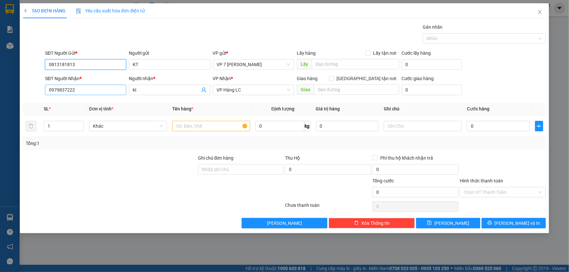
type input "0813181813"
click at [91, 88] on input "0979837222" at bounding box center [85, 90] width 81 height 10
click at [97, 102] on div "0979837222 - kt" at bounding box center [85, 102] width 73 height 7
click at [196, 128] on input "text" at bounding box center [211, 126] width 78 height 10
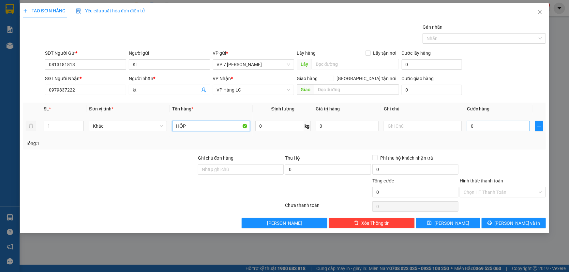
type input "HỘP"
click at [476, 128] on input "0" at bounding box center [498, 126] width 63 height 10
type input "4"
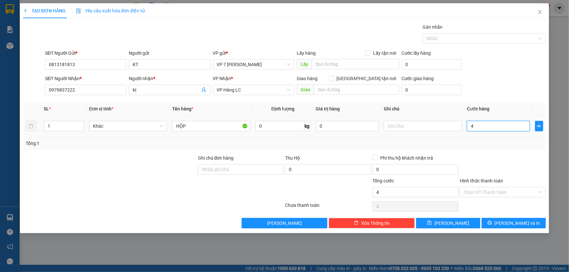
type input "40"
type input "40.000"
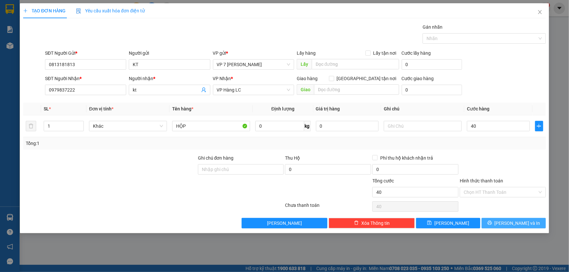
type input "40.000"
click at [516, 223] on span "Lưu và In" at bounding box center [518, 223] width 46 height 7
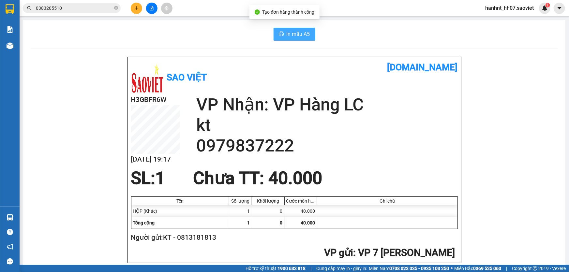
click at [282, 32] on button "In mẫu A5" at bounding box center [295, 34] width 42 height 13
click at [95, 10] on input "0383205510" at bounding box center [74, 8] width 77 height 7
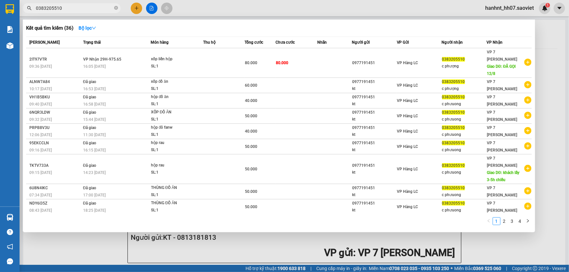
click at [95, 10] on input "0383205510" at bounding box center [74, 8] width 77 height 7
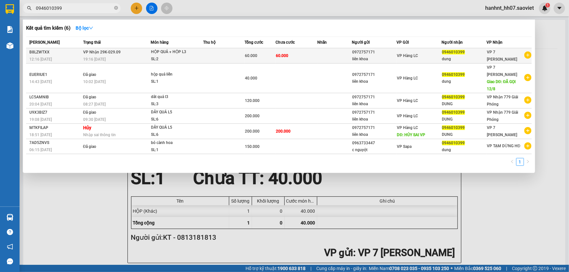
type input "0946010399"
click at [227, 55] on td at bounding box center [223, 55] width 41 height 15
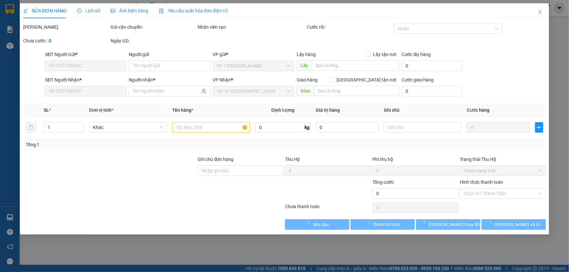
type input "0972757171"
type input "liên khoa"
type input "0946010399"
type input "dung"
type input "60.000"
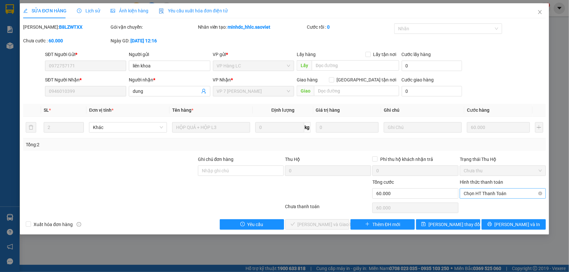
click at [503, 194] on span "Chọn HT Thanh Toán" at bounding box center [503, 194] width 78 height 10
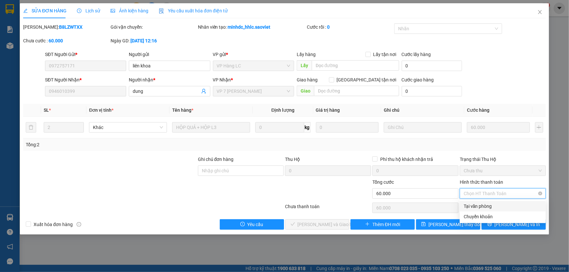
drag, startPoint x: 483, startPoint y: 203, endPoint x: 495, endPoint y: 194, distance: 15.1
click at [483, 203] on div "Tại văn phòng" at bounding box center [503, 206] width 78 height 7
type input "0"
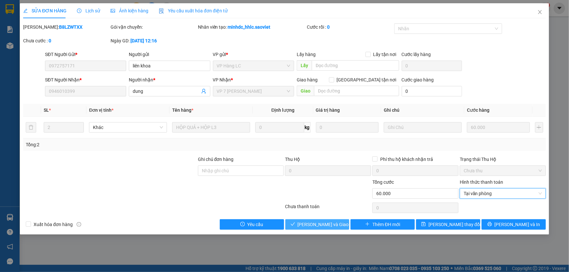
click at [315, 222] on span "Lưu và Giao hàng" at bounding box center [329, 224] width 63 height 7
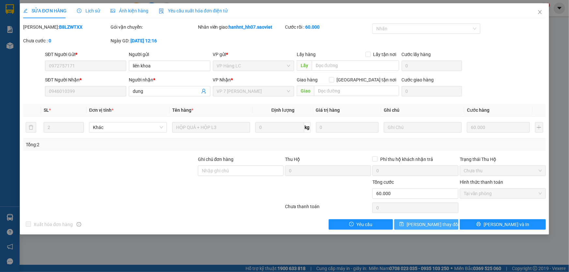
click at [424, 228] on span "Lưu thay đổi" at bounding box center [433, 224] width 52 height 7
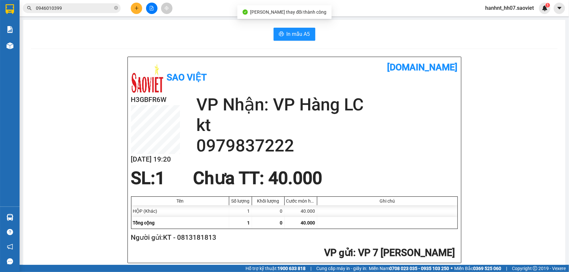
click at [152, 7] on icon "file-add" at bounding box center [151, 8] width 5 height 5
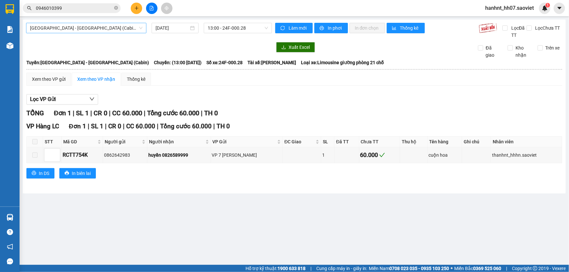
click at [113, 30] on span "[GEOGRAPHIC_DATA] - [GEOGRAPHIC_DATA] (Cabin)" at bounding box center [86, 28] width 112 height 10
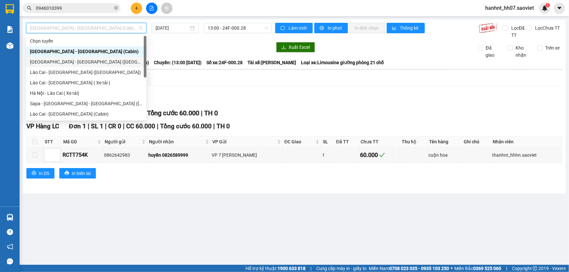
click at [89, 61] on div "[GEOGRAPHIC_DATA] - [GEOGRAPHIC_DATA] ([GEOGRAPHIC_DATA])" at bounding box center [86, 61] width 112 height 7
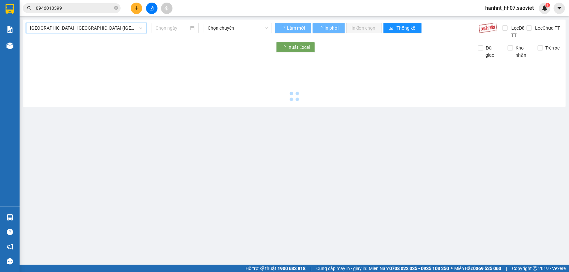
type input "[DATE]"
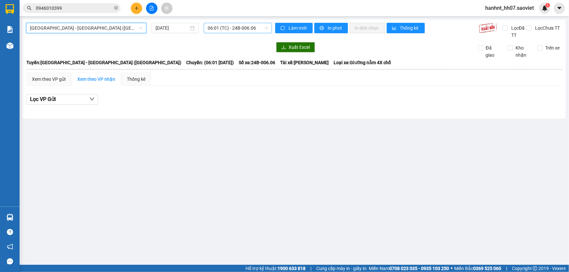
click at [225, 26] on span "06:01 (TC) - 24B-006.06" at bounding box center [238, 28] width 60 height 10
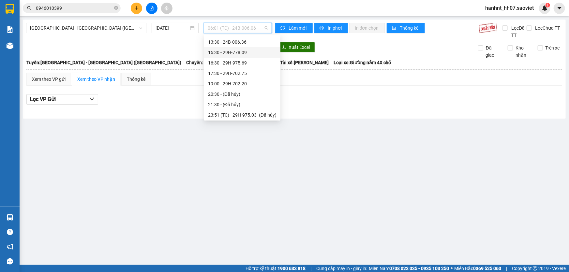
scroll to position [104, 0]
click at [259, 61] on div "19:00 - 29H-702.20" at bounding box center [242, 61] width 68 height 7
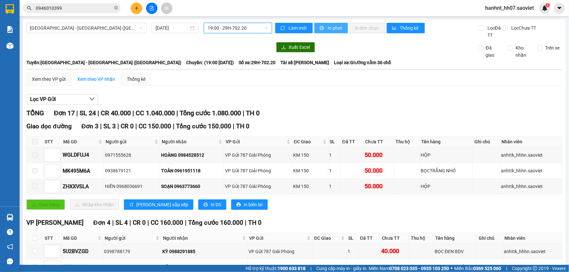
click at [337, 31] on span "In phơi" at bounding box center [335, 27] width 15 height 7
click at [300, 26] on span "Làm mới" at bounding box center [298, 27] width 19 height 7
click at [300, 31] on span "Làm mới" at bounding box center [298, 27] width 19 height 7
click at [298, 29] on span "Làm mới" at bounding box center [298, 27] width 19 height 7
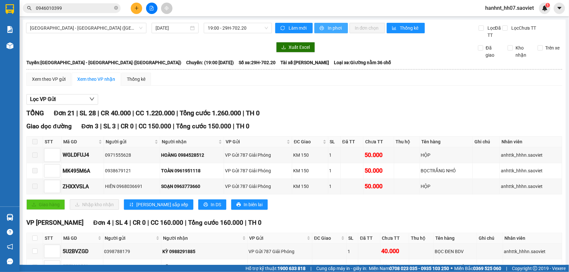
click at [329, 30] on span "In phơi" at bounding box center [335, 27] width 15 height 7
click at [108, 7] on input "0946010399" at bounding box center [74, 8] width 77 height 7
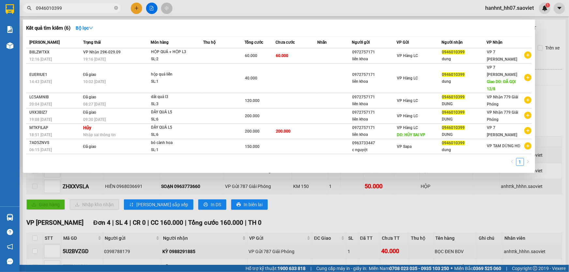
click at [108, 7] on input "0946010399" at bounding box center [74, 8] width 77 height 7
click at [138, 10] on div at bounding box center [284, 136] width 569 height 272
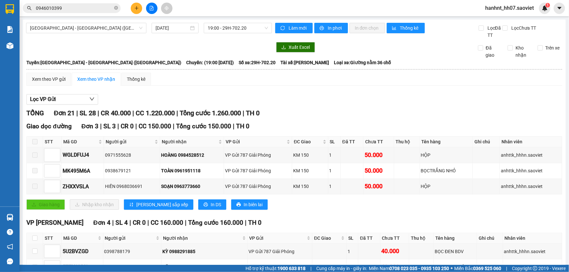
click at [138, 10] on icon "plus" at bounding box center [136, 8] width 5 height 5
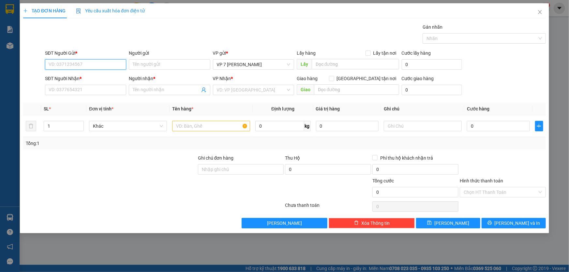
click at [114, 62] on input "SĐT Người Gửi *" at bounding box center [85, 64] width 81 height 10
type input "0826985555"
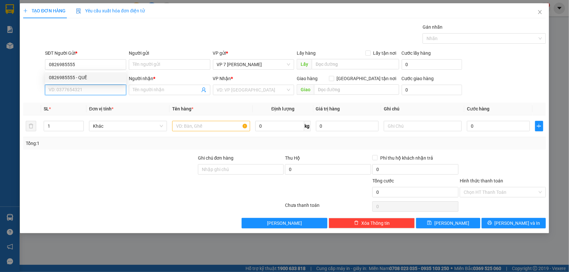
click at [112, 93] on input "SĐT Người Nhận *" at bounding box center [85, 90] width 81 height 10
type input "0919666337"
click at [108, 104] on div "0919666337 - kt" at bounding box center [85, 102] width 73 height 7
type input "kt"
type input "0919666337"
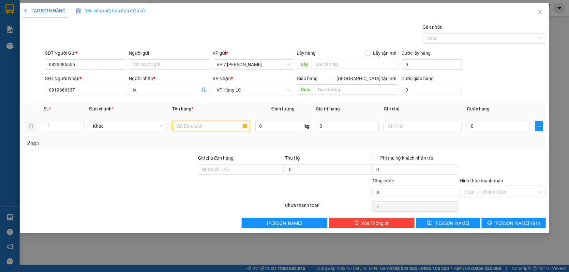
click at [212, 125] on input "text" at bounding box center [211, 126] width 78 height 10
type input "HỘP"
click at [507, 124] on input "0" at bounding box center [498, 126] width 63 height 10
click at [494, 126] on input "0" at bounding box center [498, 126] width 63 height 10
click at [495, 126] on input "0" at bounding box center [498, 126] width 63 height 10
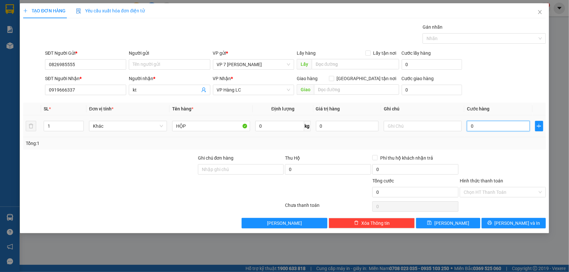
click at [483, 129] on input "0" at bounding box center [498, 126] width 63 height 10
drag, startPoint x: 483, startPoint y: 128, endPoint x: 456, endPoint y: 135, distance: 27.9
click at [456, 135] on tr "1 Khác HỘP 0 kg 0 0" at bounding box center [284, 126] width 523 height 22
type input "40"
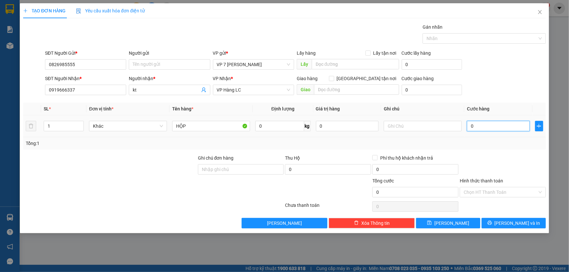
type input "40"
type input "400"
type input "400.000"
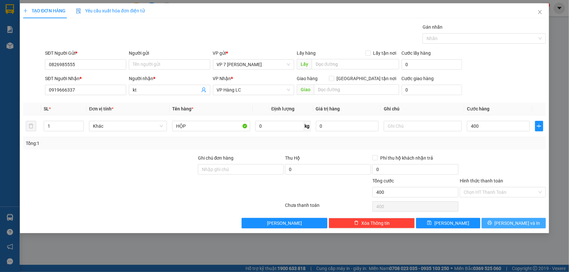
type input "400.000"
click at [492, 222] on icon "printer" at bounding box center [489, 223] width 5 height 5
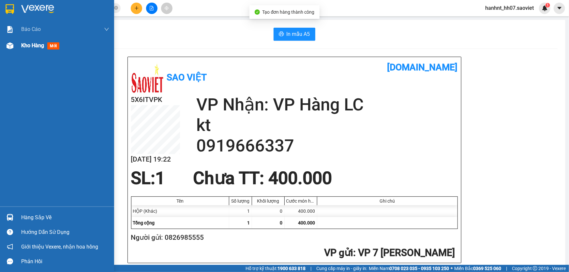
click at [46, 43] on div "Kho hàng mới" at bounding box center [41, 45] width 41 height 8
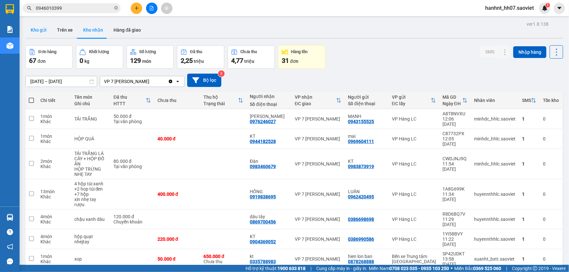
click at [35, 35] on button "Kho gửi" at bounding box center [38, 30] width 26 height 16
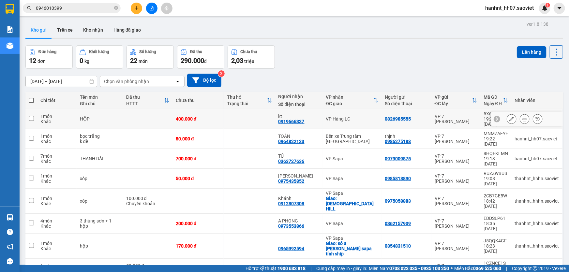
click at [507, 116] on button at bounding box center [511, 118] width 9 height 11
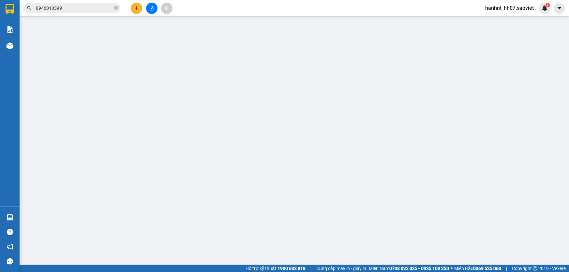
type input "0826985555"
type input "0919666337"
type input "kt"
type input "400.000"
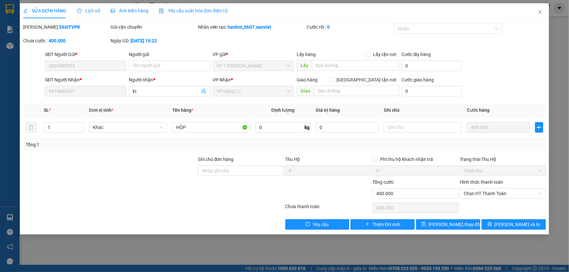
click at [398, 157] on div "Total Paid Fee 0 Total UnPaid Fee 400.000 Cash Collection Total Fee Mã ĐH: 5X6I…" at bounding box center [284, 126] width 523 height 206
click at [340, 66] on input "text" at bounding box center [355, 65] width 87 height 10
click at [348, 94] on input "text" at bounding box center [356, 91] width 85 height 10
type input "HỦY SAI CƯỚC"
click at [467, 228] on button "Lưu thay đổi" at bounding box center [448, 224] width 64 height 10
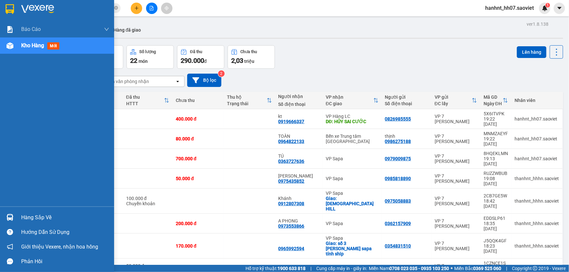
click at [57, 213] on div "Hàng sắp về" at bounding box center [65, 218] width 88 height 10
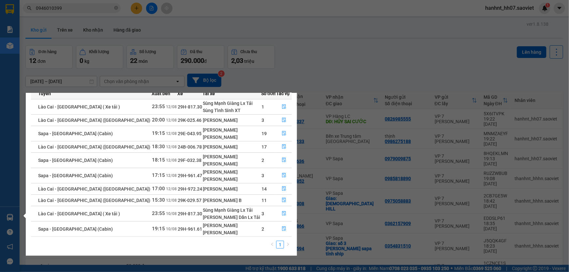
scroll to position [34, 0]
click at [350, 75] on section "Kết quả tìm kiếm ( 6 ) Bộ lọc Mã ĐH Trạng thái Món hàng Thu hộ Tổng cước Chưa c…" at bounding box center [284, 136] width 569 height 272
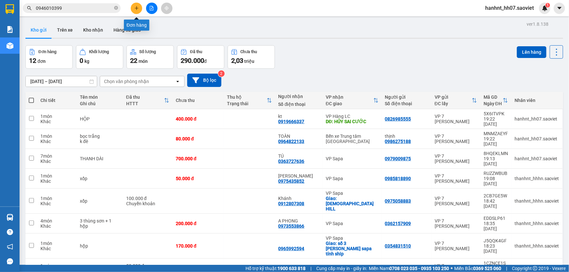
click at [133, 9] on button at bounding box center [136, 8] width 11 height 11
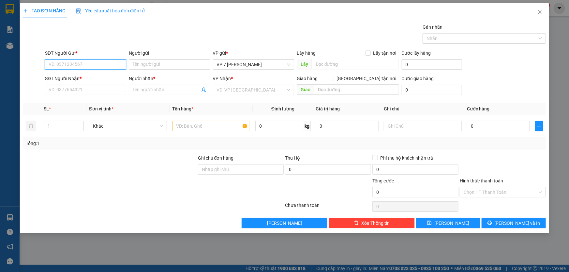
click at [111, 67] on input "SĐT Người Gửi *" at bounding box center [85, 64] width 81 height 10
type input "0826985555"
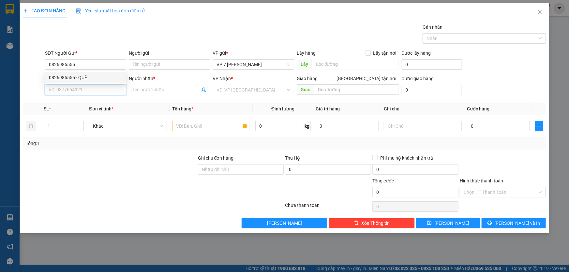
click at [113, 93] on input "SĐT Người Nhận *" at bounding box center [85, 90] width 81 height 10
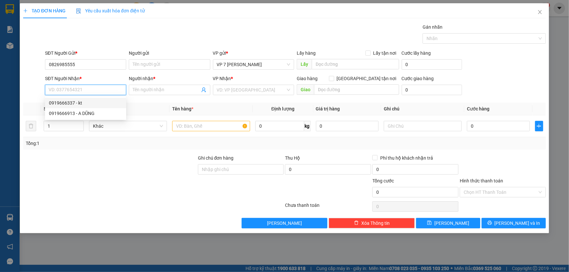
drag, startPoint x: 101, startPoint y: 102, endPoint x: 137, endPoint y: 100, distance: 35.9
click at [102, 102] on div "0919666337 - kt" at bounding box center [85, 102] width 73 height 7
type input "0919666337"
type input "kt"
type input "HỦY SAI CƯỚC"
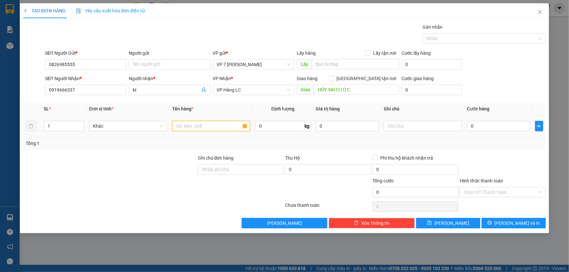
click at [205, 124] on input "text" at bounding box center [211, 126] width 78 height 10
type input "HỘP"
type input "4"
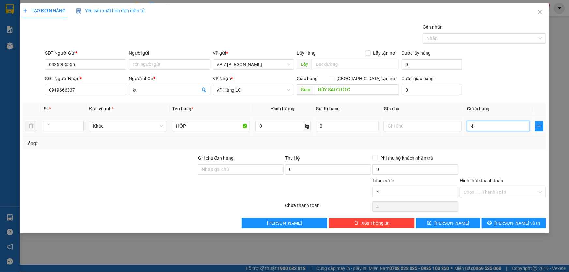
type input "40"
type input "40.000"
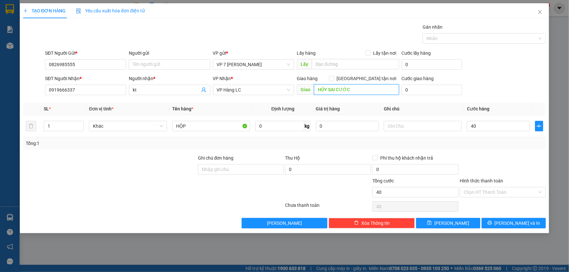
type input "40.000"
click at [351, 90] on input "HỦY SAI CƯỚC" at bounding box center [356, 89] width 85 height 10
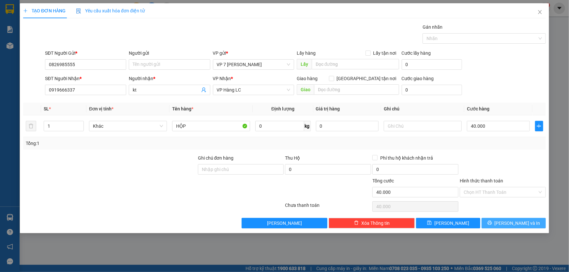
click at [492, 222] on button "Lưu và In" at bounding box center [514, 223] width 64 height 10
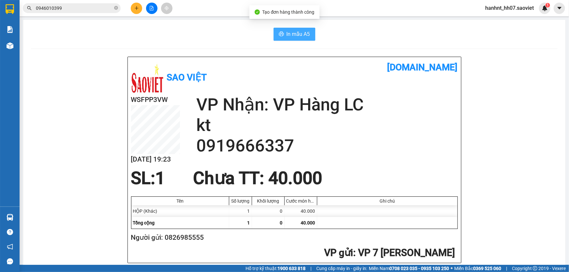
click at [297, 35] on span "In mẫu A5" at bounding box center [298, 34] width 23 height 8
click at [138, 8] on icon "plus" at bounding box center [136, 8] width 5 height 5
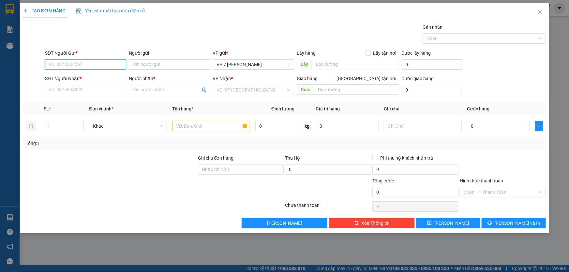
click at [74, 68] on input "SĐT Người Gửi *" at bounding box center [85, 64] width 81 height 10
type input "0334548405"
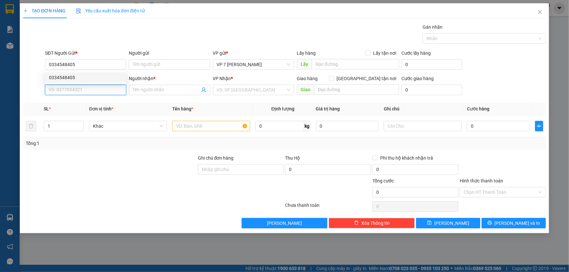
click at [75, 88] on input "SĐT Người Nhận *" at bounding box center [85, 90] width 81 height 10
drag, startPoint x: 97, startPoint y: 107, endPoint x: 108, endPoint y: 103, distance: 10.8
click at [98, 107] on div "0968144833 - Mạnh Hải" at bounding box center [85, 103] width 81 height 10
type input "0968144833"
type input "Mạnh Hải"
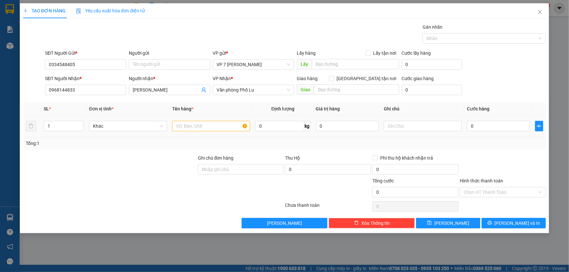
click at [215, 134] on td at bounding box center [211, 126] width 83 height 22
click at [221, 128] on input "text" at bounding box center [211, 126] width 78 height 10
click at [202, 124] on input "text" at bounding box center [211, 126] width 78 height 10
type input "BỌC TRẮNG"
click at [482, 129] on input "0" at bounding box center [498, 126] width 63 height 10
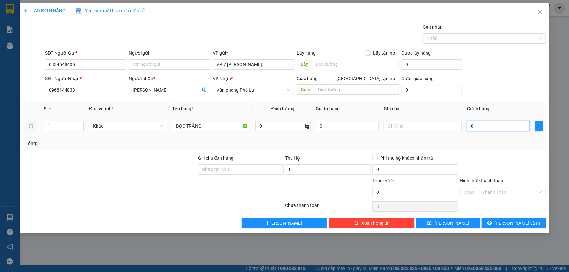
click at [481, 129] on input "0" at bounding box center [498, 126] width 63 height 10
drag, startPoint x: 480, startPoint y: 125, endPoint x: 448, endPoint y: 136, distance: 34.0
click at [448, 136] on tr "1 Khác BỌC TRẮNG 0 kg 0 0" at bounding box center [284, 126] width 523 height 22
type input "4"
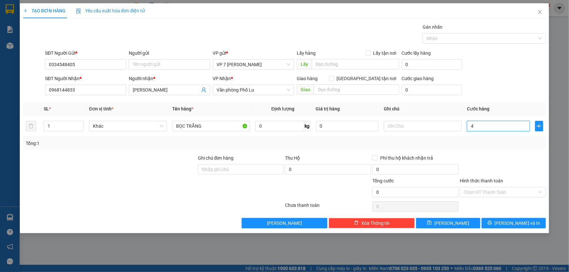
type input "4"
type input "40"
type input "40.000"
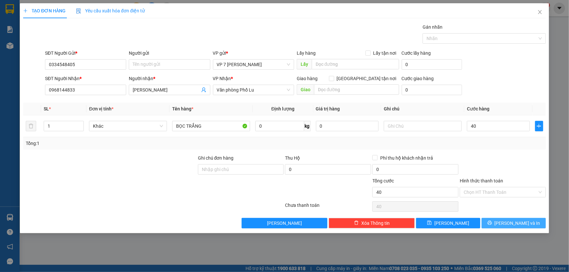
type input "40.000"
click at [509, 223] on span "Lưu và In" at bounding box center [518, 223] width 46 height 7
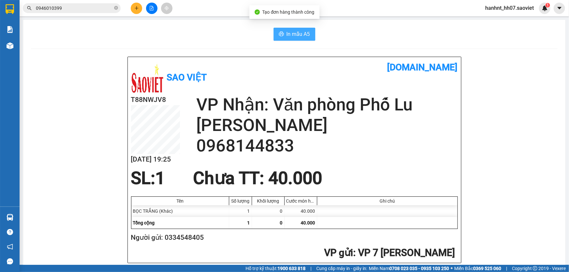
click at [279, 33] on icon "printer" at bounding box center [281, 33] width 5 height 5
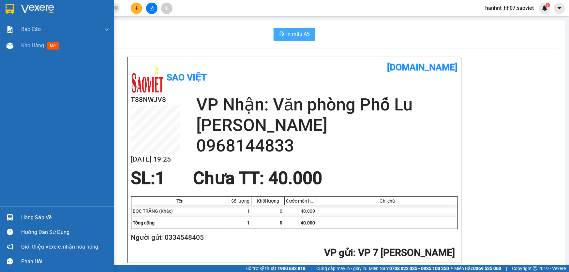
click at [0, 220] on div "Hàng sắp về" at bounding box center [57, 217] width 114 height 15
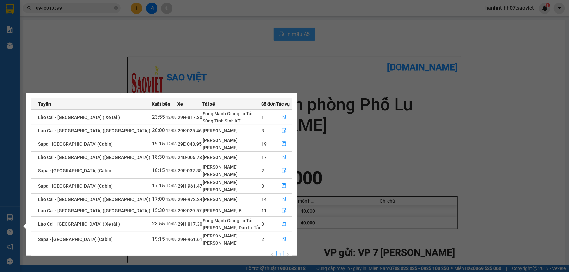
scroll to position [34, 0]
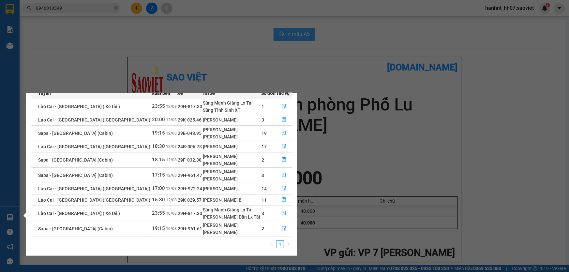
click at [143, 62] on section "Kết quả tìm kiếm ( 6 ) Bộ lọc Mã ĐH Trạng thái Món hàng Thu hộ Tổng cước Chưa c…" at bounding box center [284, 136] width 569 height 272
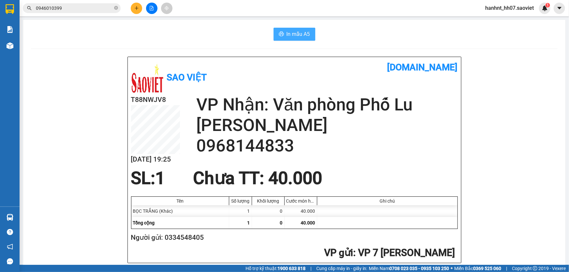
click at [72, 9] on input "0946010399" at bounding box center [74, 8] width 77 height 7
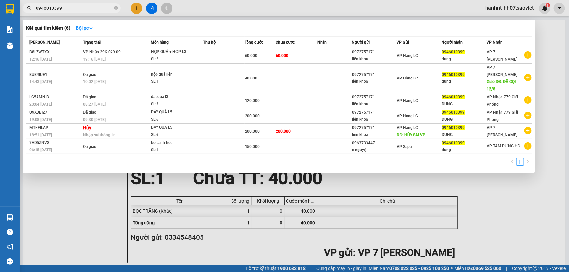
click at [72, 9] on input "0946010399" at bounding box center [74, 8] width 77 height 7
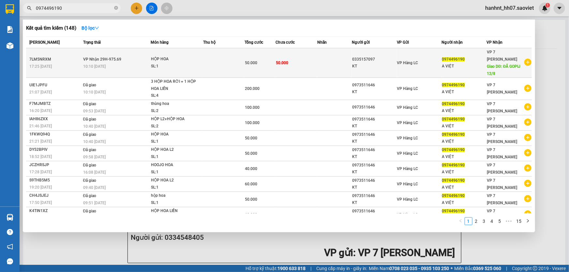
type input "0974496190"
click at [205, 70] on td at bounding box center [223, 63] width 41 height 30
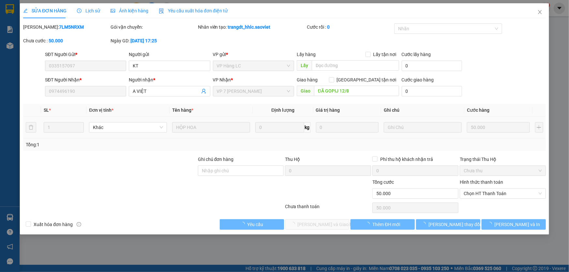
type input "0335157097"
type input "KT"
type input "0974496190"
type input "A VIỆT"
type input "ĐÃ GOPIJ 12/8"
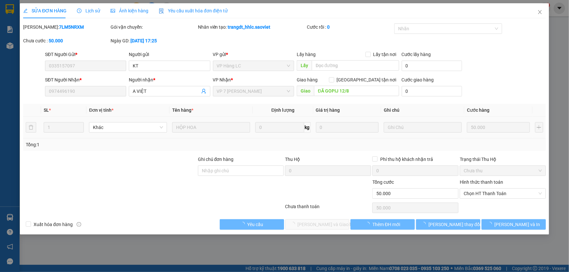
type input "50.000"
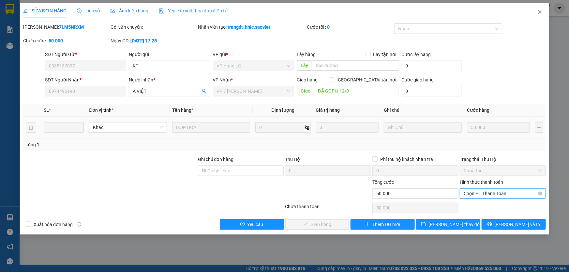
click at [497, 196] on span "Chọn HT Thanh Toán" at bounding box center [503, 194] width 78 height 10
click at [486, 218] on div "Chuyển khoản" at bounding box center [503, 216] width 78 height 7
type input "0"
click at [342, 225] on button "Lưu và Giao hàng" at bounding box center [317, 224] width 64 height 10
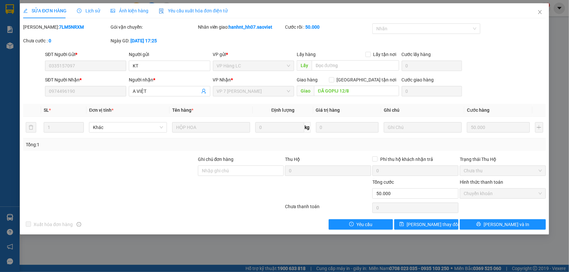
click at [480, 197] on span "Chuyển khoản" at bounding box center [503, 194] width 78 height 10
click at [483, 198] on span "Chuyển khoản" at bounding box center [503, 194] width 78 height 10
drag, startPoint x: 423, startPoint y: 226, endPoint x: 420, endPoint y: 226, distance: 3.9
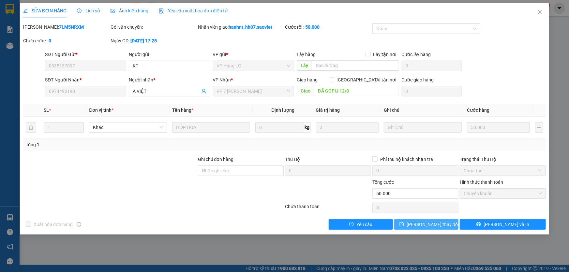
click at [423, 226] on span "Lưu thay đổi" at bounding box center [433, 224] width 52 height 7
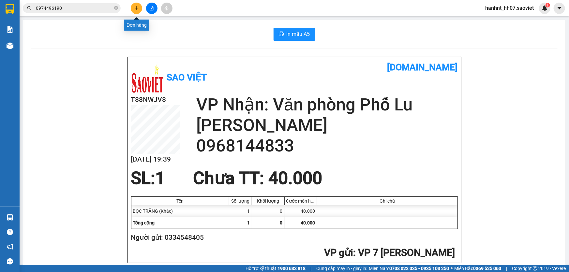
click at [137, 8] on icon "plus" at bounding box center [137, 8] width 4 height 0
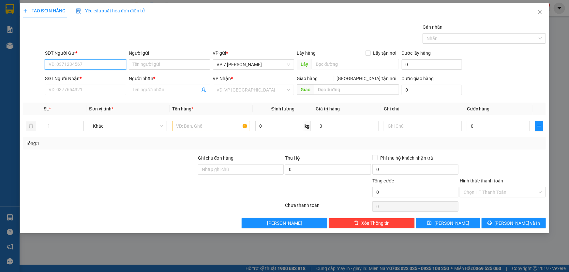
click at [72, 67] on input "SĐT Người Gửi *" at bounding box center [85, 64] width 81 height 10
click at [96, 75] on div "0986066964 - chú độ" at bounding box center [85, 77] width 73 height 7
type input "0986066964"
type input "chú độ"
type input "0986066964"
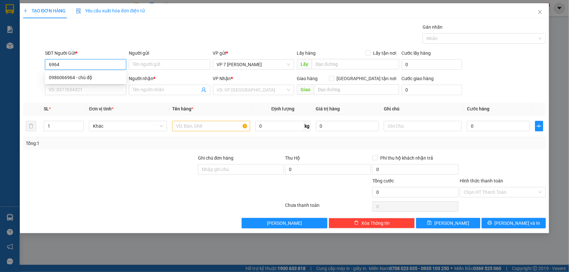
type input "chú độ"
type input "0986066964"
click at [202, 127] on input "text" at bounding box center [211, 126] width 78 height 10
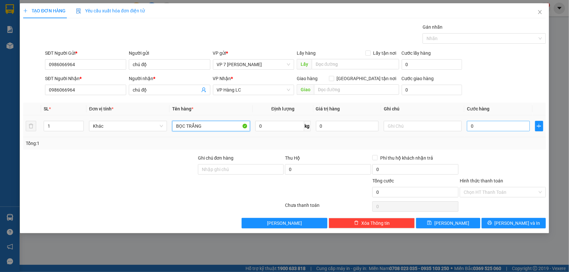
type input "BỌC TRẮNG"
click at [483, 126] on input "0" at bounding box center [498, 126] width 63 height 10
type input "4"
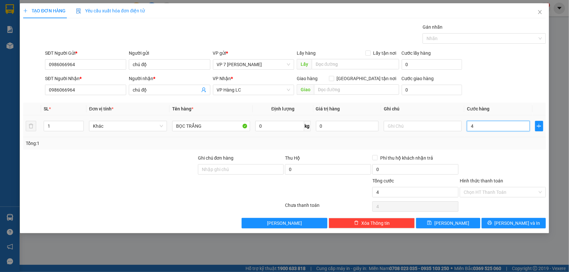
type input "40"
type input "40.000"
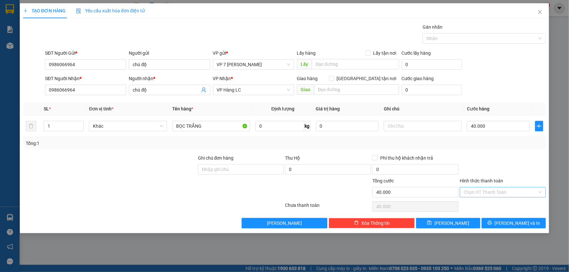
click at [502, 193] on input "Hình thức thanh toán" at bounding box center [501, 192] width 74 height 10
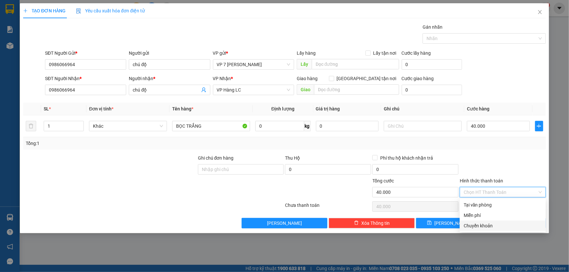
click at [504, 226] on div "Chuyển khoản" at bounding box center [503, 225] width 78 height 7
type input "0"
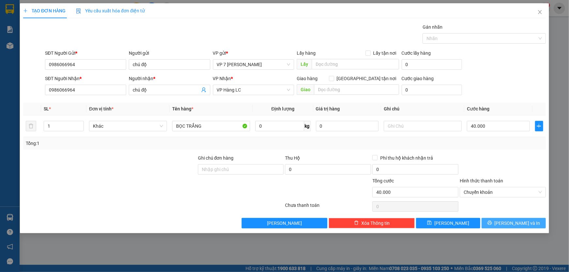
click at [510, 223] on span "Lưu và In" at bounding box center [518, 223] width 46 height 7
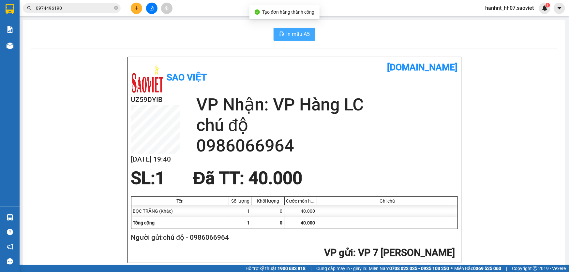
click at [294, 35] on span "In mẫu A5" at bounding box center [298, 34] width 23 height 8
click at [87, 7] on input "0974496190" at bounding box center [74, 8] width 77 height 7
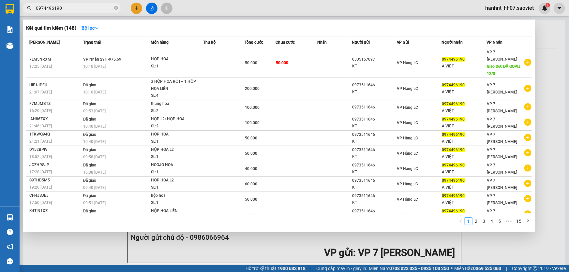
click at [87, 7] on input "0974496190" at bounding box center [74, 8] width 77 height 7
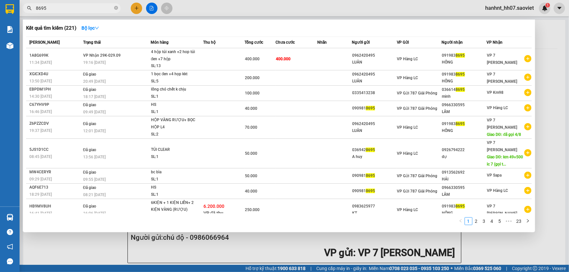
type input "8695"
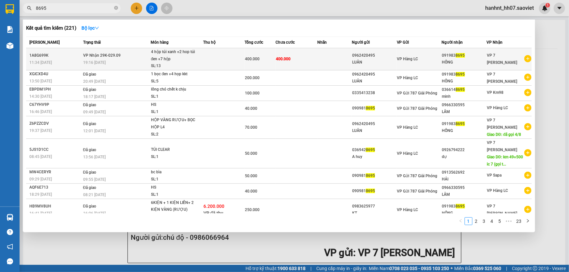
click at [330, 57] on td at bounding box center [334, 59] width 35 height 22
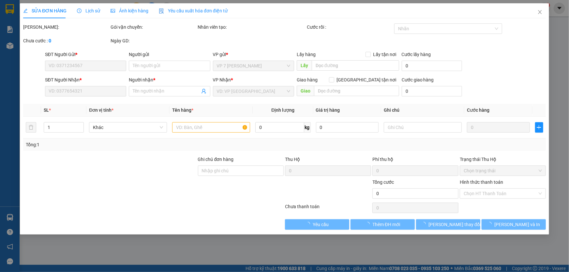
type input "0962420495"
type input "LUÂN"
type input "0919838695"
type input "HỒNG"
type input "400.000"
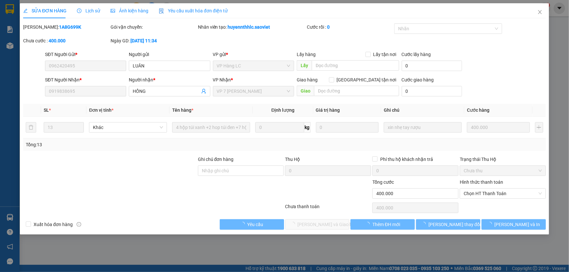
click at [482, 193] on span "Chọn HT Thanh Toán" at bounding box center [503, 194] width 78 height 10
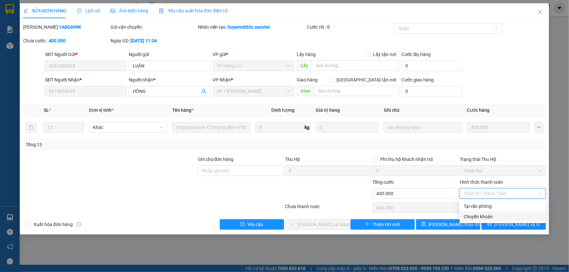
click at [481, 214] on div "Chuyển khoản" at bounding box center [503, 216] width 78 height 7
type input "0"
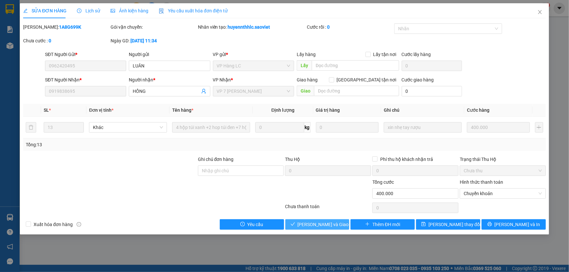
click at [310, 226] on span "Lưu và Giao hàng" at bounding box center [329, 224] width 63 height 7
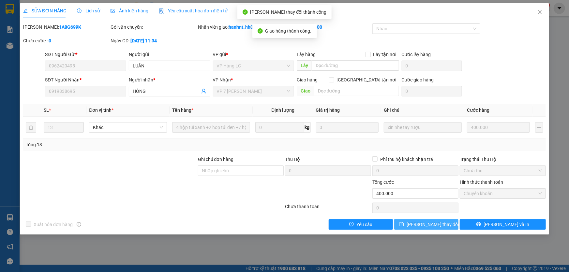
click at [424, 224] on span "Lưu thay đổi" at bounding box center [433, 224] width 52 height 7
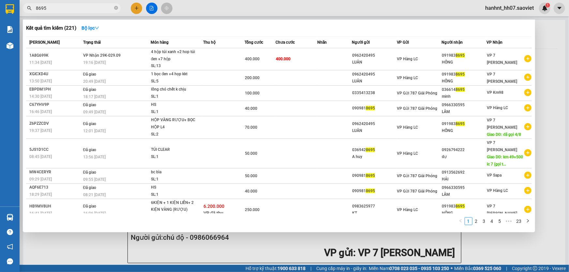
click at [85, 9] on input "8695" at bounding box center [74, 8] width 77 height 7
click at [87, 6] on input "8695" at bounding box center [74, 8] width 77 height 7
click at [88, 6] on input "8695" at bounding box center [74, 8] width 77 height 7
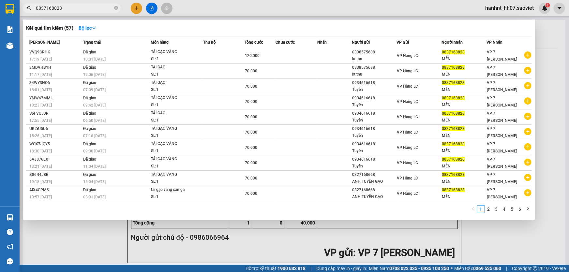
click at [81, 8] on input "0837168828" at bounding box center [74, 8] width 77 height 7
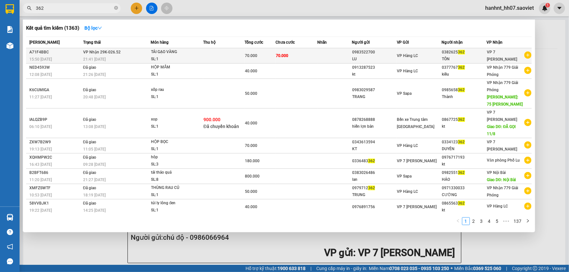
type input "362"
click at [312, 57] on td "70.000" at bounding box center [296, 55] width 41 height 15
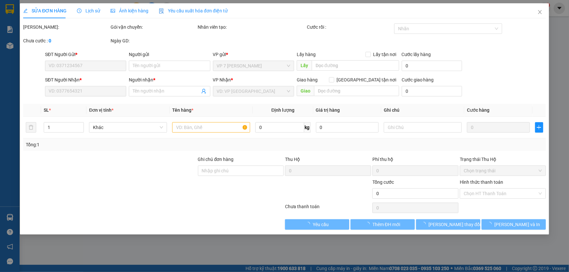
type input "0983522700"
type input "LU"
type input "0382625362"
type input "TÔN"
type input "70.000"
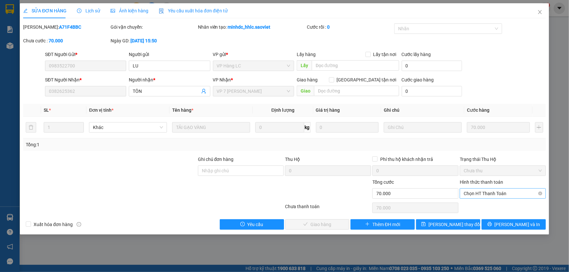
click at [492, 192] on span "Chọn HT Thanh Toán" at bounding box center [503, 194] width 78 height 10
click at [481, 218] on div "Chuyển khoản" at bounding box center [503, 216] width 78 height 7
type input "0"
click at [342, 226] on button "Lưu và Giao hàng" at bounding box center [317, 224] width 64 height 10
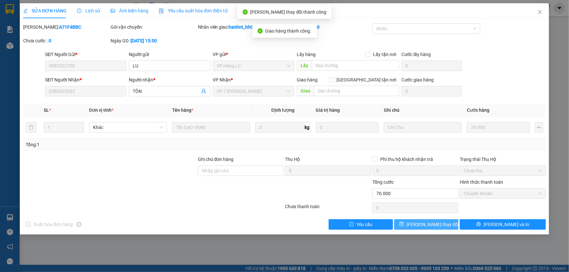
click at [404, 224] on icon "save" at bounding box center [401, 224] width 5 height 5
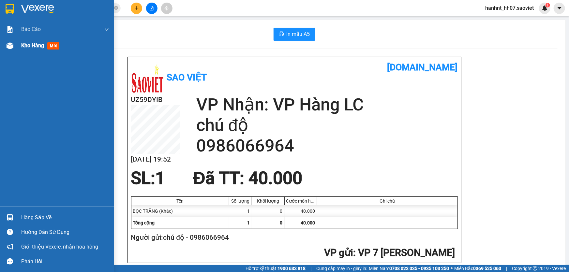
click at [48, 46] on span "mới" at bounding box center [53, 45] width 12 height 7
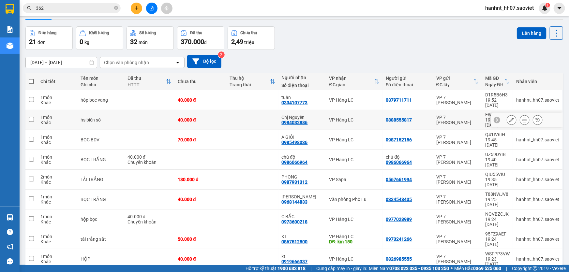
scroll to position [29, 0]
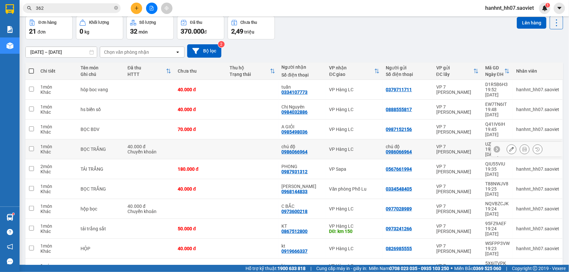
click at [284, 140] on td "chú độ 0986066964" at bounding box center [302, 150] width 48 height 20
checkbox input "true"
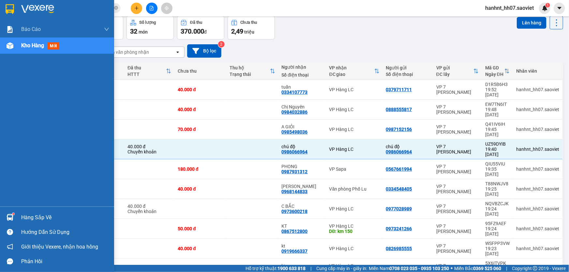
click at [26, 216] on div "Hàng sắp về" at bounding box center [65, 218] width 88 height 10
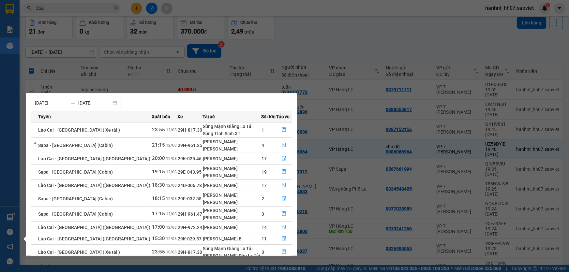
scroll to position [34, 0]
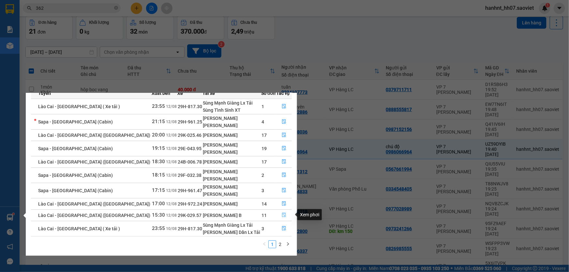
click at [282, 216] on icon "file-done" at bounding box center [284, 215] width 4 height 5
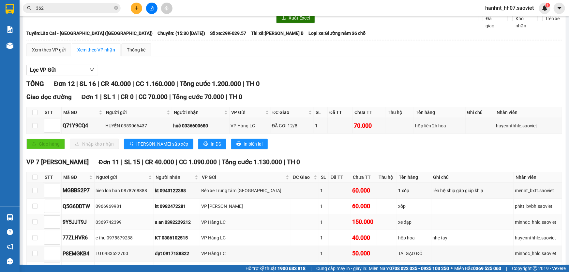
scroll to position [59, 0]
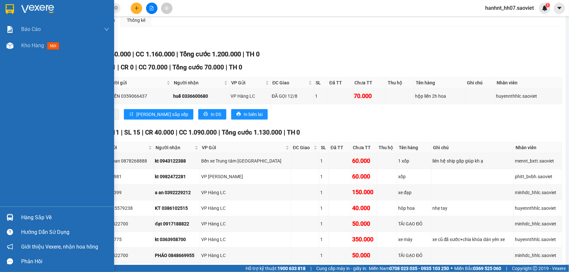
click at [32, 217] on div "Hàng sắp về" at bounding box center [65, 218] width 88 height 10
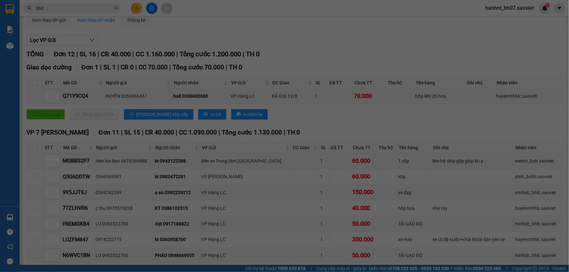
scroll to position [10, 0]
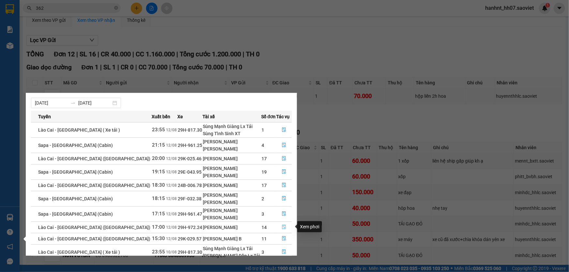
click at [282, 226] on icon "file-done" at bounding box center [284, 227] width 5 height 5
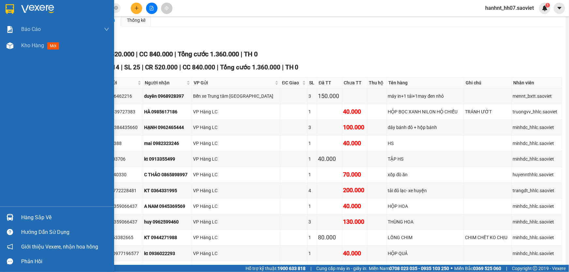
click at [45, 217] on div "Hàng sắp về" at bounding box center [65, 218] width 88 height 10
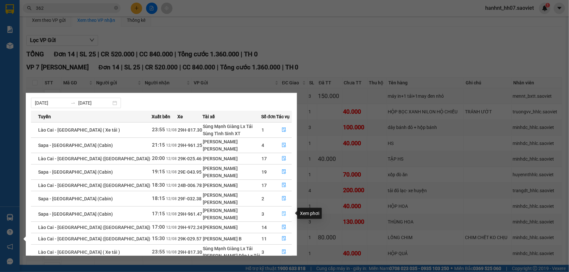
click at [282, 212] on icon "file-done" at bounding box center [284, 214] width 5 height 5
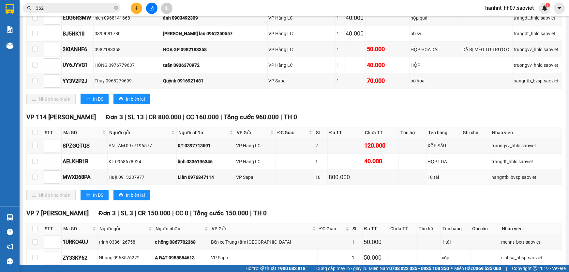
scroll to position [248, 0]
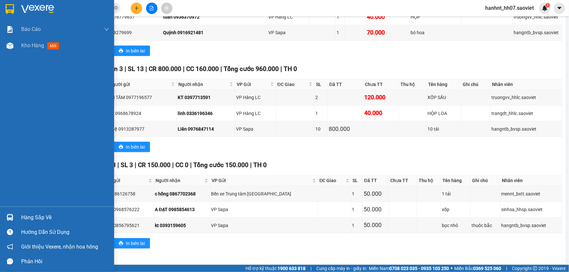
click at [34, 218] on div "Hàng sắp về" at bounding box center [65, 218] width 88 height 10
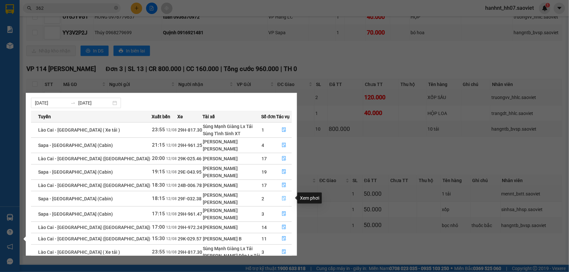
click at [282, 196] on icon "file-done" at bounding box center [284, 198] width 5 height 5
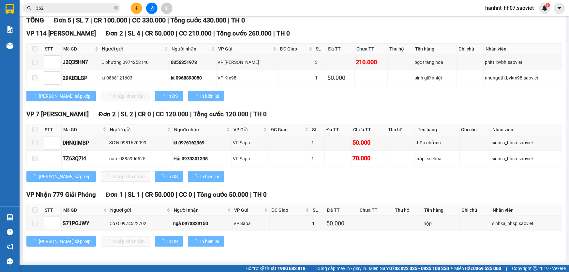
scroll to position [43, 0]
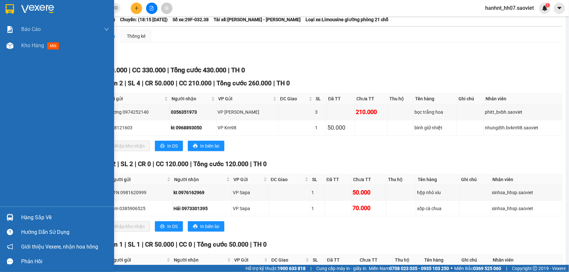
click at [28, 216] on div "Hàng sắp về" at bounding box center [65, 218] width 88 height 10
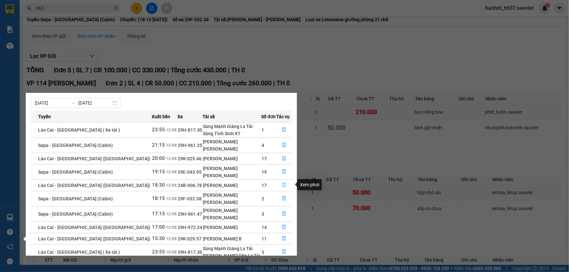
click at [277, 184] on button "button" at bounding box center [283, 185] width 15 height 10
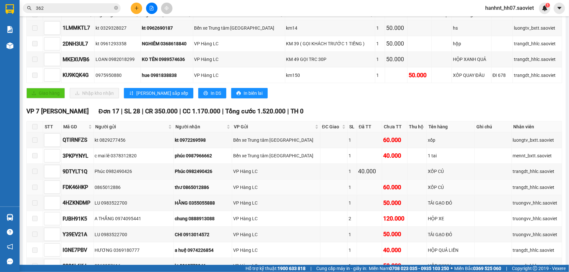
scroll to position [132, 0]
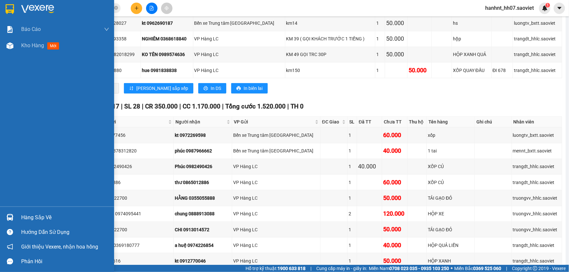
click at [41, 218] on div "Hàng sắp về" at bounding box center [65, 218] width 88 height 10
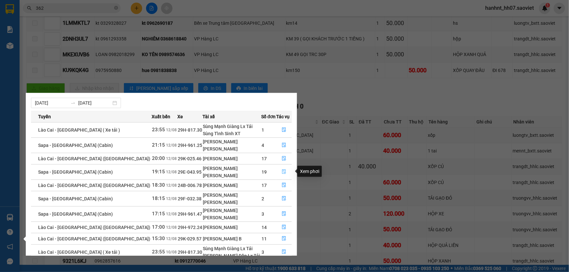
click at [282, 171] on icon "file-done" at bounding box center [284, 172] width 5 height 5
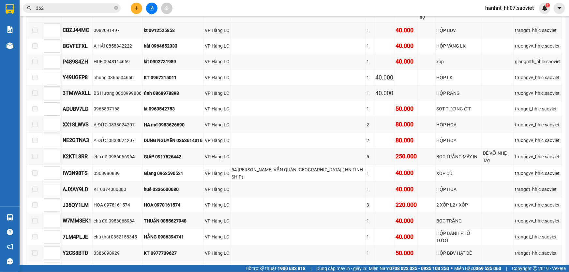
scroll to position [20, 0]
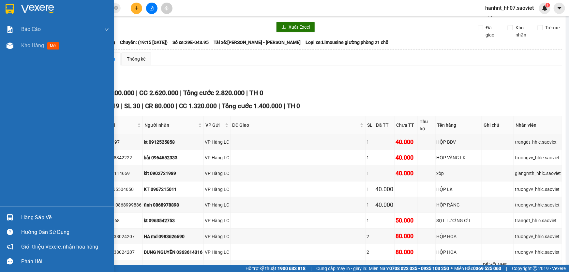
click at [32, 214] on div "Hàng sắp về" at bounding box center [65, 218] width 88 height 10
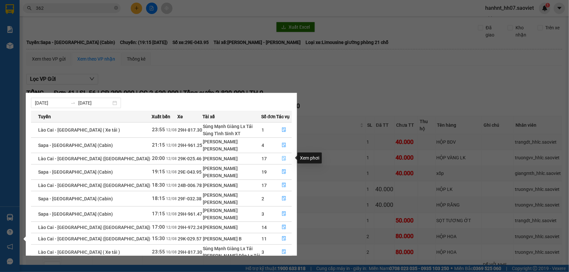
click at [282, 156] on icon "file-done" at bounding box center [284, 158] width 5 height 5
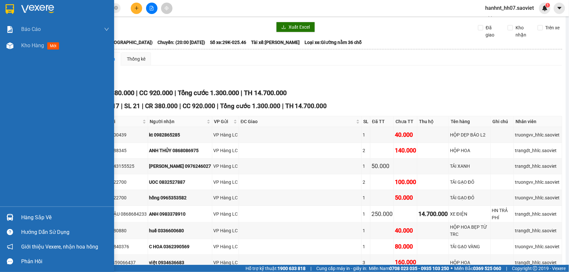
click at [24, 216] on div "Hàng sắp về" at bounding box center [65, 218] width 88 height 10
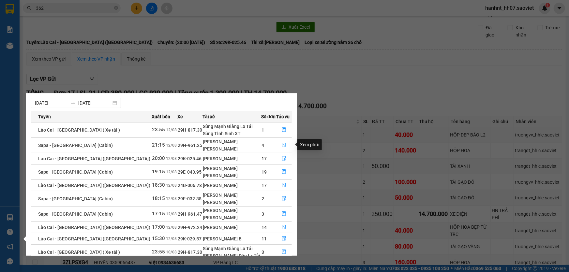
click at [282, 143] on icon "file-done" at bounding box center [284, 145] width 5 height 5
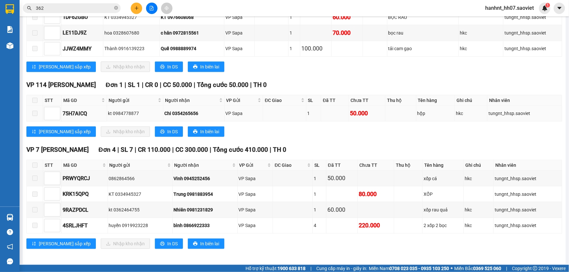
scroll to position [186, 0]
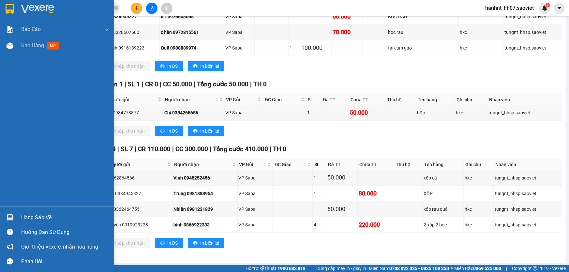
click at [30, 220] on div "Hàng sắp về" at bounding box center [65, 218] width 88 height 10
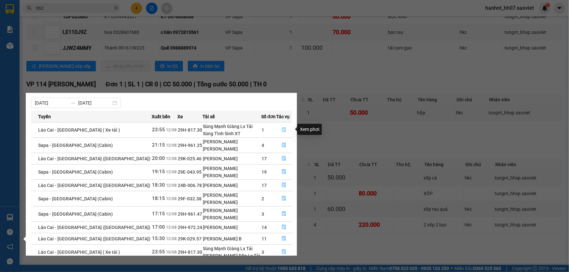
click at [282, 129] on icon "file-done" at bounding box center [284, 129] width 4 height 5
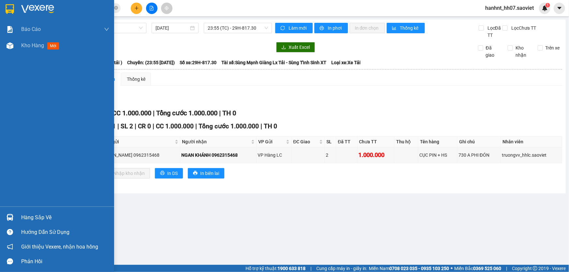
click at [25, 217] on div "Hàng sắp về" at bounding box center [65, 218] width 88 height 10
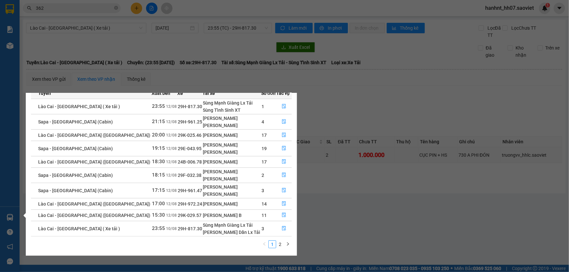
scroll to position [4, 0]
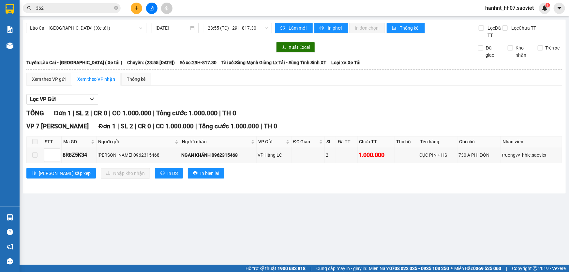
click at [339, 103] on section "Kết quả tìm kiếm ( 1363 ) Bộ lọc Mã ĐH Trạng thái Món hàng Thu hộ Tổng cước Chư…" at bounding box center [284, 136] width 569 height 272
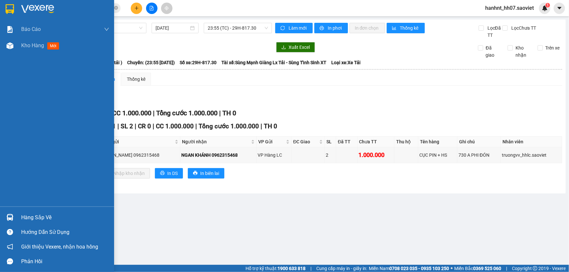
click at [25, 215] on div "Hàng sắp về" at bounding box center [65, 218] width 88 height 10
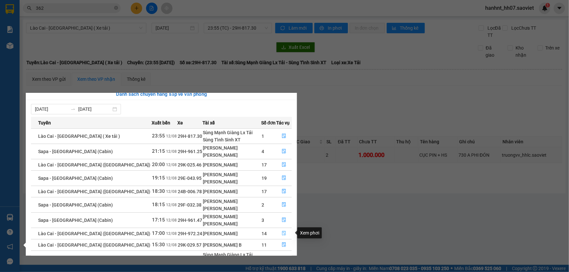
click at [282, 232] on icon "file-done" at bounding box center [284, 233] width 5 height 5
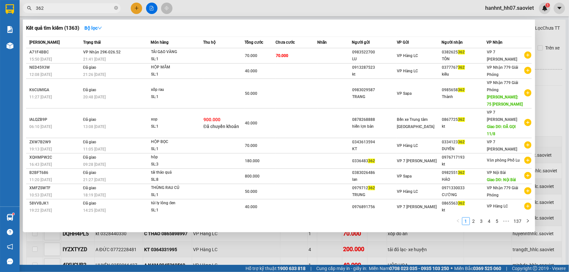
click at [103, 8] on input "362" at bounding box center [74, 8] width 77 height 7
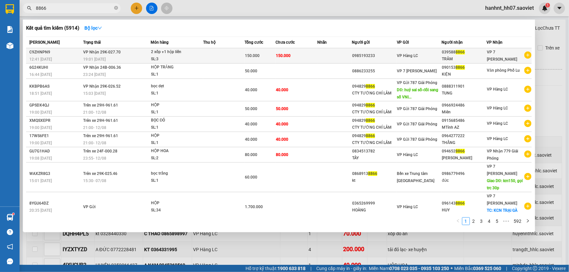
type input "8866"
click at [203, 57] on td at bounding box center [223, 55] width 41 height 15
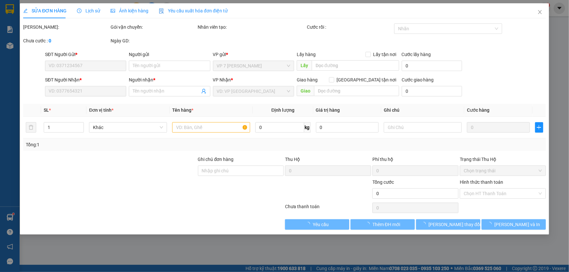
type input "0985193233"
type input "0395888866"
type input "TRÂM"
type input "150.000"
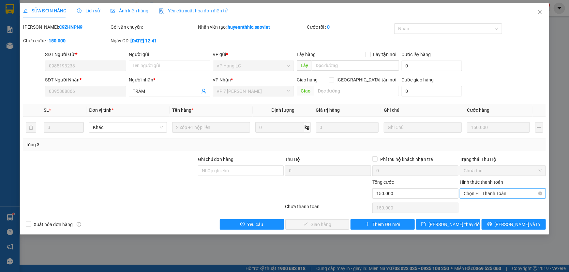
click at [508, 192] on span "Chọn HT Thanh Toán" at bounding box center [503, 194] width 78 height 10
click at [492, 219] on div "Chuyển khoản" at bounding box center [503, 216] width 78 height 7
type input "0"
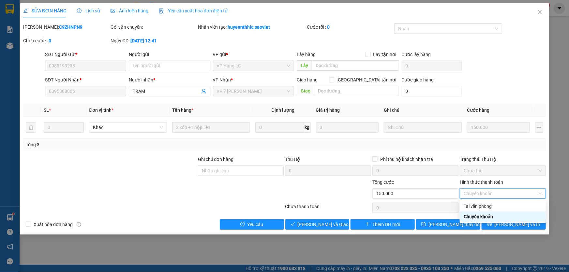
click at [480, 215] on div "Chuyển khoản" at bounding box center [503, 216] width 78 height 7
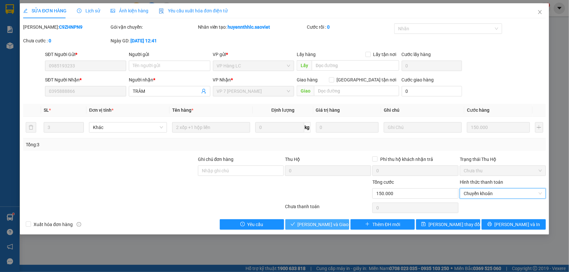
click at [328, 224] on span "Lưu và Giao hàng" at bounding box center [329, 224] width 63 height 7
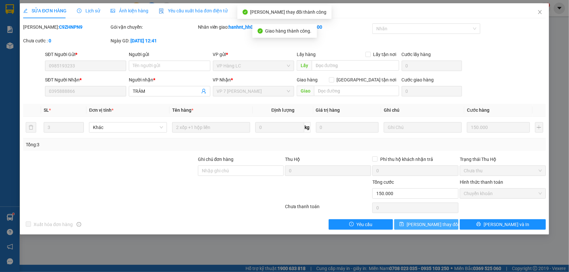
drag, startPoint x: 437, startPoint y: 228, endPoint x: 427, endPoint y: 163, distance: 66.3
click at [426, 224] on span "Lưu thay đổi" at bounding box center [433, 224] width 52 height 7
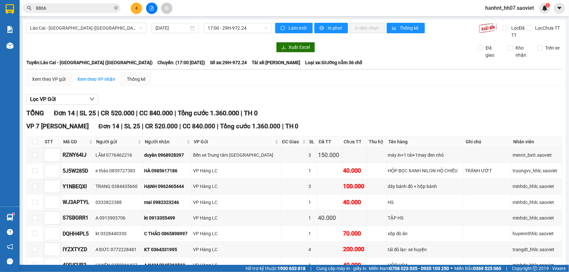
click at [108, 10] on input "8866" at bounding box center [74, 8] width 77 height 7
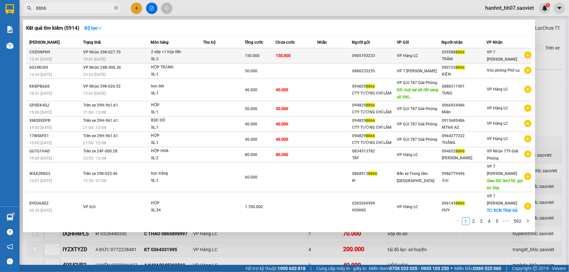
click at [192, 62] on div "SL: 3" at bounding box center [175, 59] width 49 height 7
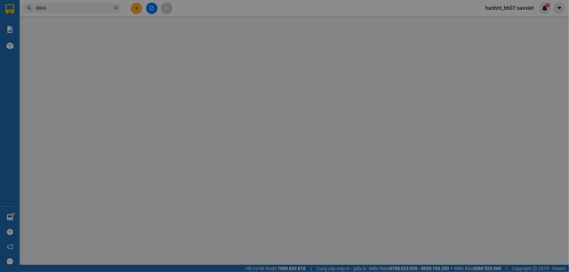
type input "0985193233"
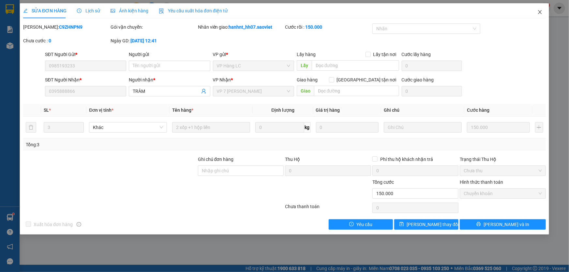
click at [541, 12] on icon "close" at bounding box center [539, 11] width 5 height 5
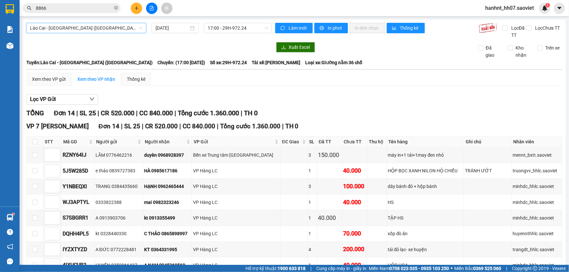
click at [97, 29] on span "Lào Cai - [GEOGRAPHIC_DATA] ([GEOGRAPHIC_DATA])" at bounding box center [86, 28] width 112 height 10
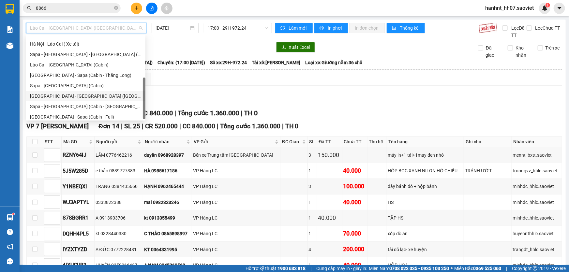
scroll to position [52, 0]
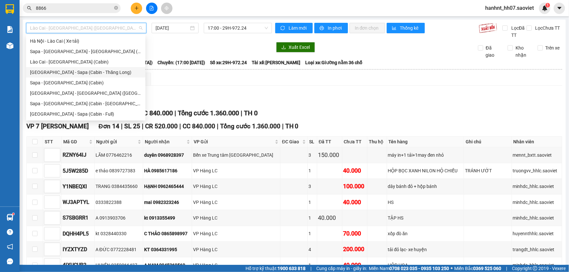
click at [73, 74] on div "[GEOGRAPHIC_DATA] - Sapa (Cabin - Thăng Long)" at bounding box center [85, 72] width 111 height 7
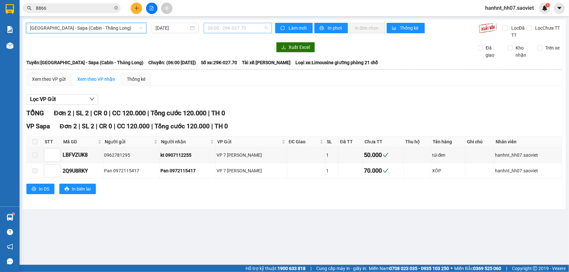
click at [219, 28] on span "06:00 - 29K-027.70" at bounding box center [238, 28] width 60 height 10
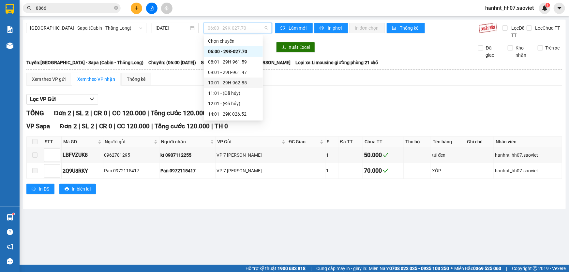
scroll to position [52, 0]
click at [231, 69] on div "21:00 - 29H-961.61" at bounding box center [233, 72] width 51 height 7
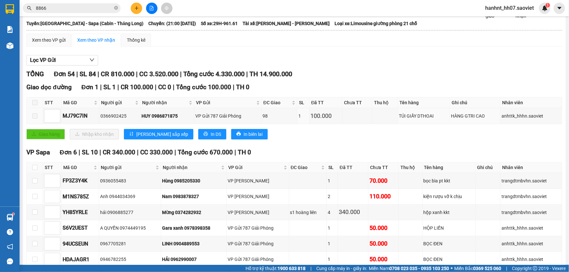
scroll to position [29, 0]
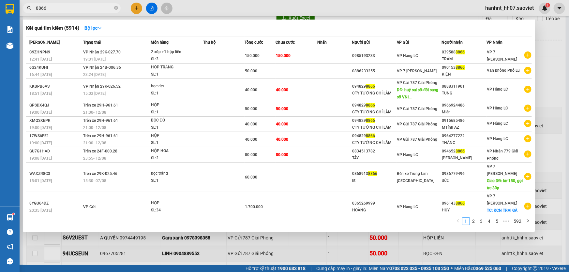
click at [86, 8] on input "8866" at bounding box center [74, 8] width 77 height 7
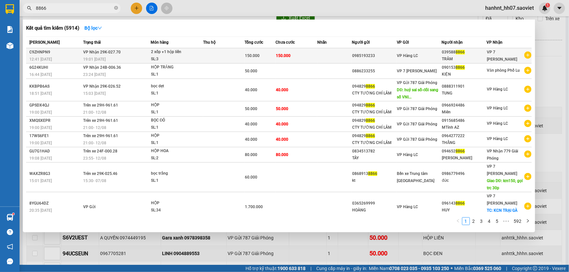
click at [271, 53] on div "150.000" at bounding box center [260, 55] width 30 height 7
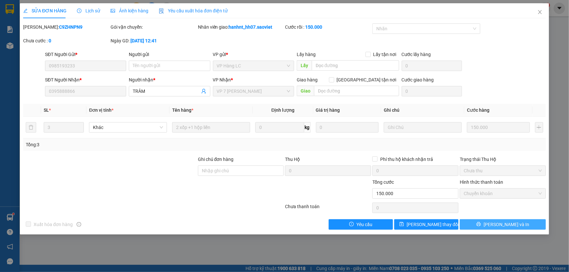
click at [481, 223] on icon "printer" at bounding box center [478, 224] width 5 height 5
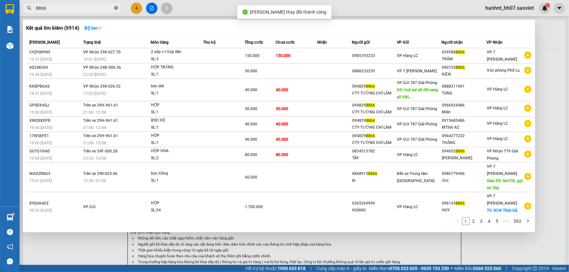
click at [116, 7] on icon "close-circle" at bounding box center [116, 8] width 4 height 4
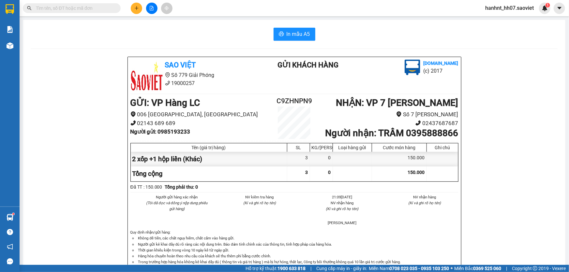
click at [328, 105] on h1 "NHẬN : VP 7 Phạm Văn Đồng" at bounding box center [389, 103] width 137 height 14
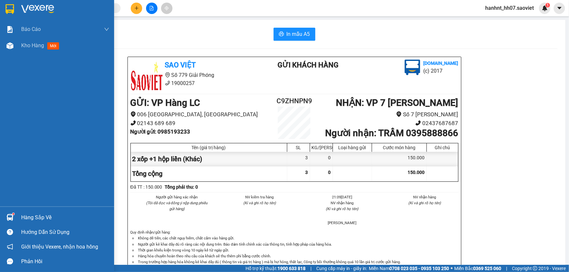
click at [17, 216] on div "Hàng sắp về" at bounding box center [57, 217] width 114 height 15
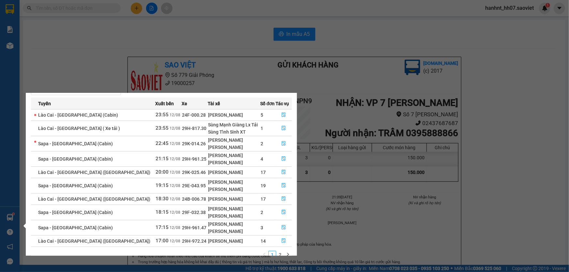
scroll to position [34, 0]
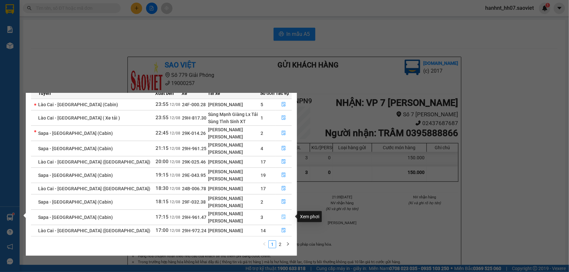
click at [282, 216] on icon "file-done" at bounding box center [283, 217] width 5 height 5
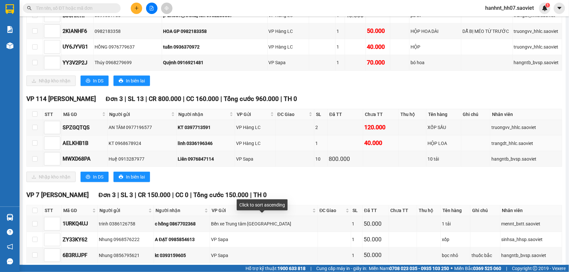
scroll to position [207, 0]
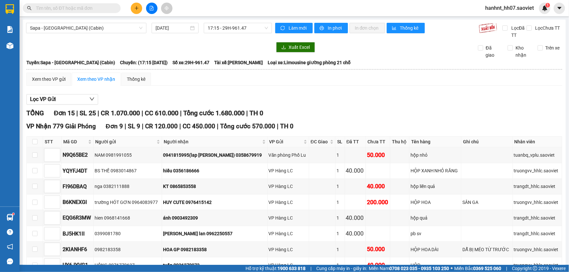
scroll to position [207, 0]
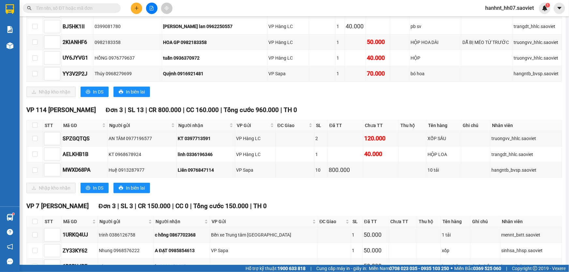
click at [83, 12] on span at bounding box center [72, 8] width 98 height 10
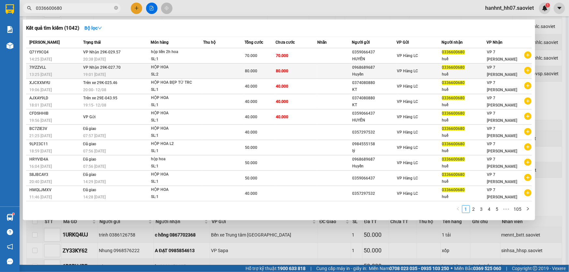
type input "0336600680"
click at [285, 72] on span "80.000" at bounding box center [282, 71] width 12 height 5
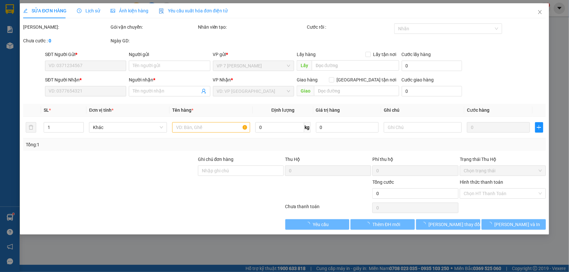
type input "0968689687"
type input "Huyền"
type input "0336600680"
type input "huế"
type input "80.000"
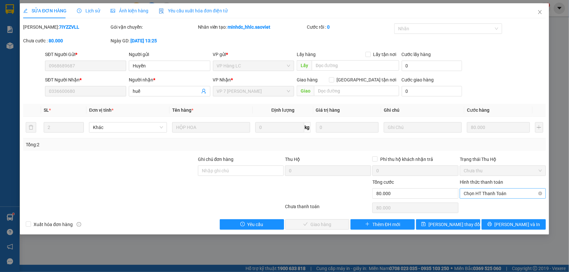
click at [482, 194] on span "Chọn HT Thanh Toán" at bounding box center [503, 194] width 78 height 10
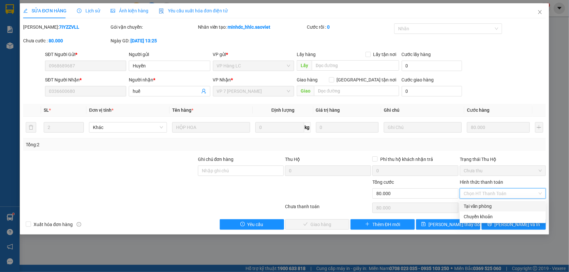
click at [478, 207] on div "Tại văn phòng" at bounding box center [503, 206] width 78 height 7
type input "0"
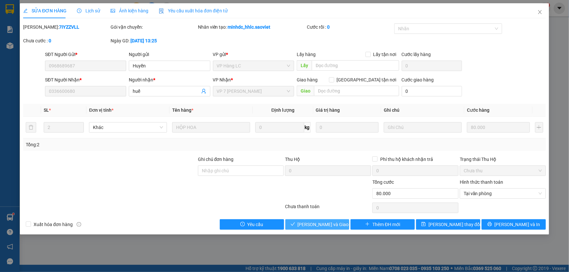
click at [316, 225] on span "[PERSON_NAME] và Giao hàng" at bounding box center [329, 224] width 63 height 7
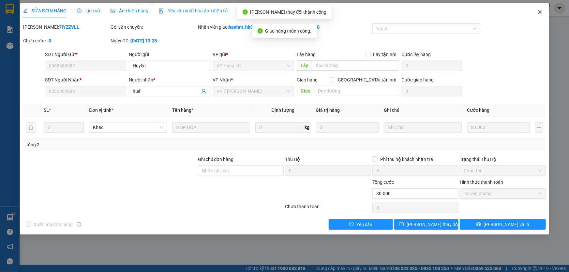
click at [539, 12] on icon "close" at bounding box center [539, 11] width 5 height 5
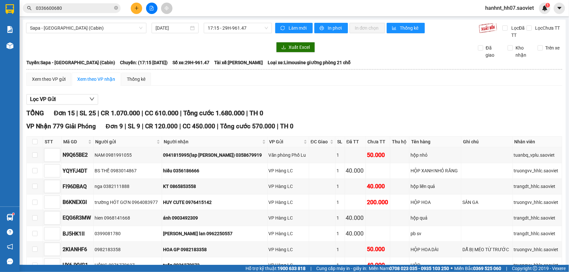
click at [81, 9] on input "0336600680" at bounding box center [74, 8] width 77 height 7
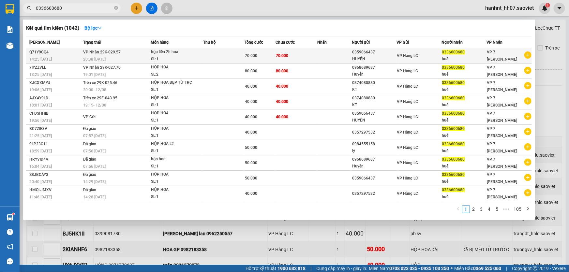
click at [259, 52] on div "70.000" at bounding box center [260, 55] width 30 height 7
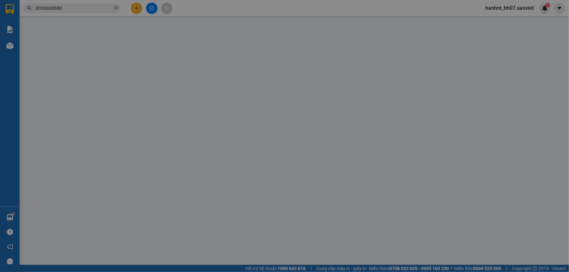
type input "0359066437"
type input "HUYỀN"
type input "0336600680"
type input "huế"
type input "70.000"
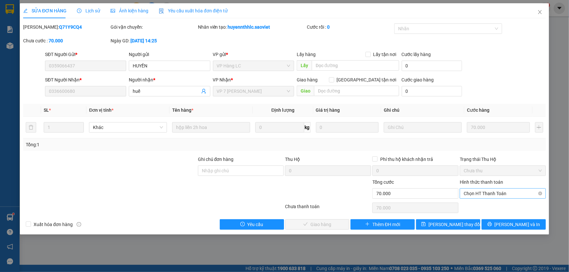
click at [474, 191] on span "Chọn HT Thanh Toán" at bounding box center [503, 194] width 78 height 10
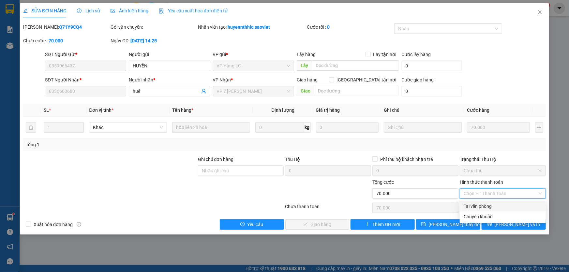
click at [472, 206] on div "Tại văn phòng" at bounding box center [503, 206] width 78 height 7
type input "0"
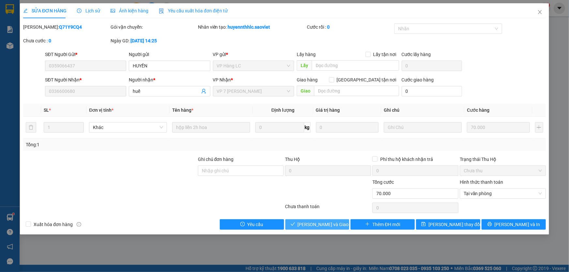
drag, startPoint x: 303, startPoint y: 220, endPoint x: 310, endPoint y: 215, distance: 8.4
click at [304, 219] on button "[PERSON_NAME] và Giao hàng" at bounding box center [317, 224] width 64 height 10
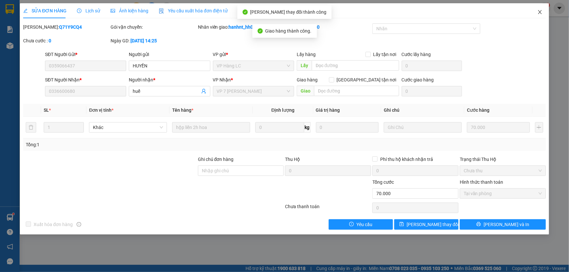
click at [540, 14] on icon "close" at bounding box center [539, 11] width 5 height 5
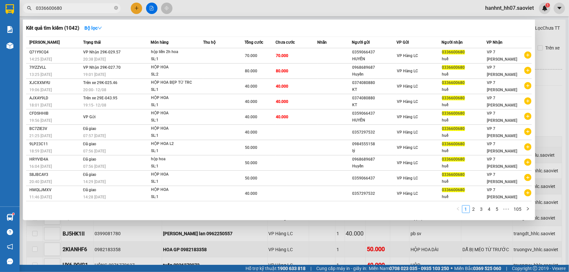
click at [74, 9] on input "0336600680" at bounding box center [74, 8] width 77 height 7
type input "0"
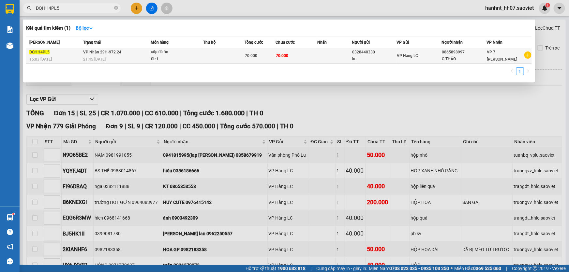
type input "DQHH4PL5"
click at [225, 55] on td at bounding box center [223, 55] width 41 height 15
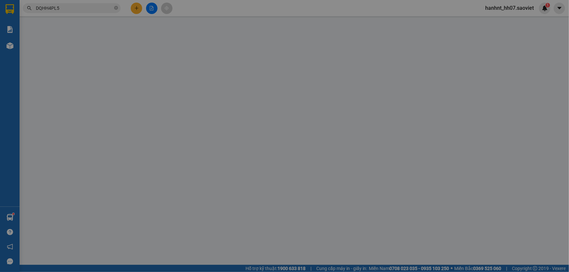
type input "0328440330"
type input "kt"
type input "0865898997"
type input "C THẢO"
type input "70.000"
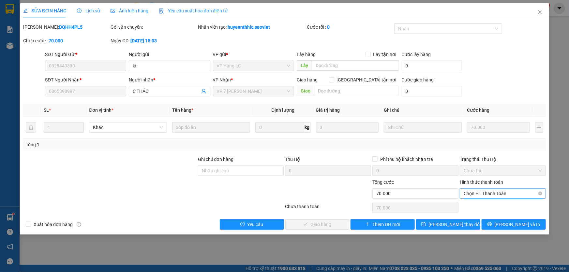
click at [494, 195] on span "Chọn HT Thanh Toán" at bounding box center [503, 194] width 78 height 10
click at [482, 213] on div "Chuyển khoản" at bounding box center [503, 216] width 78 height 7
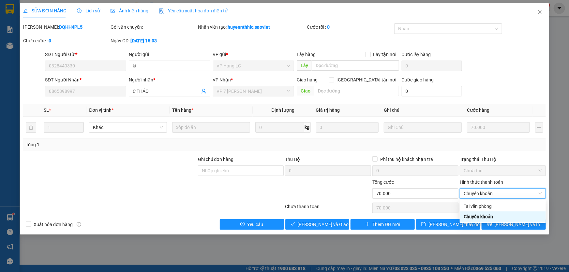
type input "0"
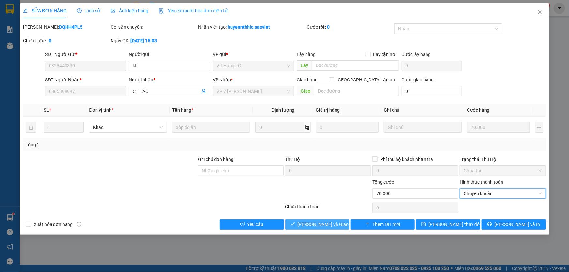
click at [340, 225] on button "Lưu và Giao hàng" at bounding box center [317, 224] width 64 height 10
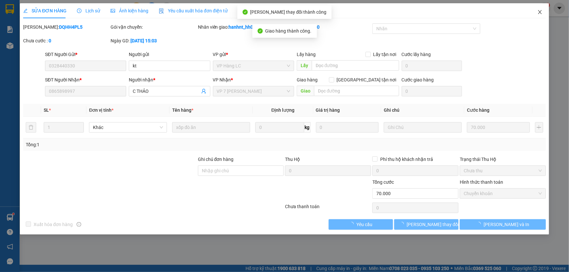
click at [540, 13] on icon "close" at bounding box center [539, 11] width 5 height 5
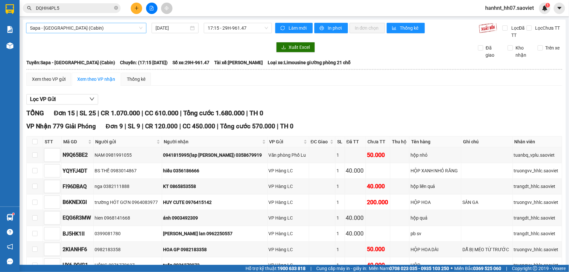
click at [66, 26] on span "Sapa - [GEOGRAPHIC_DATA] (Cabin)" at bounding box center [86, 28] width 112 height 10
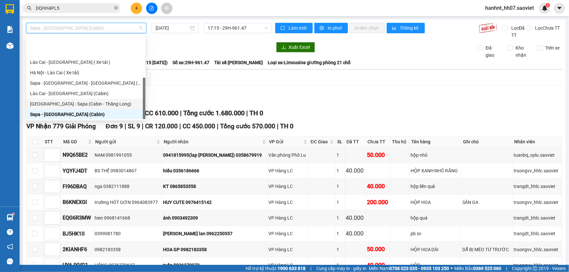
scroll to position [52, 0]
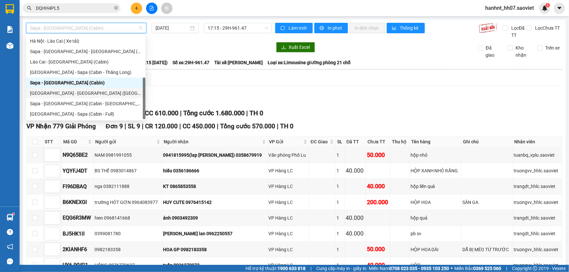
click at [63, 94] on div "[GEOGRAPHIC_DATA] - [GEOGRAPHIC_DATA] ([GEOGRAPHIC_DATA])" at bounding box center [85, 93] width 111 height 7
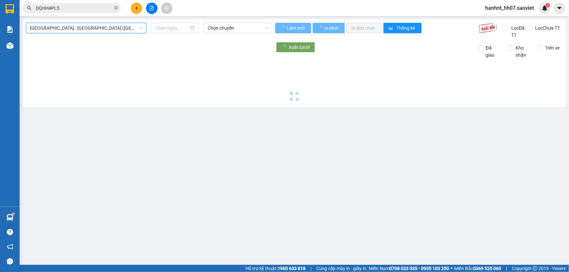
type input "[DATE]"
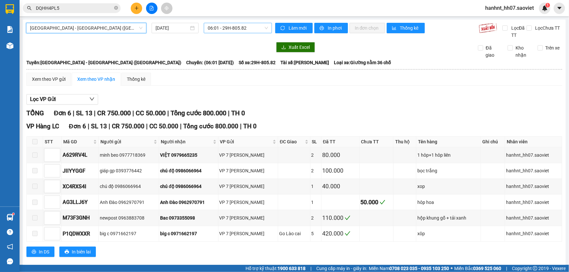
click at [231, 28] on span "06:01 - 29H-805.82" at bounding box center [238, 28] width 60 height 10
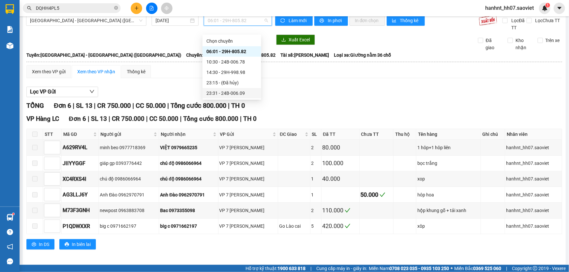
scroll to position [9, 0]
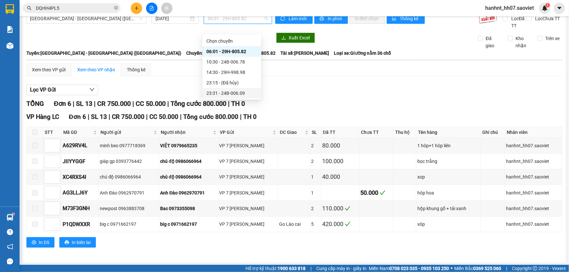
click at [221, 90] on div "23:31 - 24B-006.09" at bounding box center [231, 93] width 51 height 7
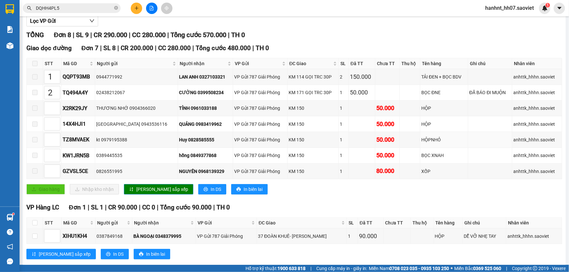
scroll to position [89, 0]
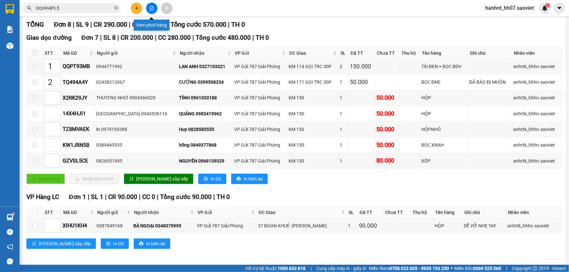
click at [151, 6] on icon "file-add" at bounding box center [152, 8] width 4 height 5
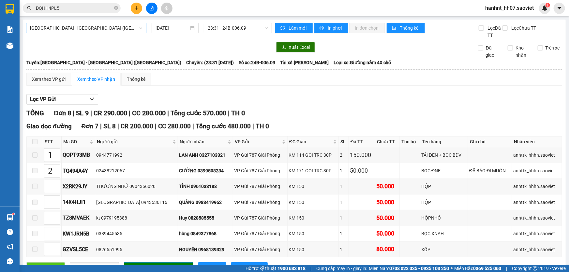
click at [64, 30] on span "[GEOGRAPHIC_DATA] - [GEOGRAPHIC_DATA] ([GEOGRAPHIC_DATA])" at bounding box center [86, 28] width 112 height 10
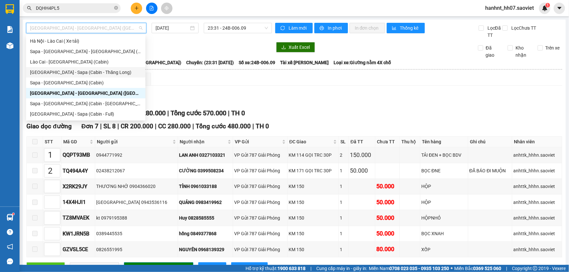
click at [68, 69] on div "[GEOGRAPHIC_DATA] - Sapa (Cabin - Thăng Long)" at bounding box center [85, 72] width 111 height 7
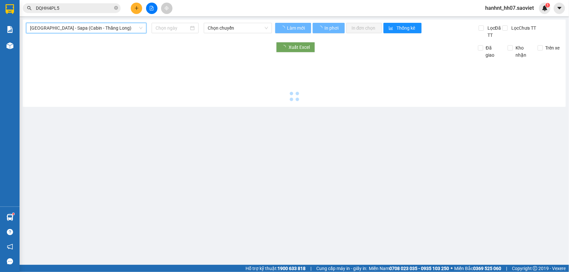
type input "[DATE]"
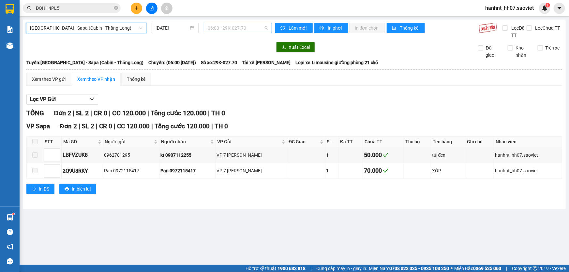
click at [216, 28] on span "06:00 - 29K-027.70" at bounding box center [238, 28] width 60 height 10
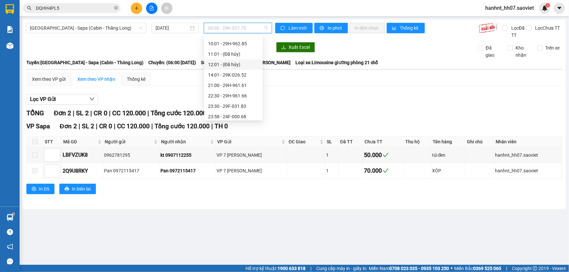
scroll to position [52, 0]
click at [231, 91] on div "23:30 - 29F-031.83" at bounding box center [233, 93] width 51 height 7
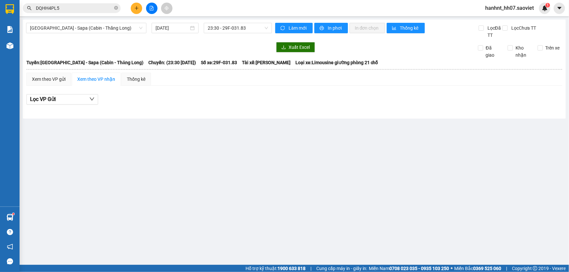
click at [194, 200] on main "Hà Nội - Sapa (Cabin - Thăng Long) 12/08/2025 23:30 - 29F-031.83 Làm mới In phơ…" at bounding box center [284, 132] width 569 height 265
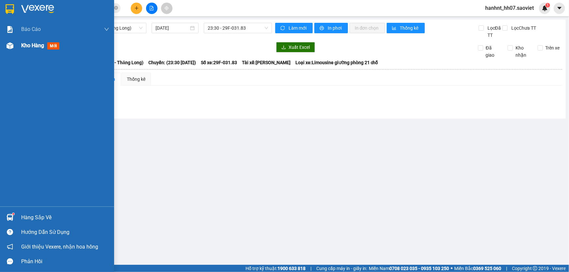
click at [47, 45] on div "Kho hàng mới" at bounding box center [41, 45] width 41 height 8
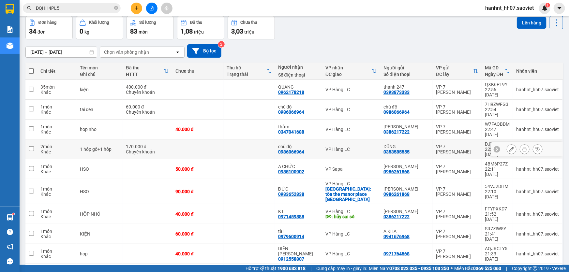
scroll to position [30, 0]
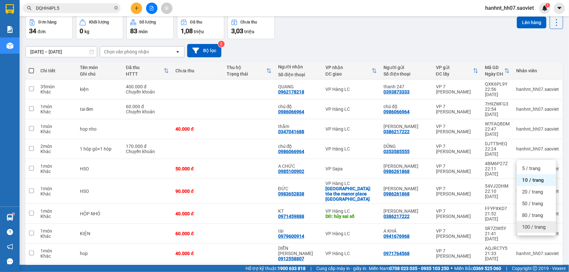
click at [534, 228] on span "100 / trang" at bounding box center [533, 227] width 23 height 7
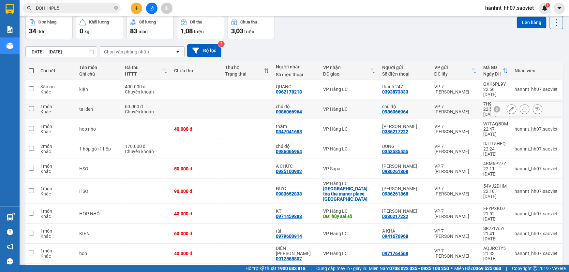
click at [32, 106] on input "checkbox" at bounding box center [31, 108] width 5 height 5
checkbox input "true"
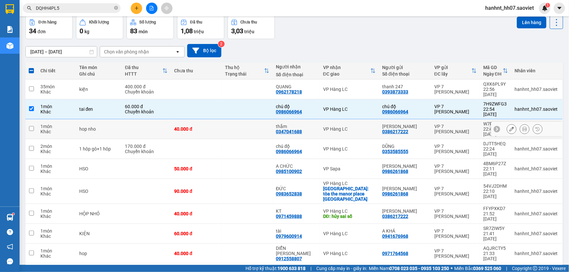
click at [31, 126] on input "checkbox" at bounding box center [31, 128] width 5 height 5
checkbox input "true"
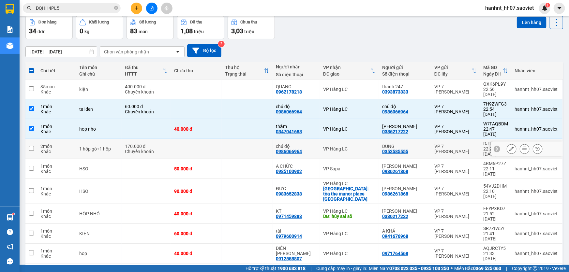
click at [35, 139] on td at bounding box center [31, 149] width 12 height 20
checkbox input "true"
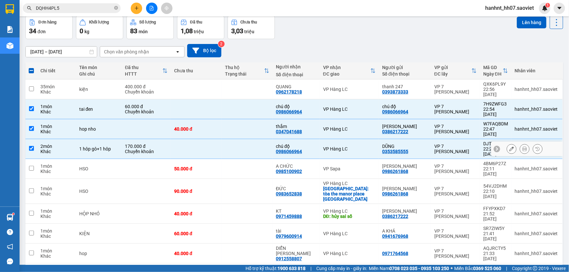
scroll to position [59, 0]
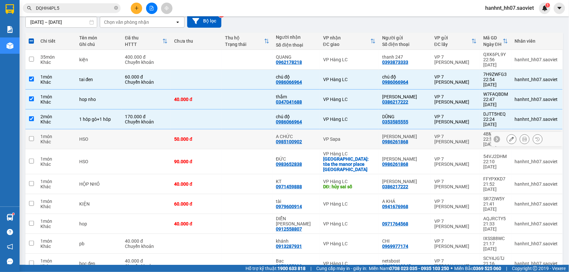
click at [43, 139] on div "Khác" at bounding box center [56, 141] width 32 height 5
checkbox input "true"
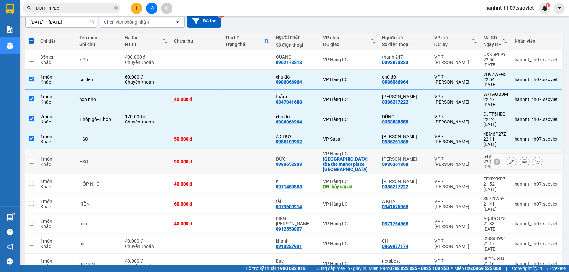
click at [39, 149] on td "1 món Khác" at bounding box center [56, 161] width 39 height 25
checkbox input "true"
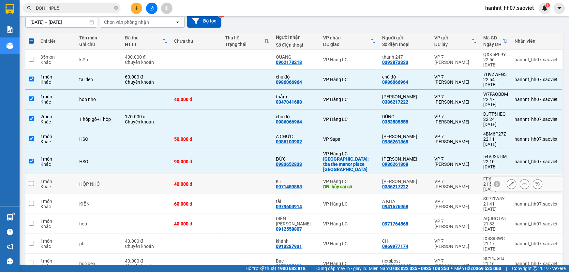
click at [42, 179] on div "1 món" at bounding box center [56, 181] width 32 height 5
checkbox input "true"
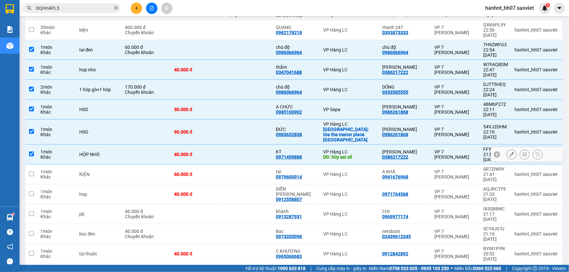
scroll to position [119, 0]
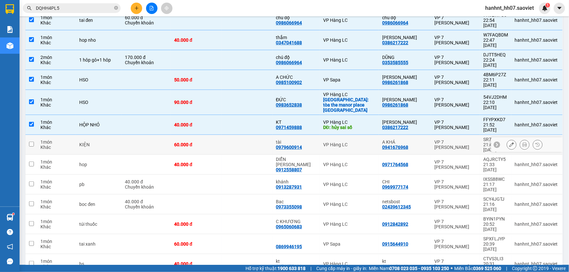
click at [50, 140] on div "1 món" at bounding box center [56, 142] width 32 height 5
checkbox input "true"
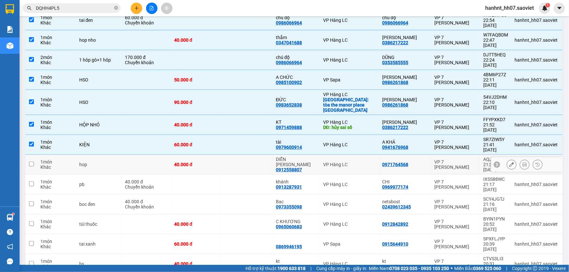
click at [47, 159] on div "1 món" at bounding box center [56, 161] width 32 height 5
checkbox input "true"
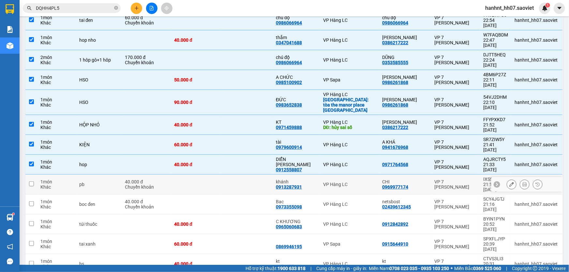
click at [47, 179] on div "1 món" at bounding box center [56, 181] width 32 height 5
checkbox input "true"
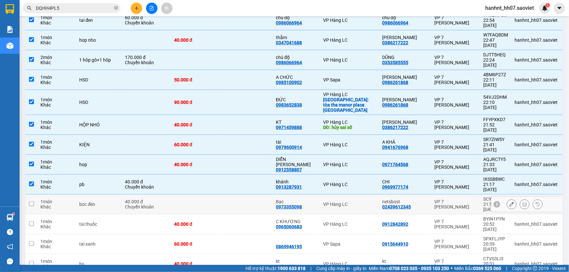
click at [46, 199] on div "1 món" at bounding box center [56, 201] width 32 height 5
checkbox input "true"
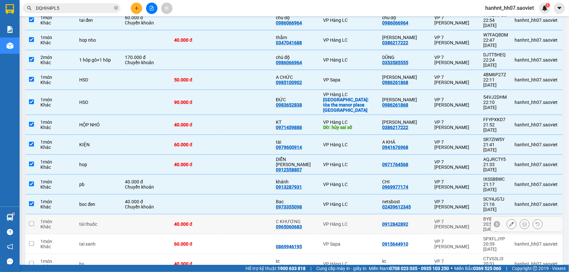
drag, startPoint x: 45, startPoint y: 158, endPoint x: 44, endPoint y: 163, distance: 4.6
click at [44, 219] on div "1 món Khác" at bounding box center [56, 224] width 32 height 10
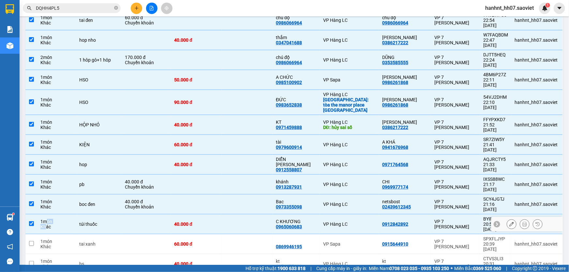
click at [44, 224] on div "Khác" at bounding box center [56, 226] width 32 height 5
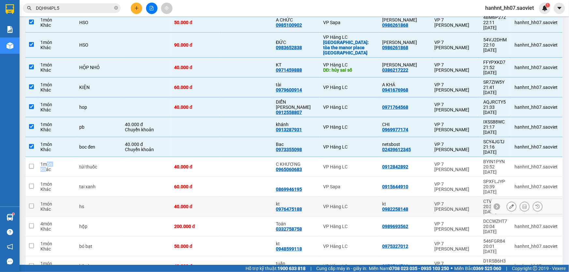
scroll to position [178, 0]
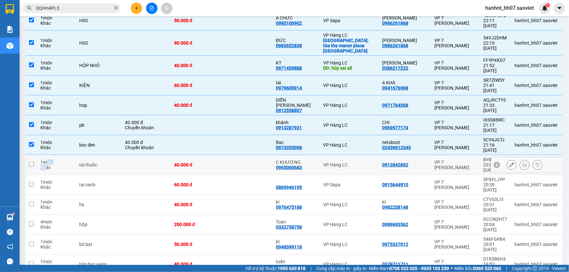
click at [40, 165] on div "Khác" at bounding box center [56, 167] width 32 height 5
checkbox input "true"
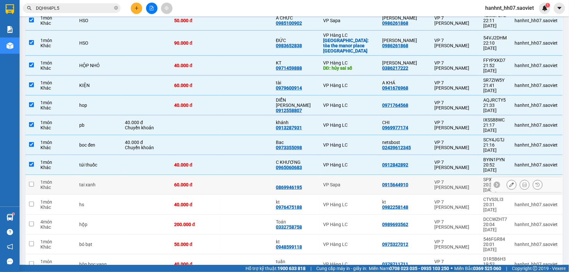
click at [41, 185] on div "Khác" at bounding box center [56, 187] width 32 height 5
checkbox input "true"
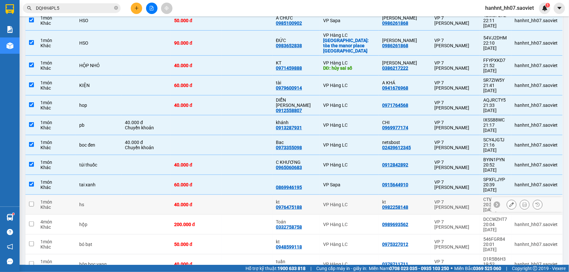
click at [39, 195] on td "1 món Khác" at bounding box center [56, 205] width 39 height 20
checkbox input "true"
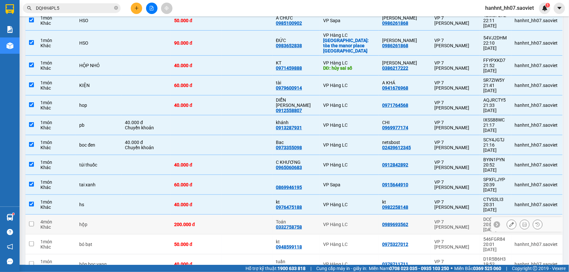
click at [43, 219] on div "4 món" at bounding box center [56, 221] width 32 height 5
checkbox input "true"
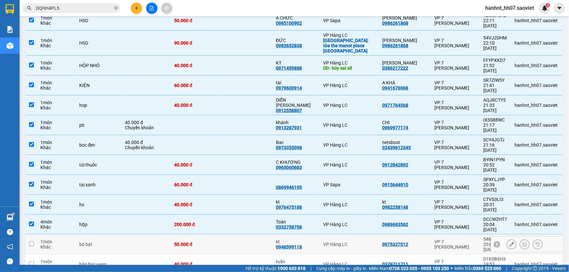
click at [39, 235] on td "1 món Khác" at bounding box center [56, 245] width 39 height 20
checkbox input "true"
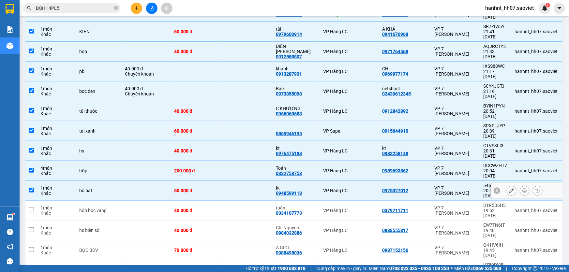
scroll to position [237, 0]
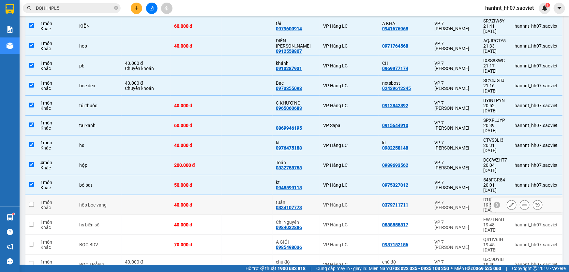
click at [48, 205] on div "Khác" at bounding box center [56, 207] width 32 height 5
checkbox input "true"
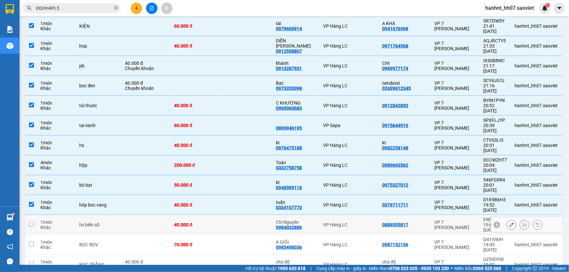
click at [43, 225] on div "Khác" at bounding box center [56, 227] width 32 height 5
checkbox input "true"
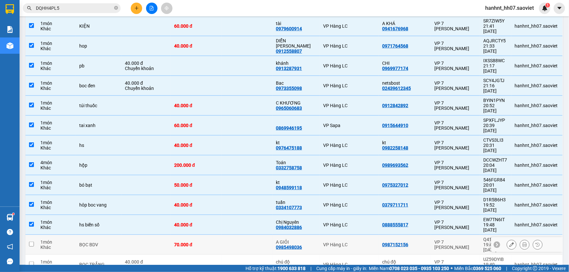
click at [42, 240] on div "1 món" at bounding box center [56, 242] width 32 height 5
checkbox input "true"
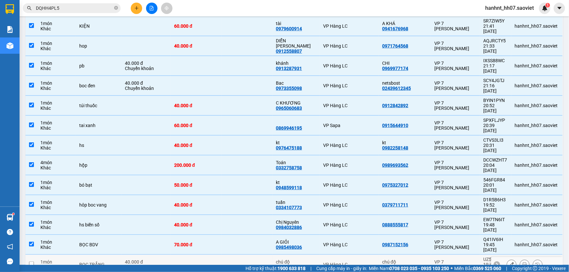
click at [42, 259] on div "1 món" at bounding box center [56, 261] width 32 height 5
checkbox input "true"
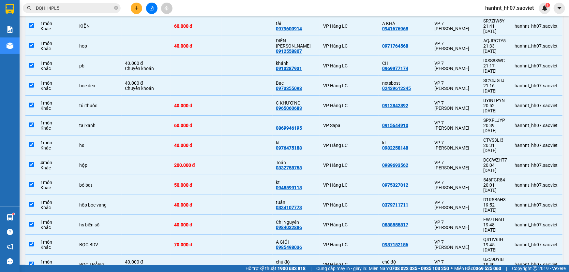
drag, startPoint x: 39, startPoint y: 173, endPoint x: 42, endPoint y: 174, distance: 3.7
checkbox input "true"
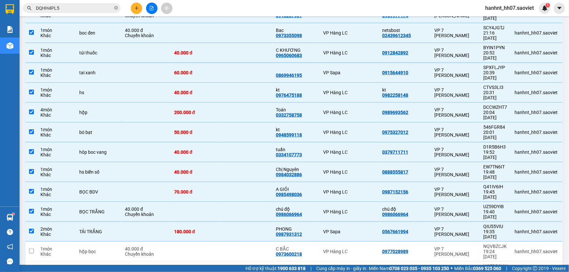
scroll to position [297, 0]
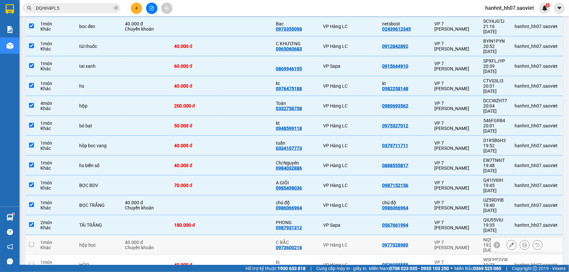
click at [51, 245] on div "Khác" at bounding box center [56, 247] width 32 height 5
checkbox input "true"
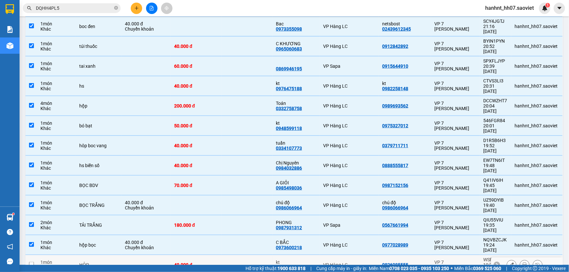
click at [44, 265] on div "Khác" at bounding box center [56, 267] width 32 height 5
checkbox input "true"
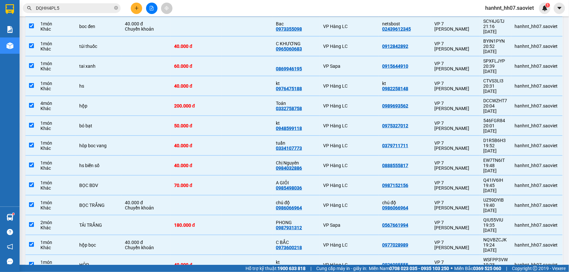
checkbox input "true"
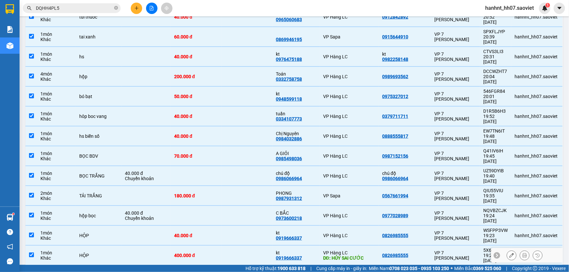
scroll to position [326, 0]
click at [45, 270] on div "7 món" at bounding box center [56, 272] width 32 height 5
checkbox input "true"
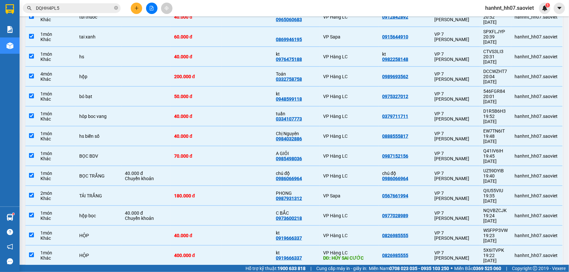
checkbox input "true"
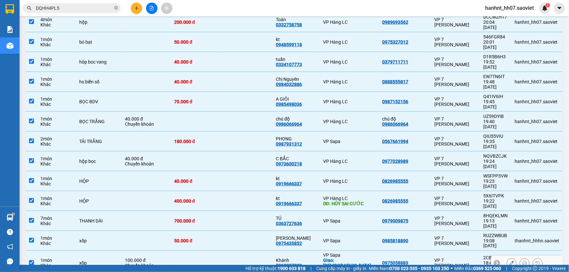
scroll to position [384, 0]
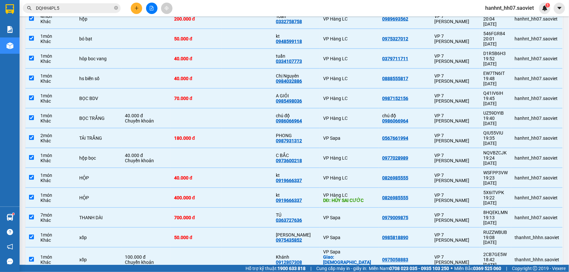
checkbox input "true"
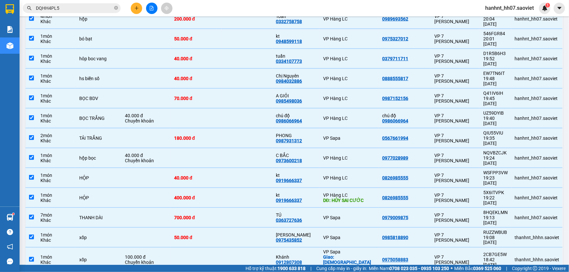
checkbox input "true"
drag, startPoint x: 43, startPoint y: 178, endPoint x: 47, endPoint y: 175, distance: 4.8
checkbox input "true"
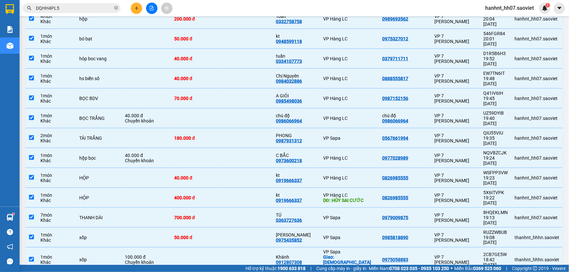
checkbox input "true"
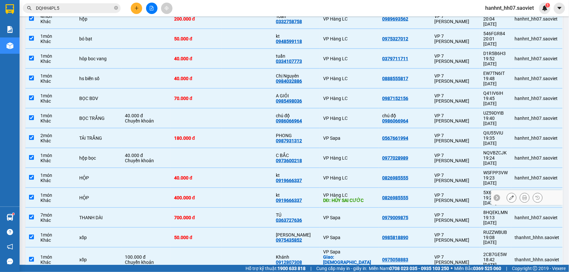
click at [39, 188] on td "1 món Khác" at bounding box center [56, 198] width 39 height 20
checkbox input "false"
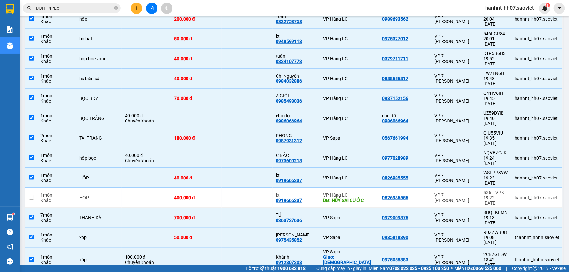
checkbox input "false"
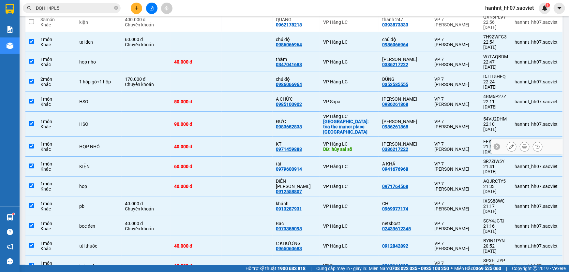
scroll to position [58, 0]
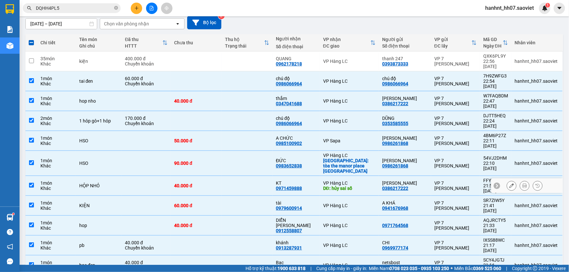
click at [46, 181] on div "1 món" at bounding box center [56, 183] width 32 height 5
checkbox input "false"
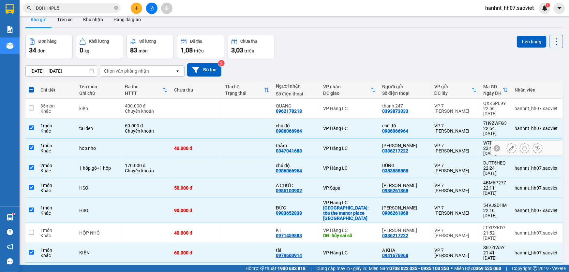
scroll to position [0, 0]
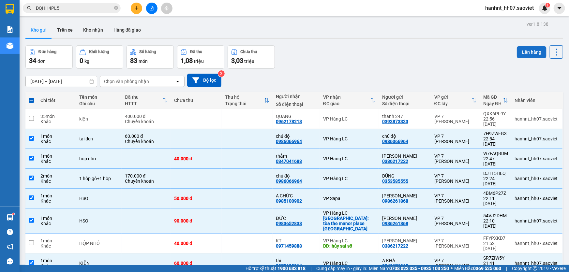
click at [521, 49] on button "Lên hàng" at bounding box center [532, 52] width 30 height 12
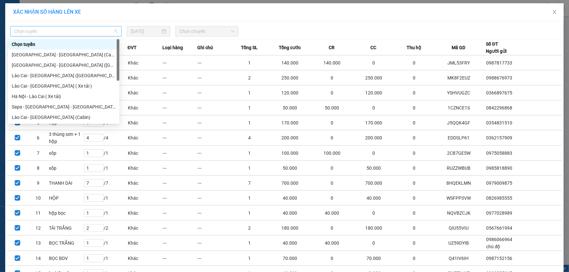
click at [38, 32] on span "Chọn tuyến" at bounding box center [66, 31] width 104 height 10
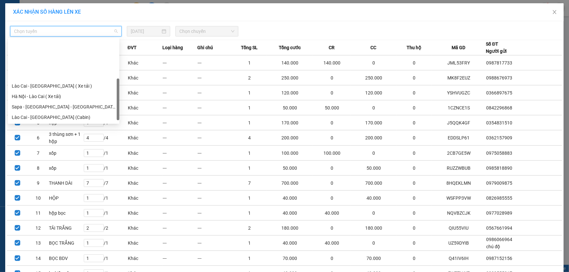
scroll to position [52, 0]
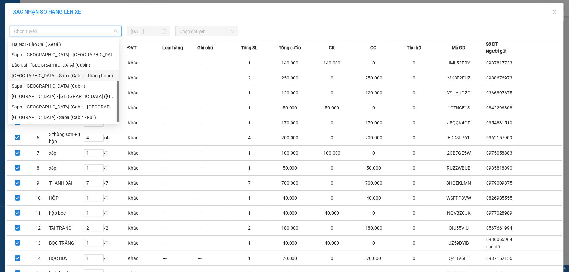
click at [51, 75] on div "[GEOGRAPHIC_DATA] - Sapa (Cabin - Thăng Long)" at bounding box center [64, 75] width 104 height 7
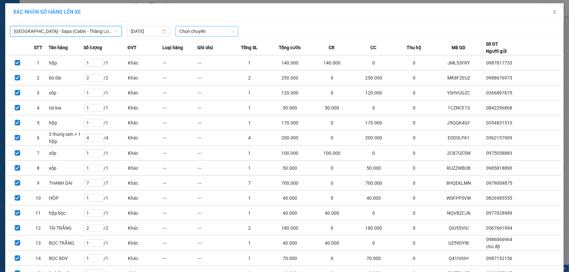
click at [190, 31] on span "Chọn chuyến" at bounding box center [206, 31] width 55 height 10
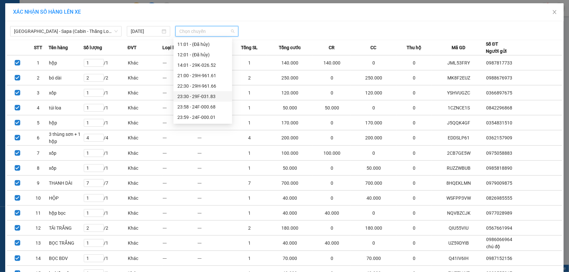
click at [206, 95] on div "23:30 - 29F-031.83" at bounding box center [202, 96] width 51 height 7
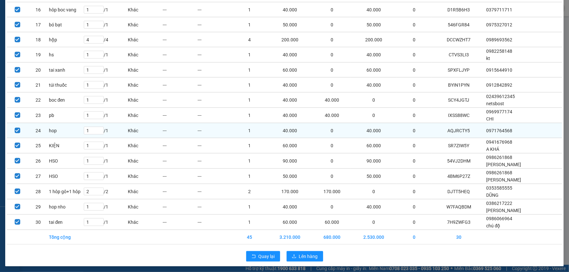
scroll to position [284, 0]
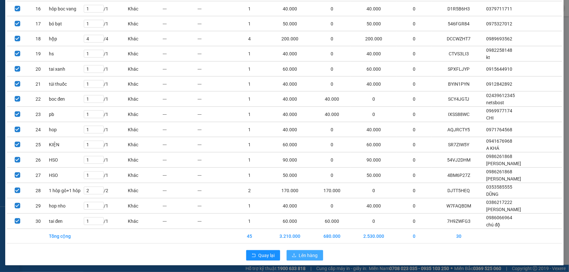
click at [303, 257] on span "Lên hàng" at bounding box center [308, 255] width 19 height 7
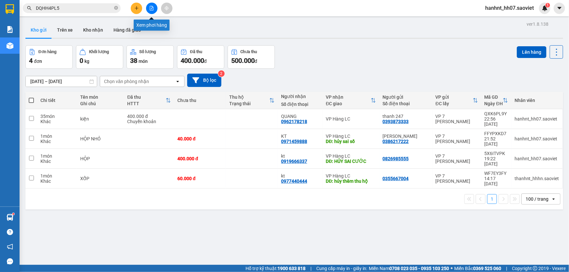
click at [150, 10] on button at bounding box center [151, 8] width 11 height 11
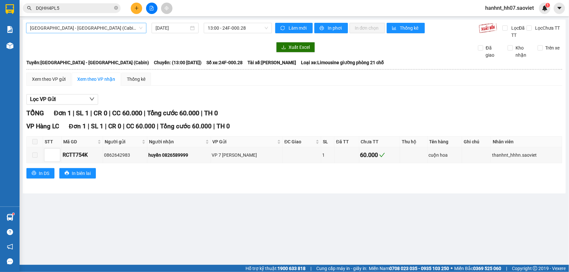
click at [87, 29] on span "[GEOGRAPHIC_DATA] - [GEOGRAPHIC_DATA] (Cabin)" at bounding box center [86, 28] width 112 height 10
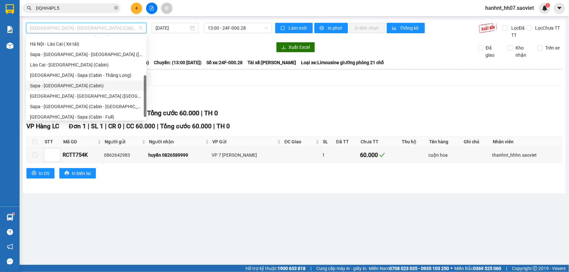
scroll to position [52, 0]
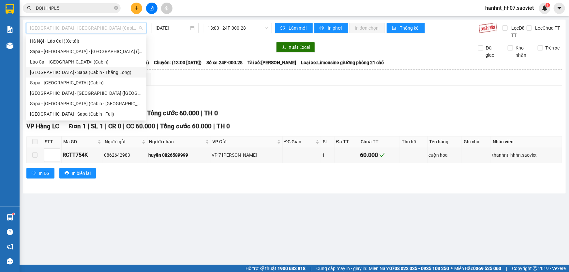
click at [65, 70] on div "[GEOGRAPHIC_DATA] - Sapa (Cabin - Thăng Long)" at bounding box center [86, 72] width 112 height 7
type input "[DATE]"
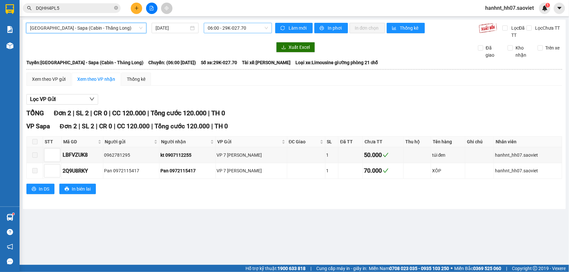
click at [226, 29] on span "06:00 - 29K-027.70" at bounding box center [238, 28] width 60 height 10
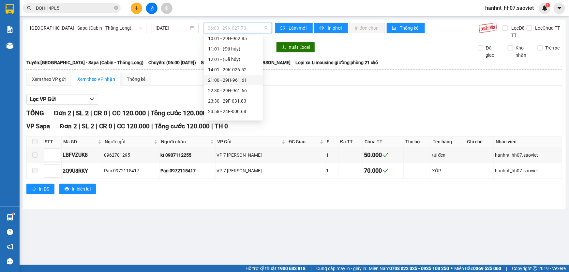
scroll to position [52, 0]
click at [232, 93] on div "23:30 - 29F-031.83" at bounding box center [233, 93] width 51 height 7
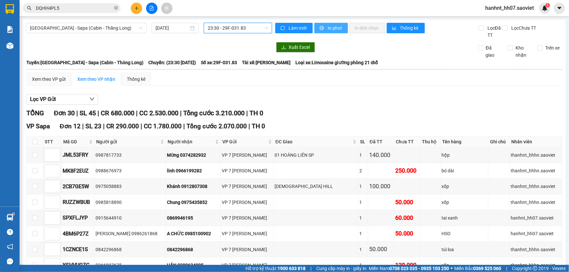
click at [320, 27] on icon "printer" at bounding box center [321, 28] width 5 height 5
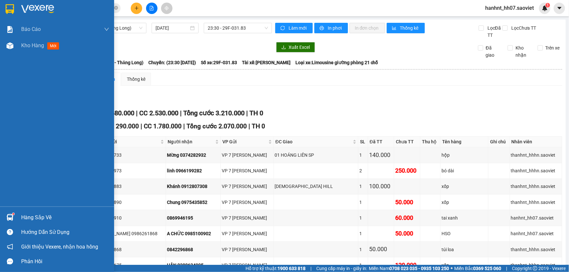
click at [27, 220] on div "Hàng sắp về" at bounding box center [65, 218] width 88 height 10
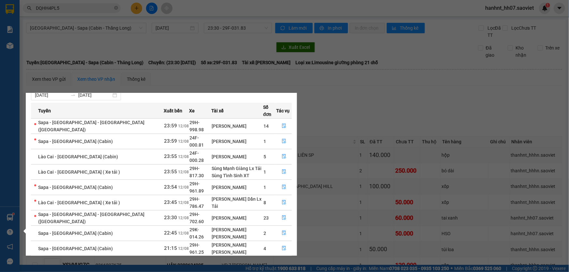
scroll to position [22, 0]
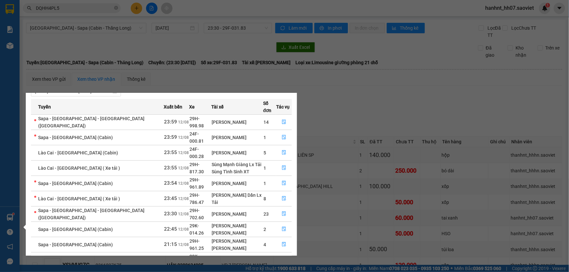
click at [283, 272] on link "2" at bounding box center [279, 275] width 7 height 7
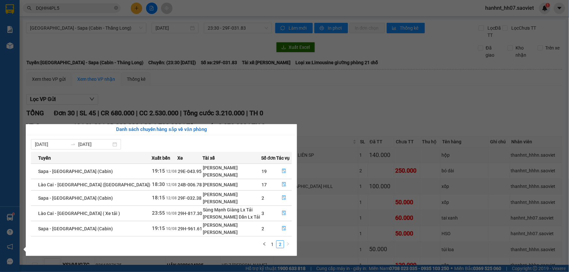
scroll to position [0, 0]
click at [277, 174] on button "button" at bounding box center [283, 171] width 15 height 10
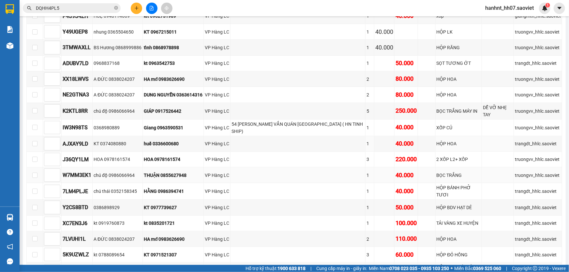
scroll to position [237, 0]
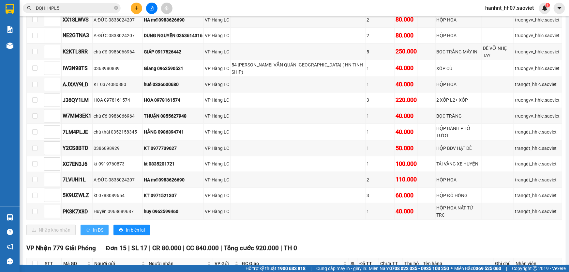
click at [96, 227] on span "In DS" at bounding box center [98, 230] width 10 height 7
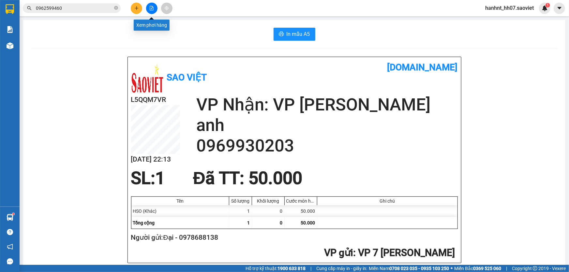
click at [151, 9] on icon "file-add" at bounding box center [151, 8] width 5 height 5
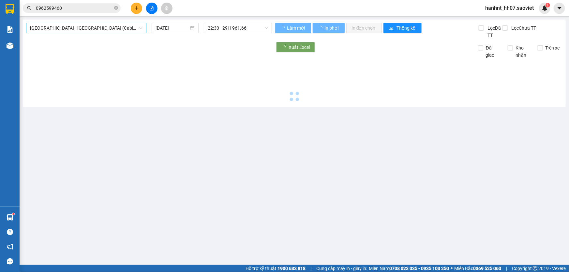
click at [91, 29] on span "[GEOGRAPHIC_DATA] - [GEOGRAPHIC_DATA] (Cabin)" at bounding box center [86, 28] width 112 height 10
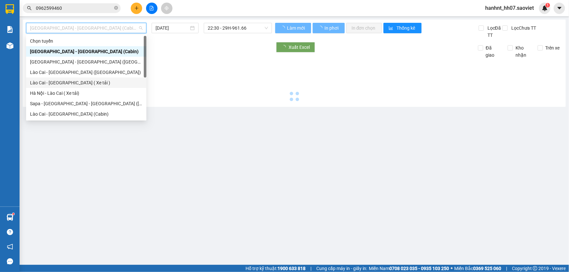
type input "[DATE]"
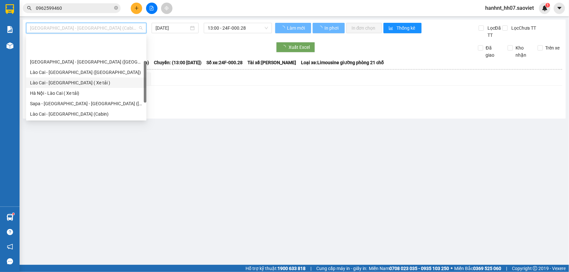
scroll to position [29, 0]
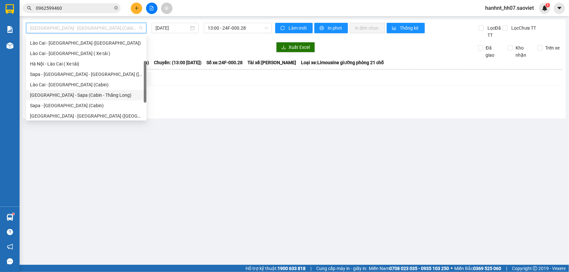
click at [82, 93] on div "[GEOGRAPHIC_DATA] - Sapa (Cabin - Thăng Long)" at bounding box center [86, 95] width 112 height 7
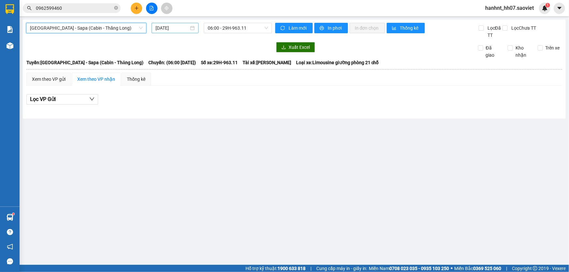
click at [177, 28] on input "[DATE]" at bounding box center [172, 27] width 33 height 7
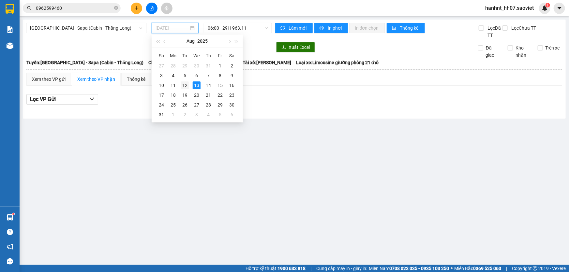
click at [182, 85] on div "12" at bounding box center [185, 86] width 8 height 8
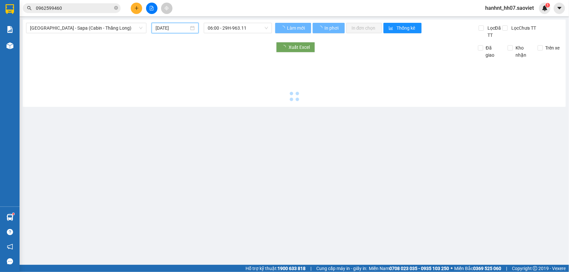
type input "[DATE]"
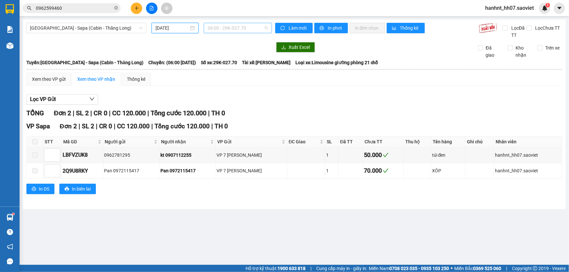
click at [232, 30] on span "06:00 - 29K-027.70" at bounding box center [238, 28] width 60 height 10
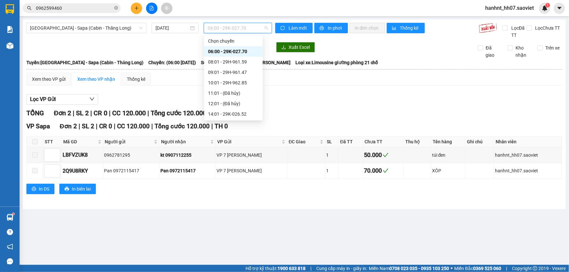
scroll to position [52, 0]
click at [240, 108] on div "23:58 - 24F-000.68" at bounding box center [233, 103] width 59 height 10
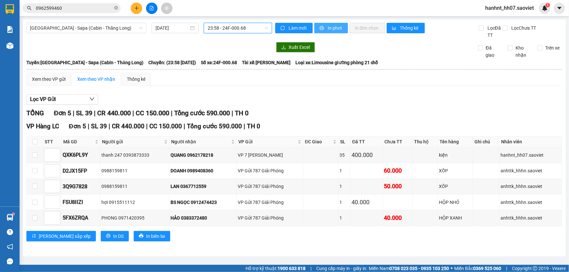
click at [324, 27] on span "printer" at bounding box center [322, 28] width 6 height 5
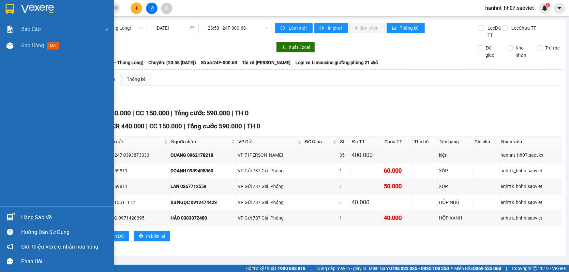
click at [25, 221] on div "Hàng sắp về" at bounding box center [65, 218] width 88 height 10
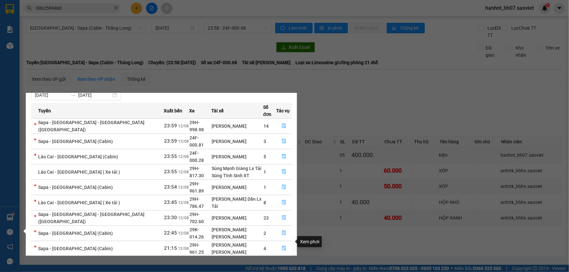
scroll to position [22, 0]
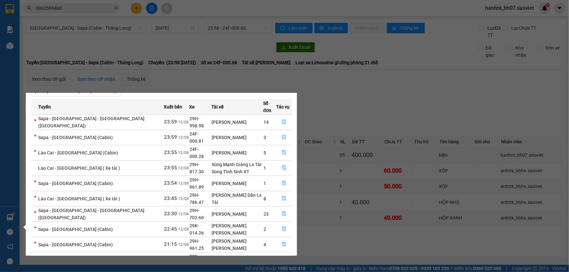
click at [280, 272] on link "2" at bounding box center [279, 275] width 7 height 7
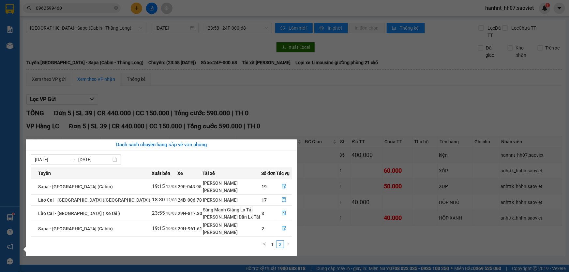
scroll to position [0, 0]
click at [282, 198] on icon "file-done" at bounding box center [284, 200] width 5 height 5
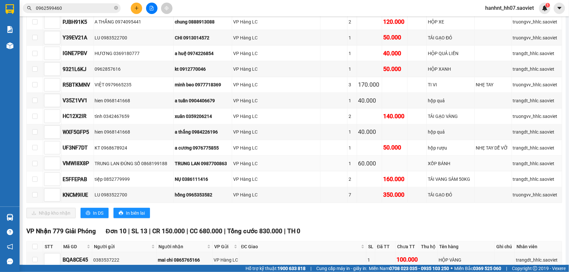
scroll to position [326, 0]
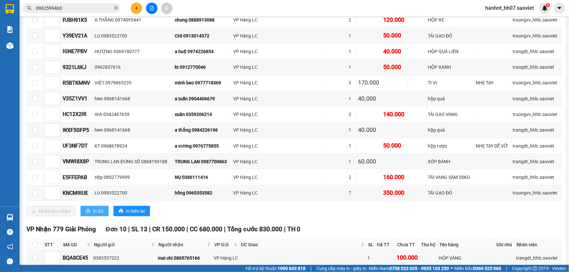
click at [105, 206] on button "In DS" at bounding box center [95, 211] width 28 height 10
